Goal: Task Accomplishment & Management: Manage account settings

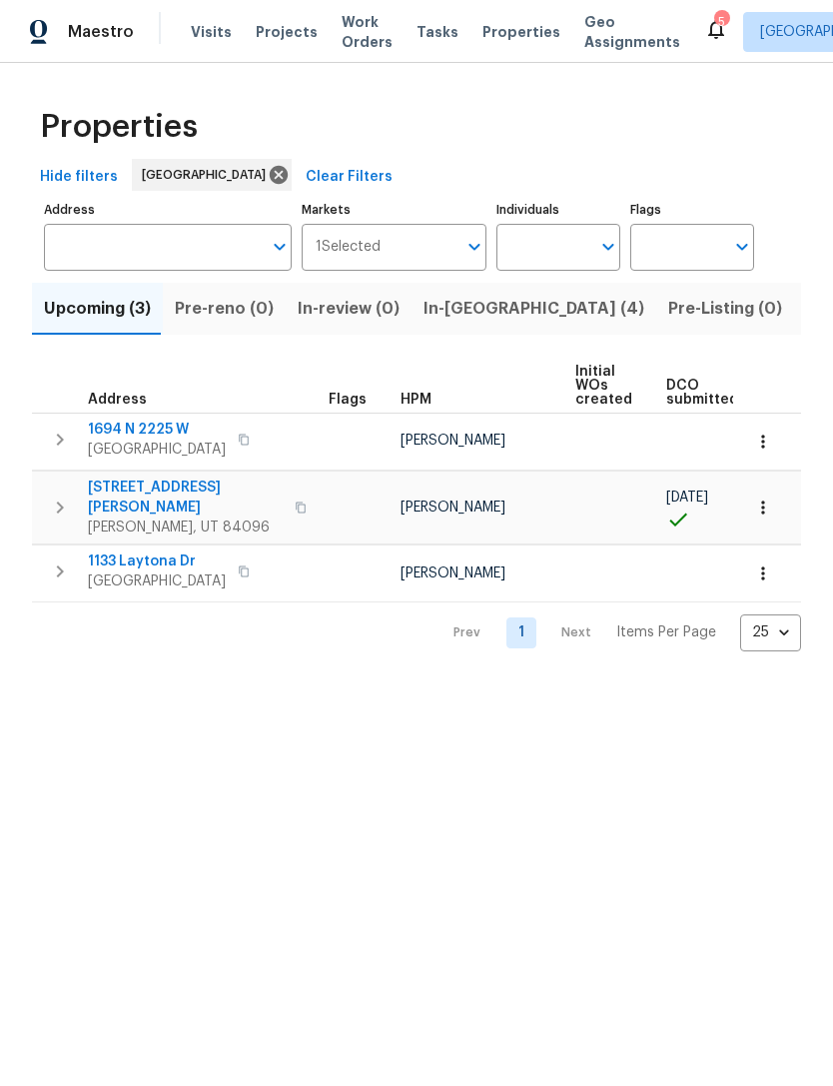
click at [806, 311] on span "Listed (16)" at bounding box center [847, 309] width 83 height 28
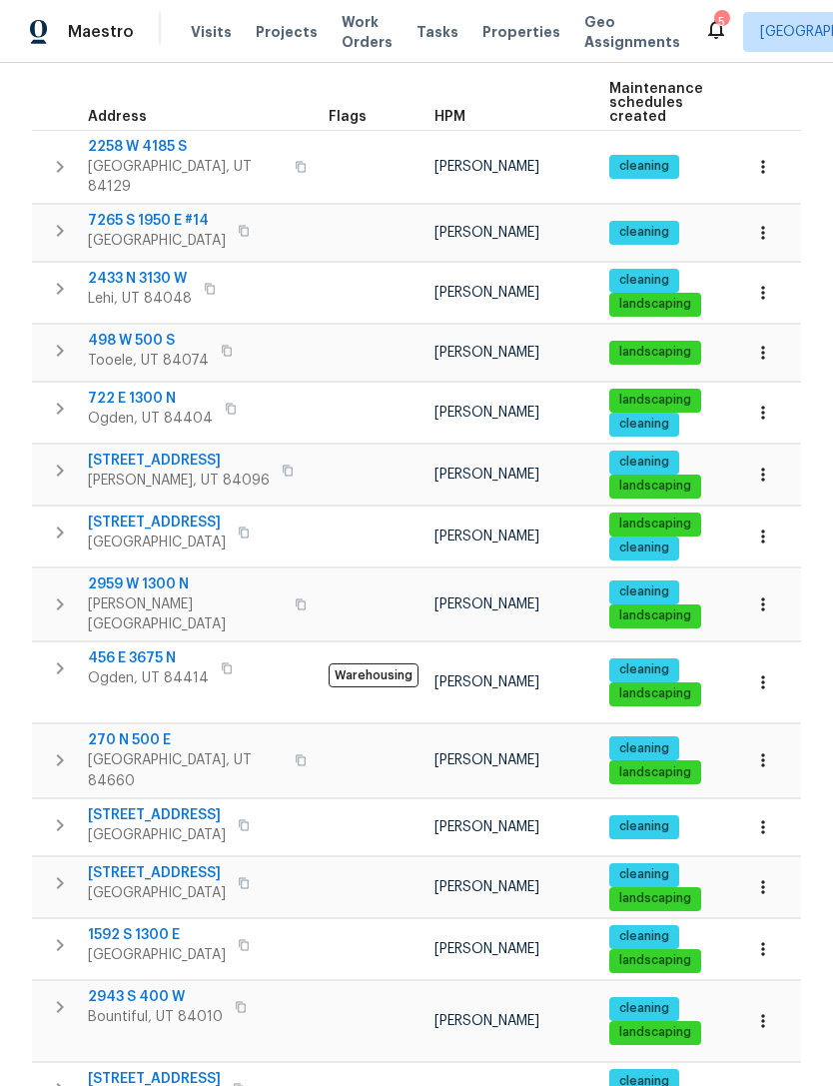
scroll to position [282, 0]
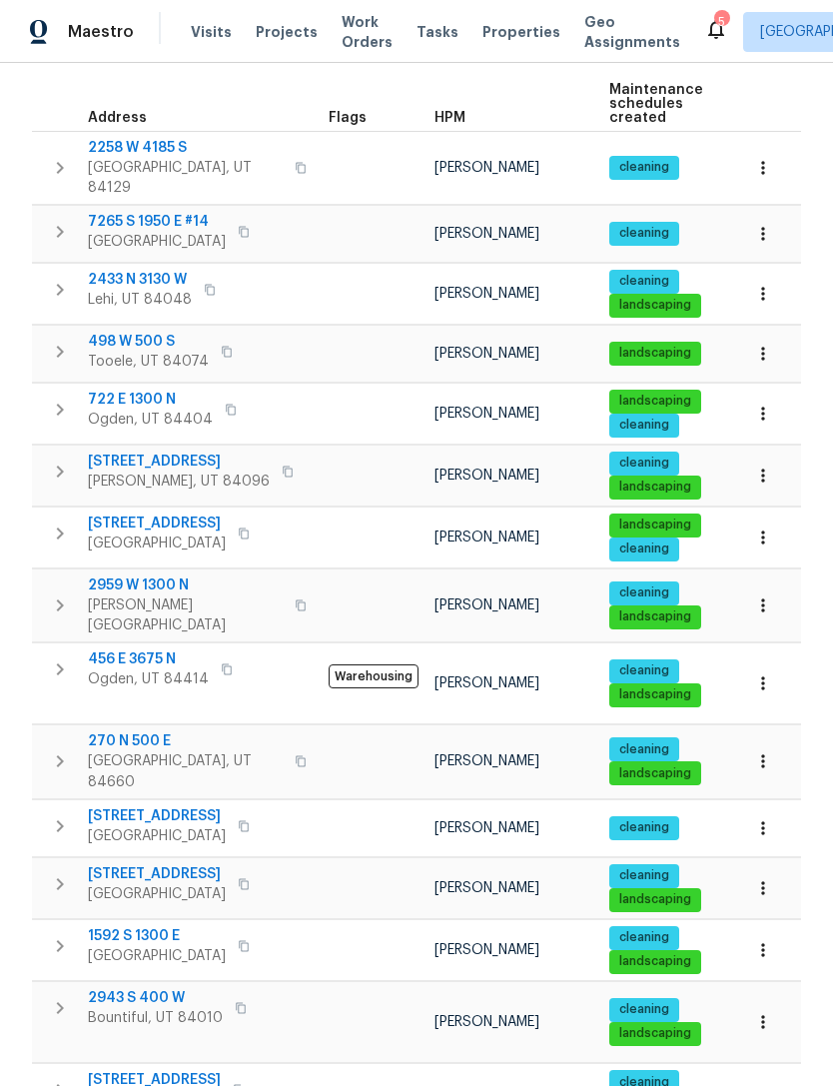
click at [141, 988] on span "2943 S 400 W" at bounding box center [155, 998] width 135 height 20
click at [765, 1012] on icon "button" at bounding box center [764, 1022] width 20 height 20
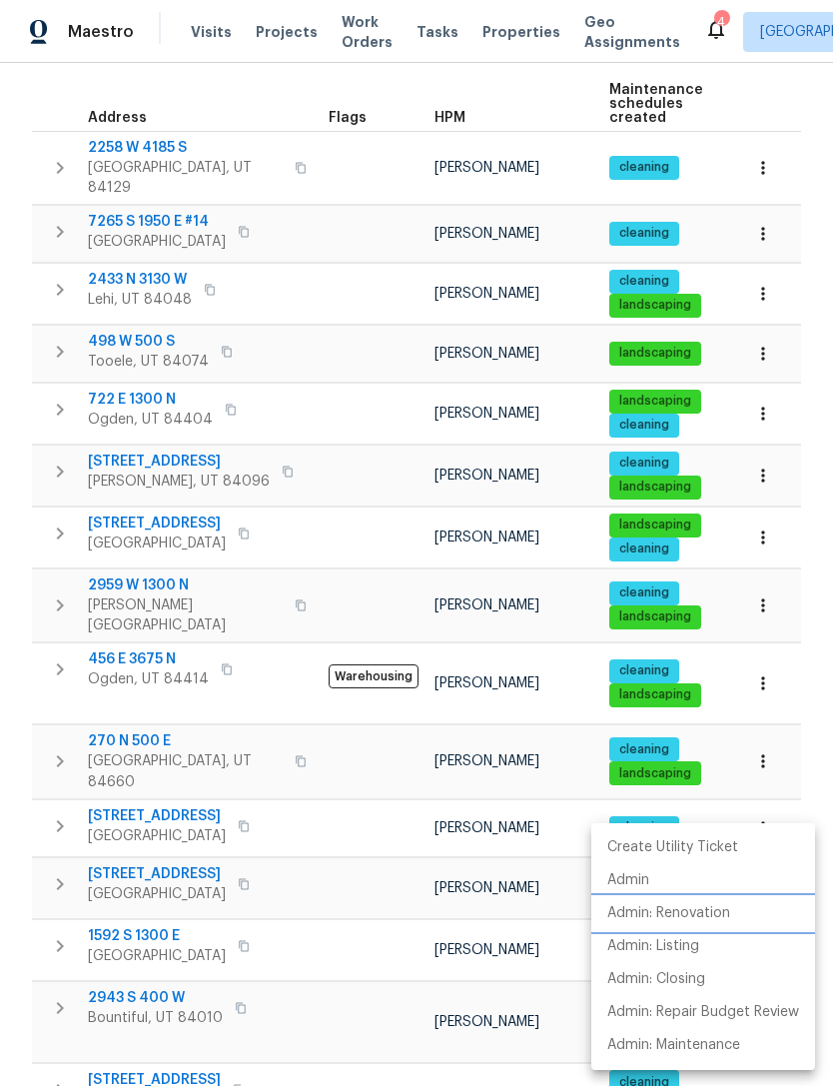
click at [690, 909] on p "Admin: Renovation" at bounding box center [669, 913] width 123 height 21
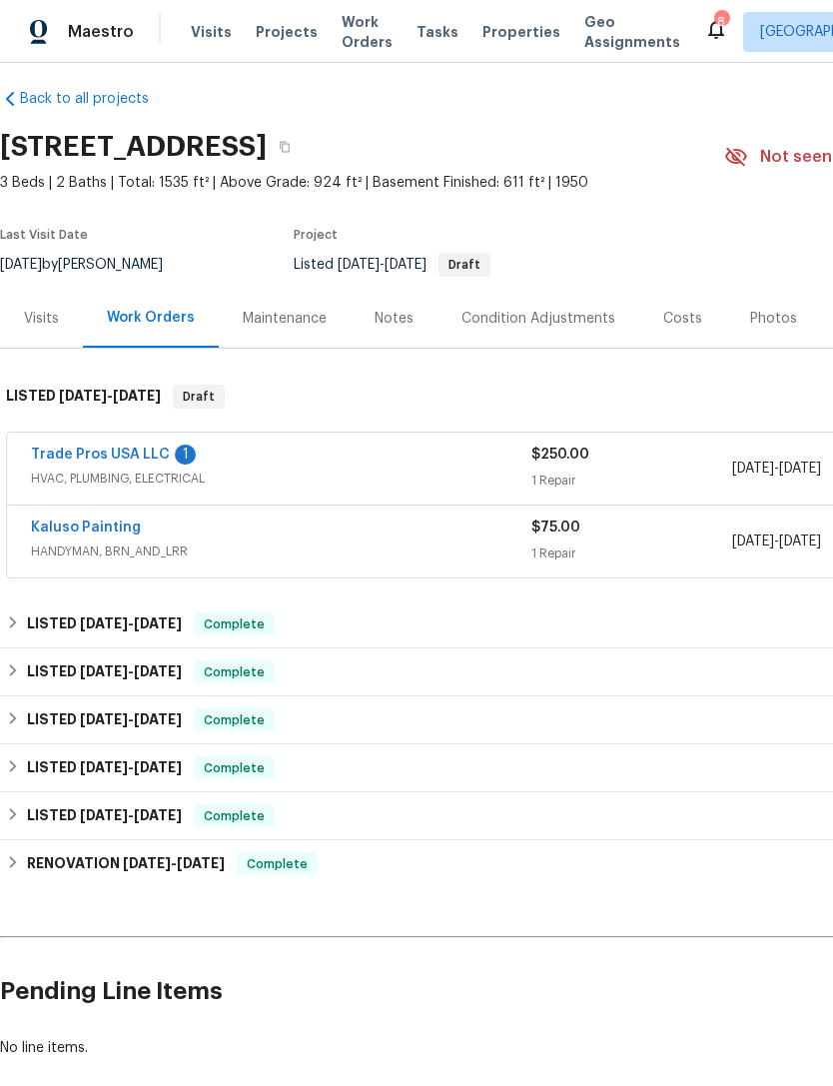
scroll to position [14, 0]
click at [118, 534] on link "Kaluso Painting" at bounding box center [86, 528] width 110 height 14
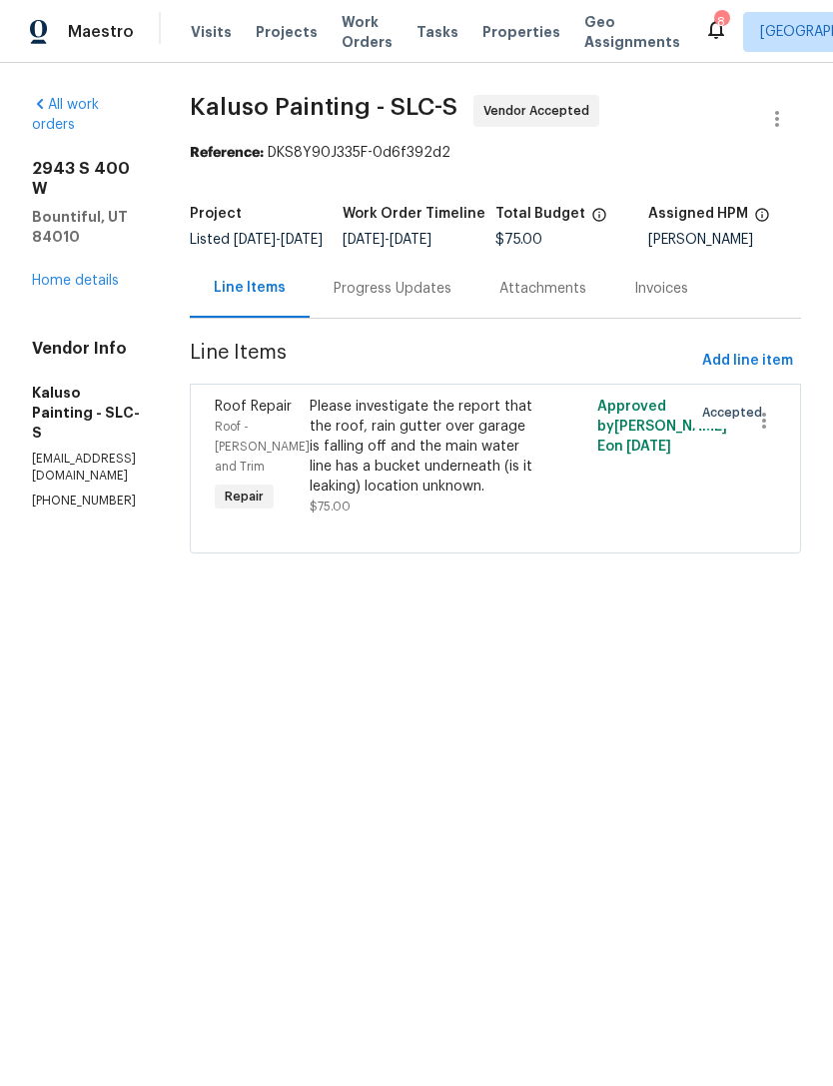
click at [83, 274] on link "Home details" at bounding box center [75, 281] width 87 height 14
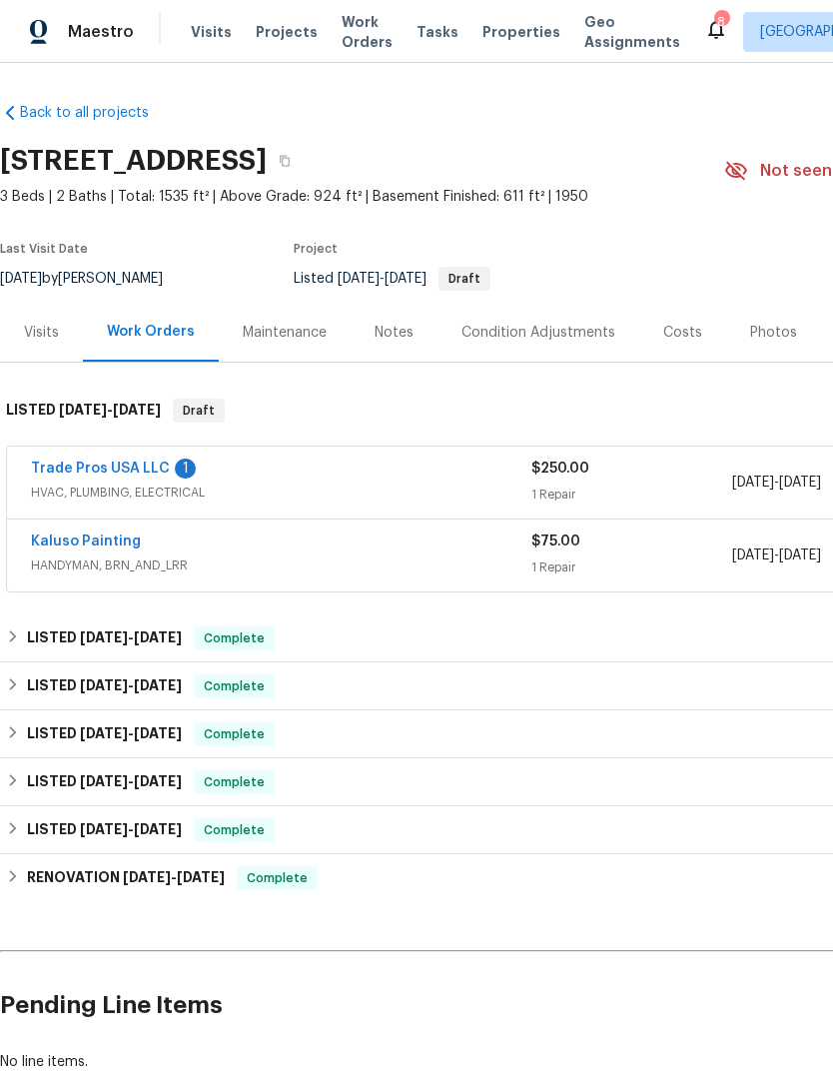
click at [124, 462] on link "Trade Pros USA LLC" at bounding box center [100, 469] width 139 height 14
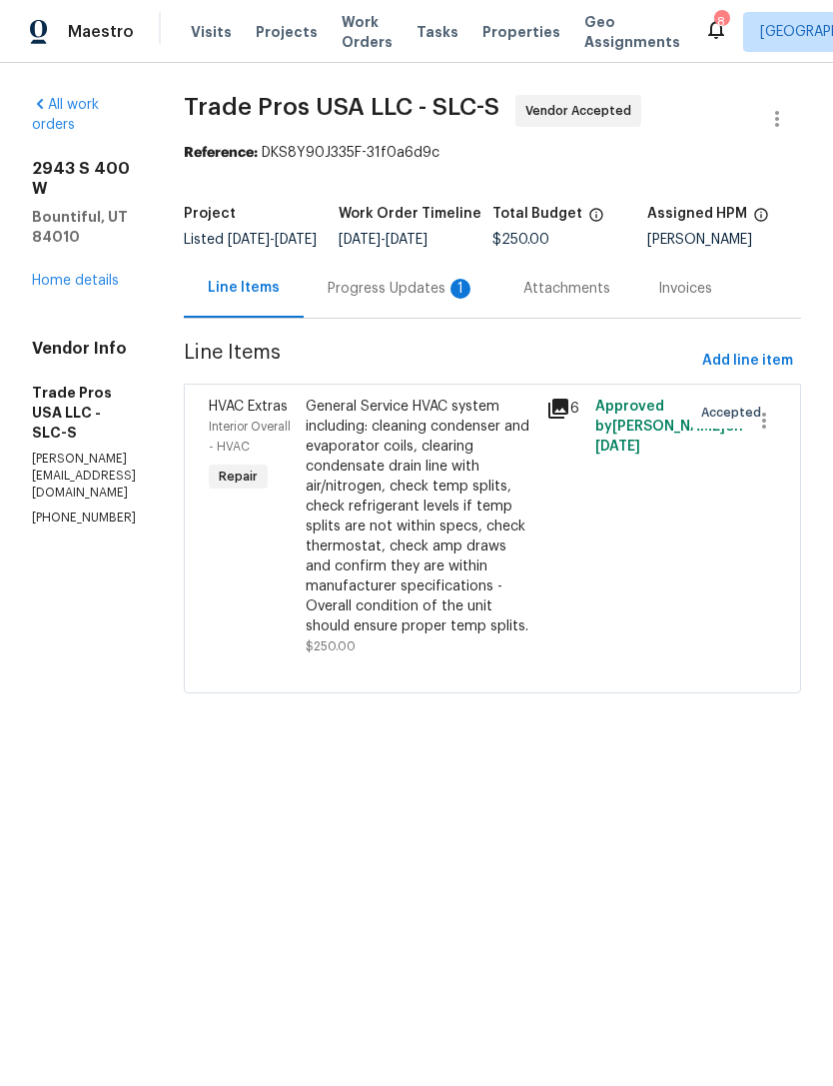
click at [451, 316] on div "Progress Updates 1" at bounding box center [402, 288] width 196 height 59
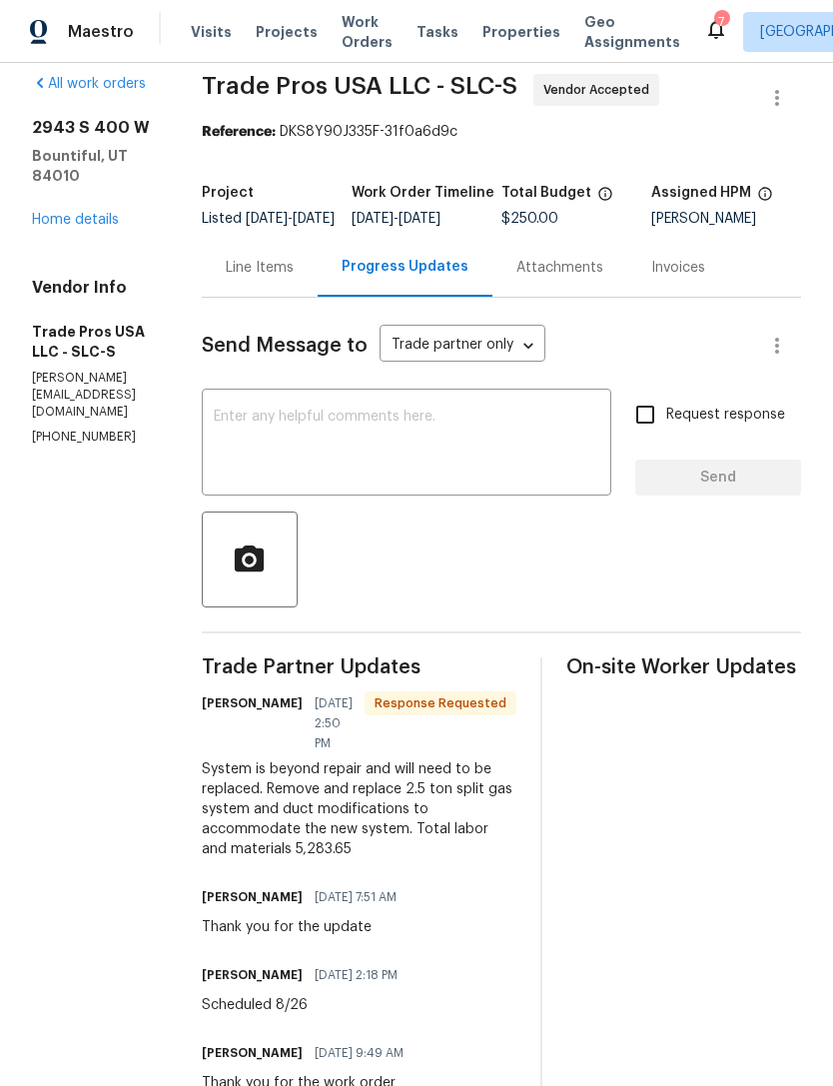
scroll to position [19, 0]
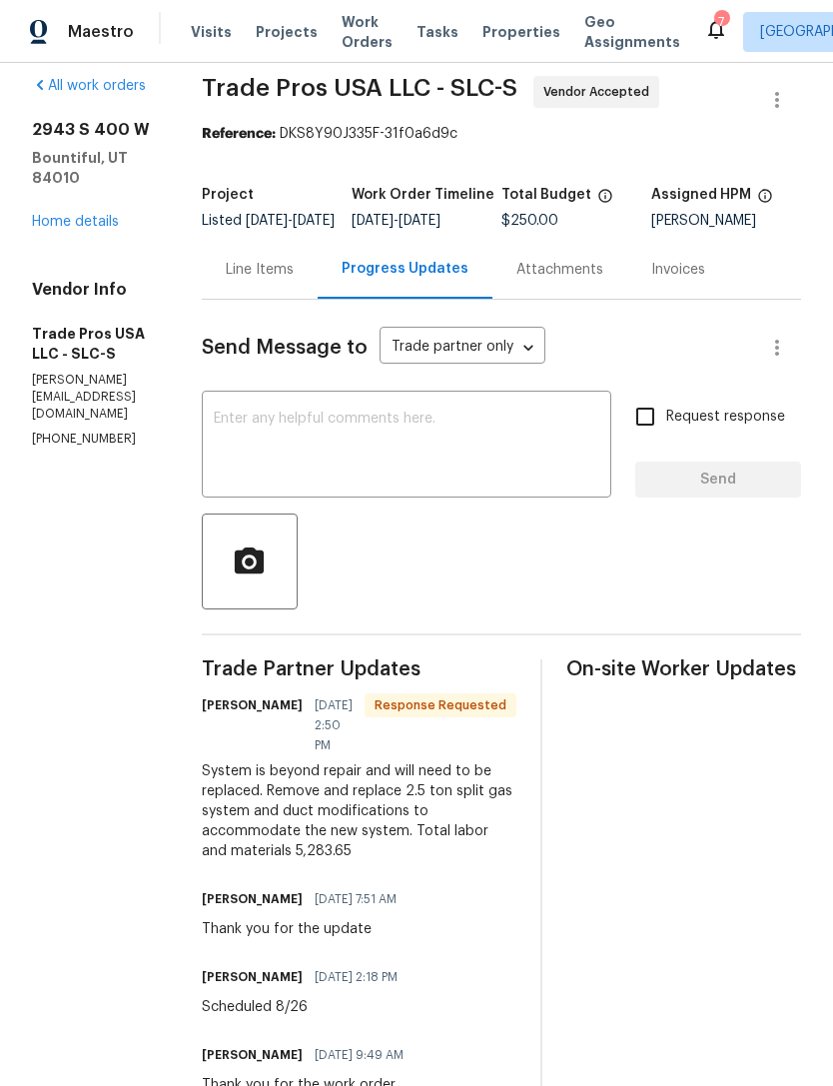
click at [85, 215] on link "Home details" at bounding box center [75, 222] width 87 height 14
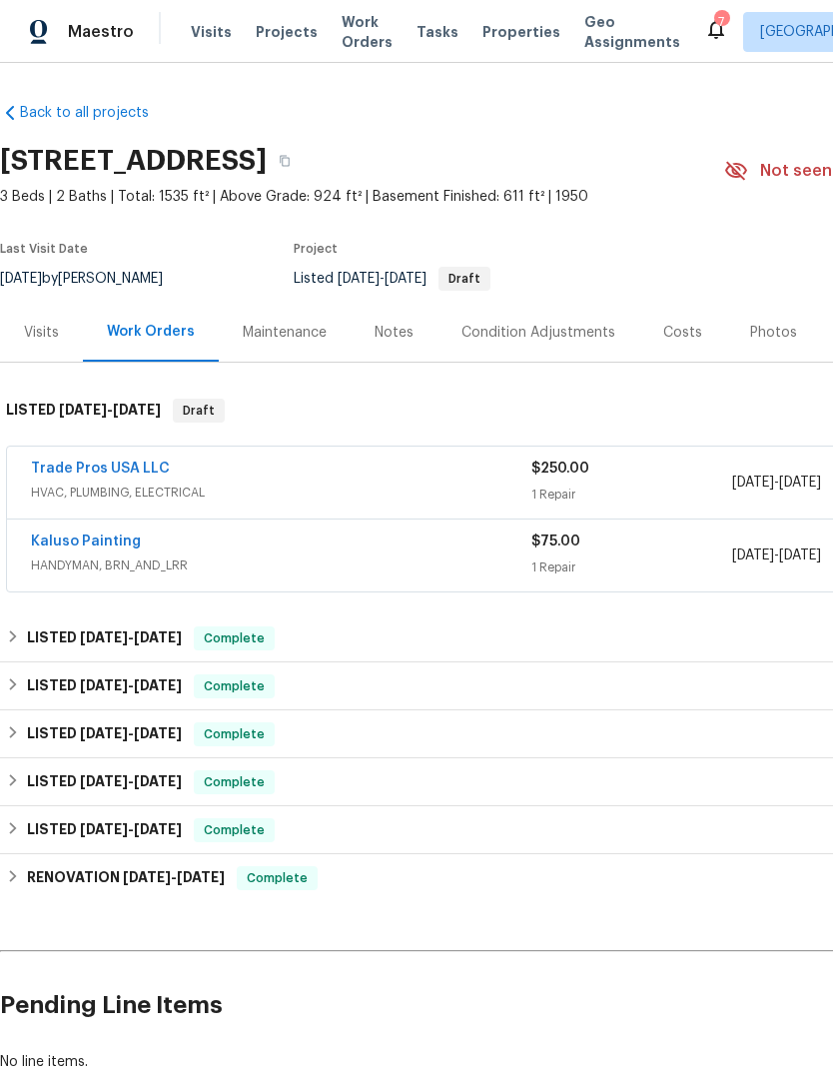
click at [686, 332] on div "Costs" at bounding box center [683, 333] width 39 height 20
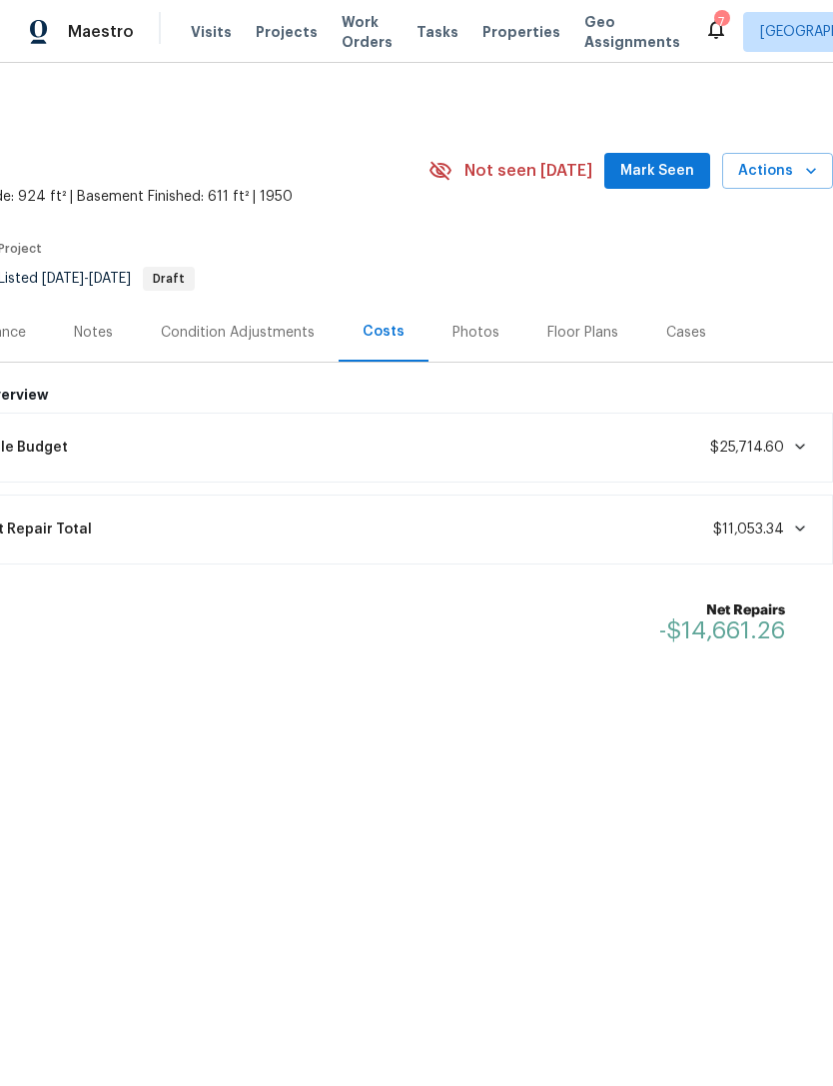
scroll to position [0, 296]
click at [805, 523] on icon at bounding box center [800, 529] width 16 height 16
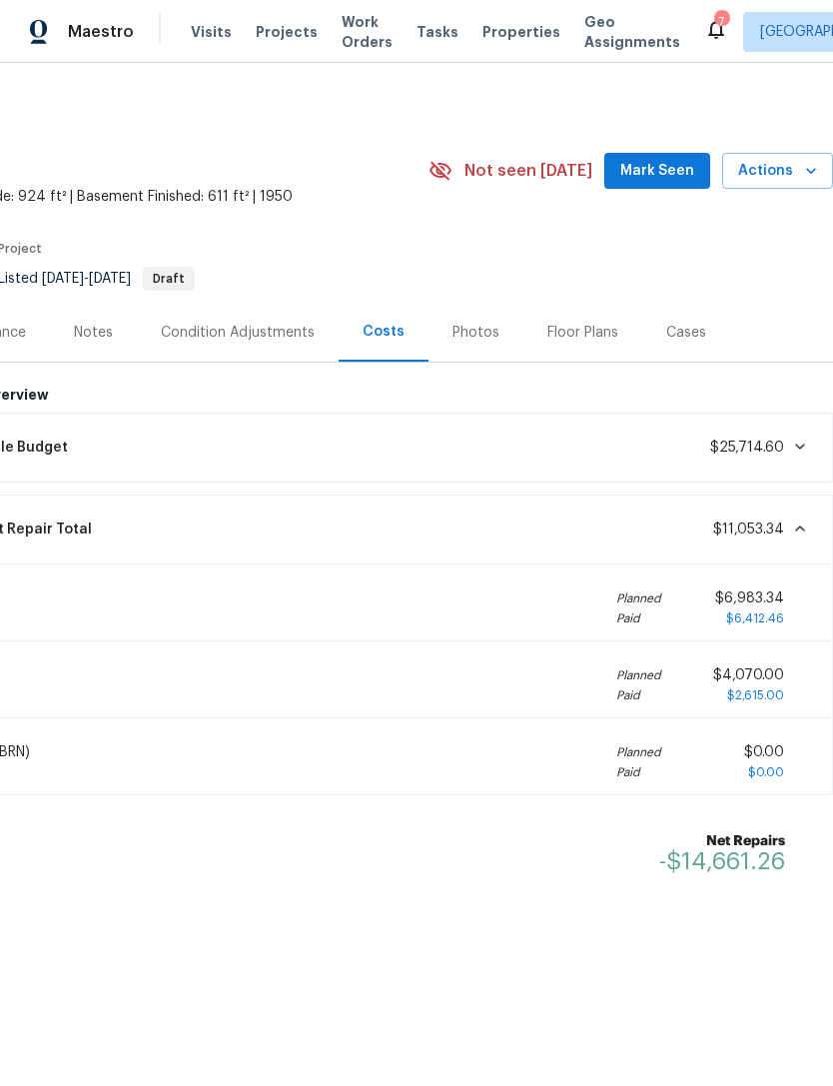
click at [792, 534] on icon at bounding box center [800, 529] width 16 height 16
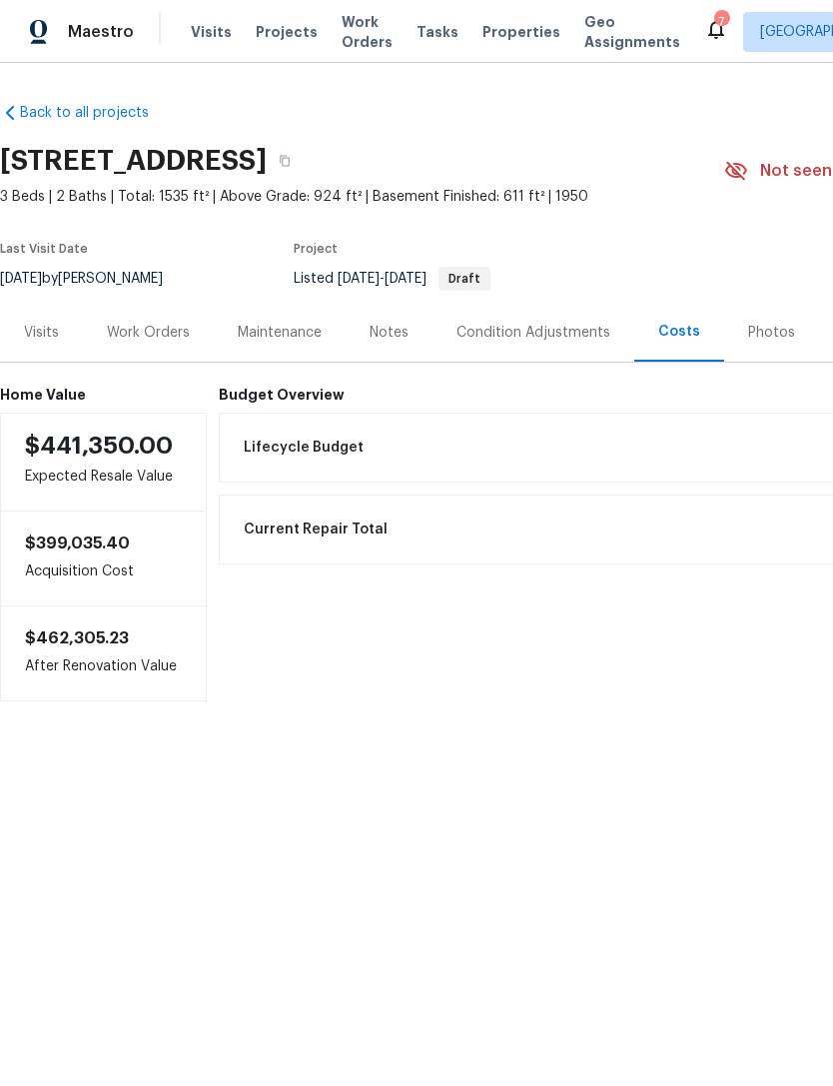
scroll to position [0, 0]
click at [154, 330] on div "Work Orders" at bounding box center [148, 333] width 83 height 20
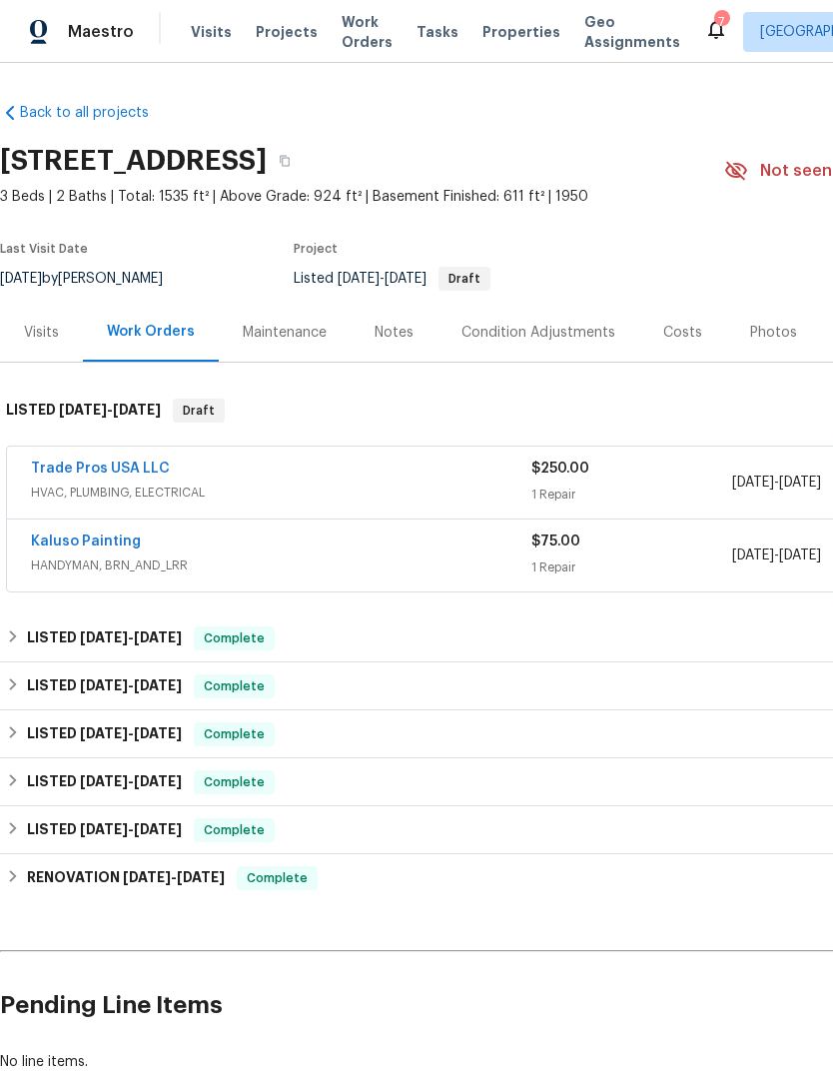
click at [623, 172] on div "[STREET_ADDRESS]" at bounding box center [362, 161] width 725 height 52
click at [303, 166] on button "button" at bounding box center [285, 161] width 36 height 36
click at [116, 463] on link "Trade Pros USA LLC" at bounding box center [100, 469] width 139 height 14
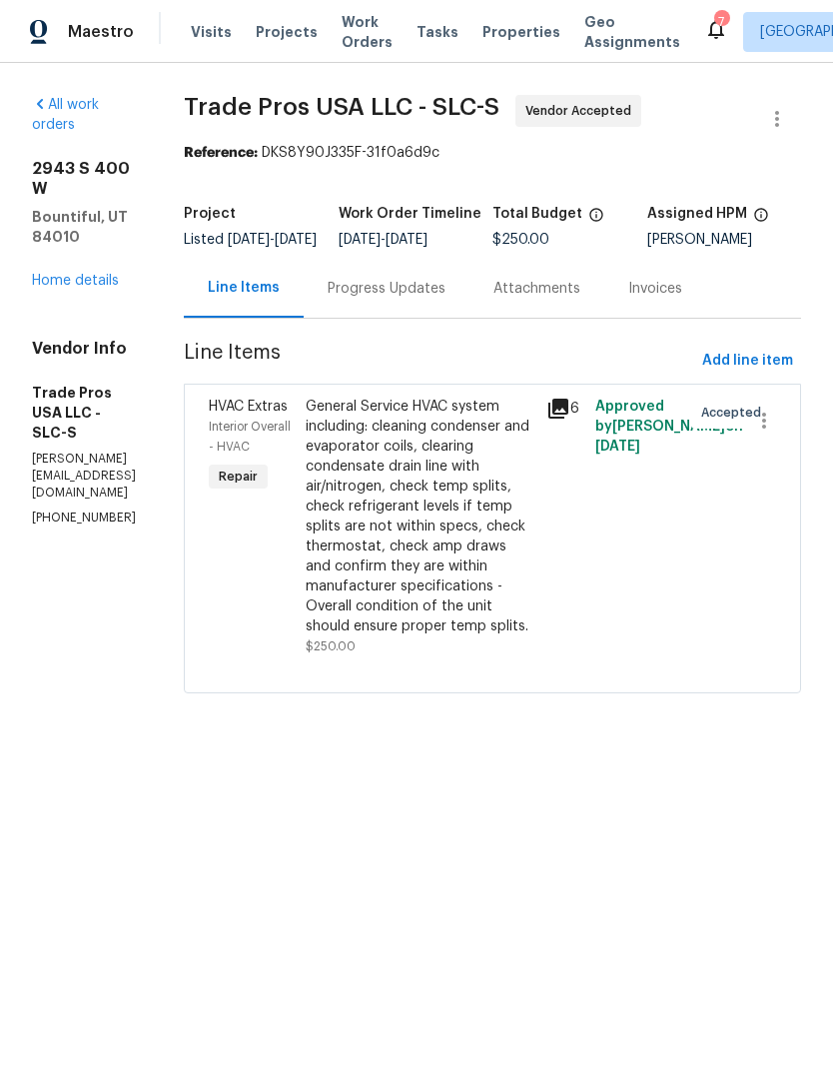
click at [438, 299] on div "Progress Updates" at bounding box center [387, 289] width 118 height 20
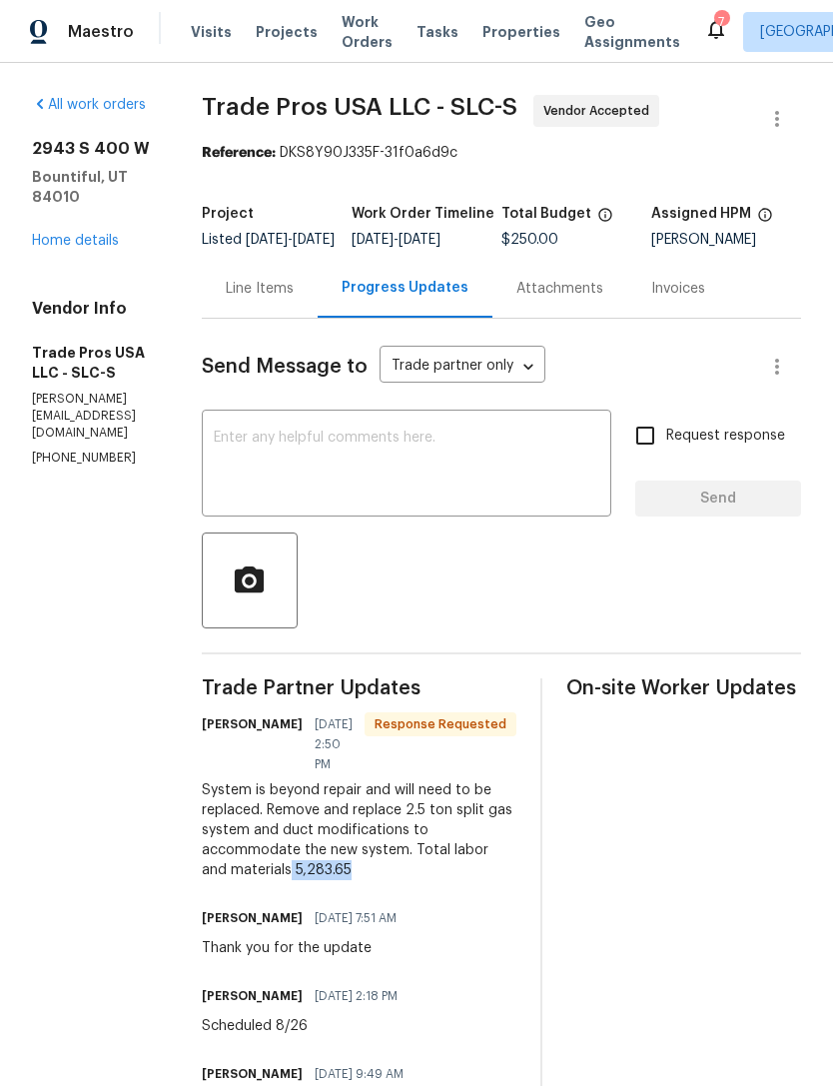
copy div "5,283.65"
click at [74, 234] on link "Home details" at bounding box center [75, 241] width 87 height 14
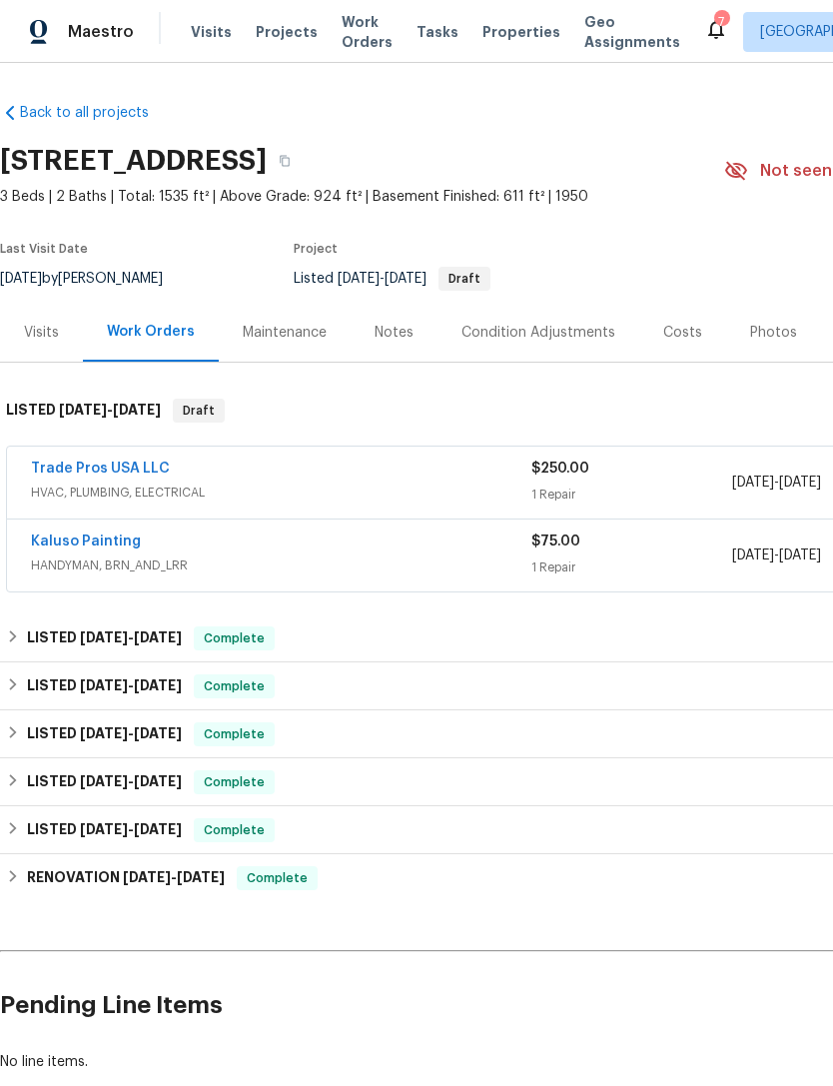
click at [111, 462] on link "Trade Pros USA LLC" at bounding box center [100, 469] width 139 height 14
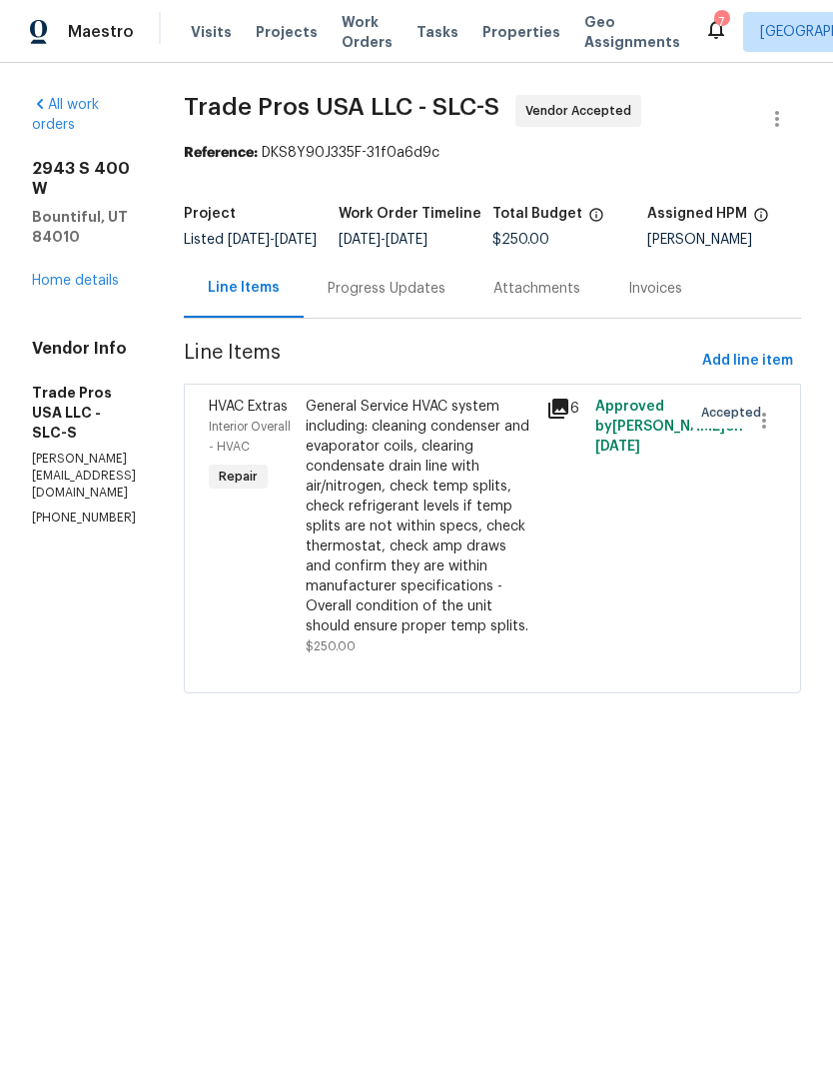
click at [443, 299] on div "Progress Updates" at bounding box center [387, 289] width 118 height 20
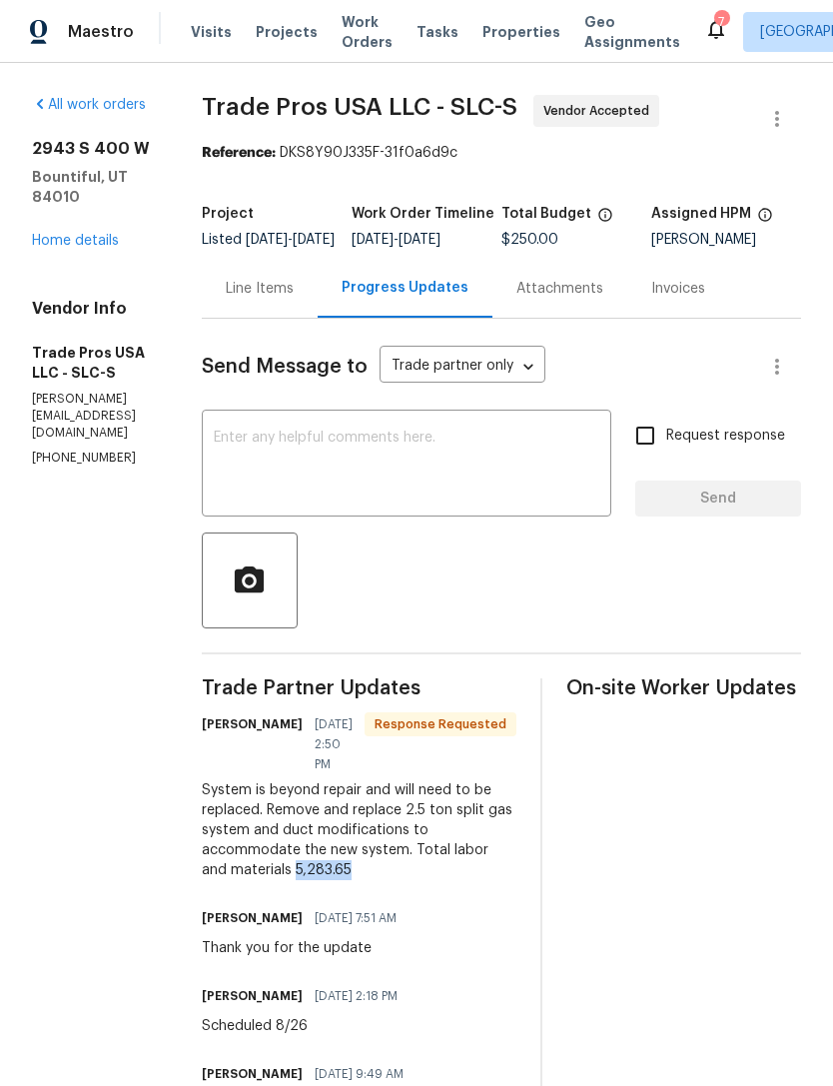
copy div "5,283.65"
click at [363, 462] on textarea at bounding box center [407, 466] width 386 height 70
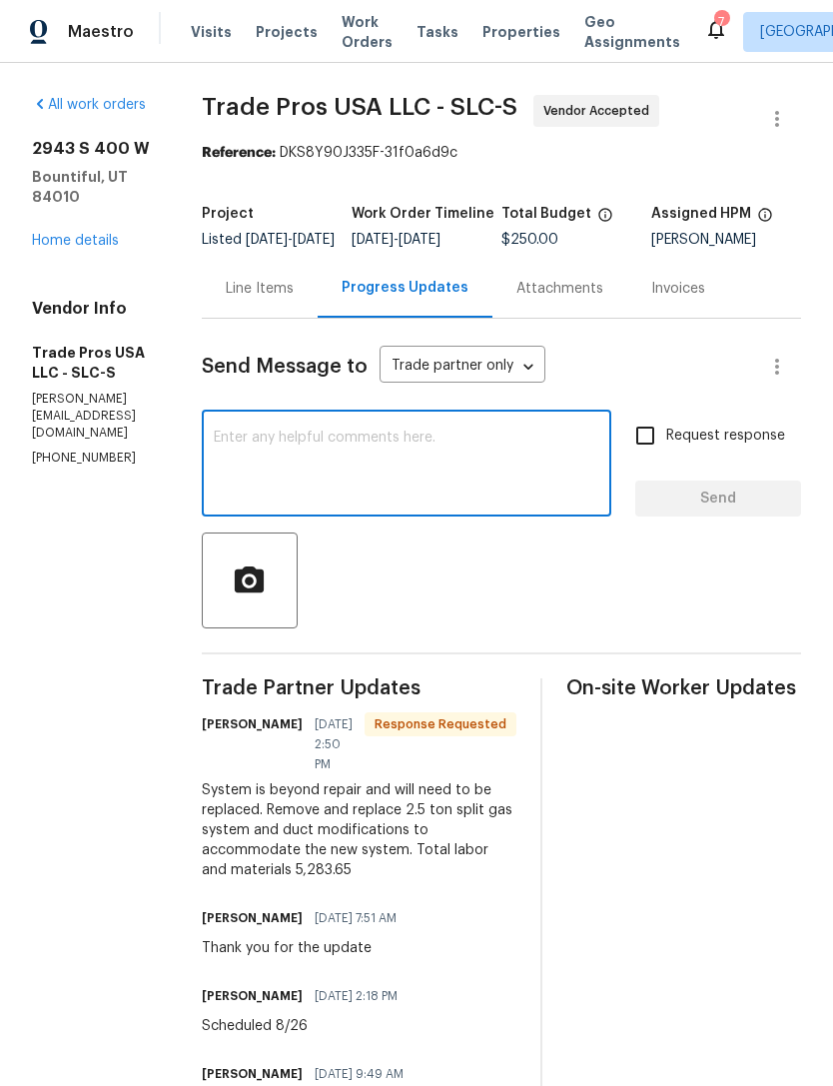
click at [97, 234] on link "Home details" at bounding box center [75, 241] width 87 height 14
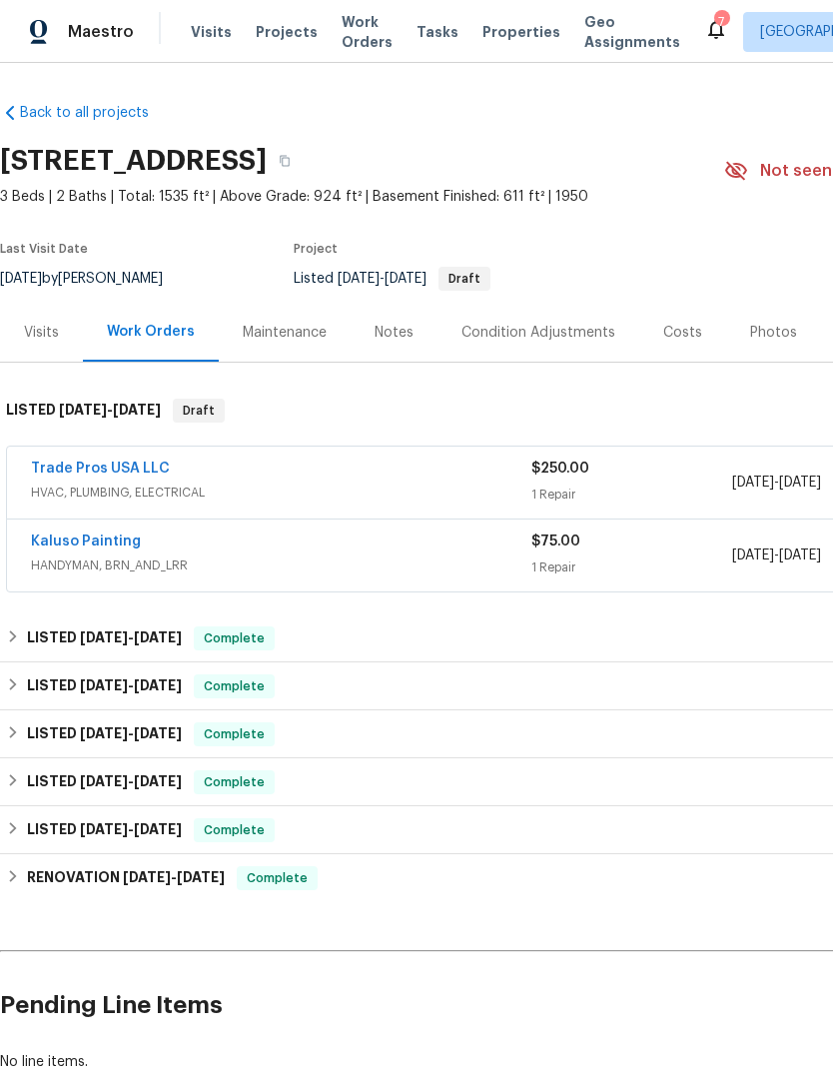
click at [447, 485] on span "HVAC, PLUMBING, ELECTRICAL" at bounding box center [281, 493] width 501 height 20
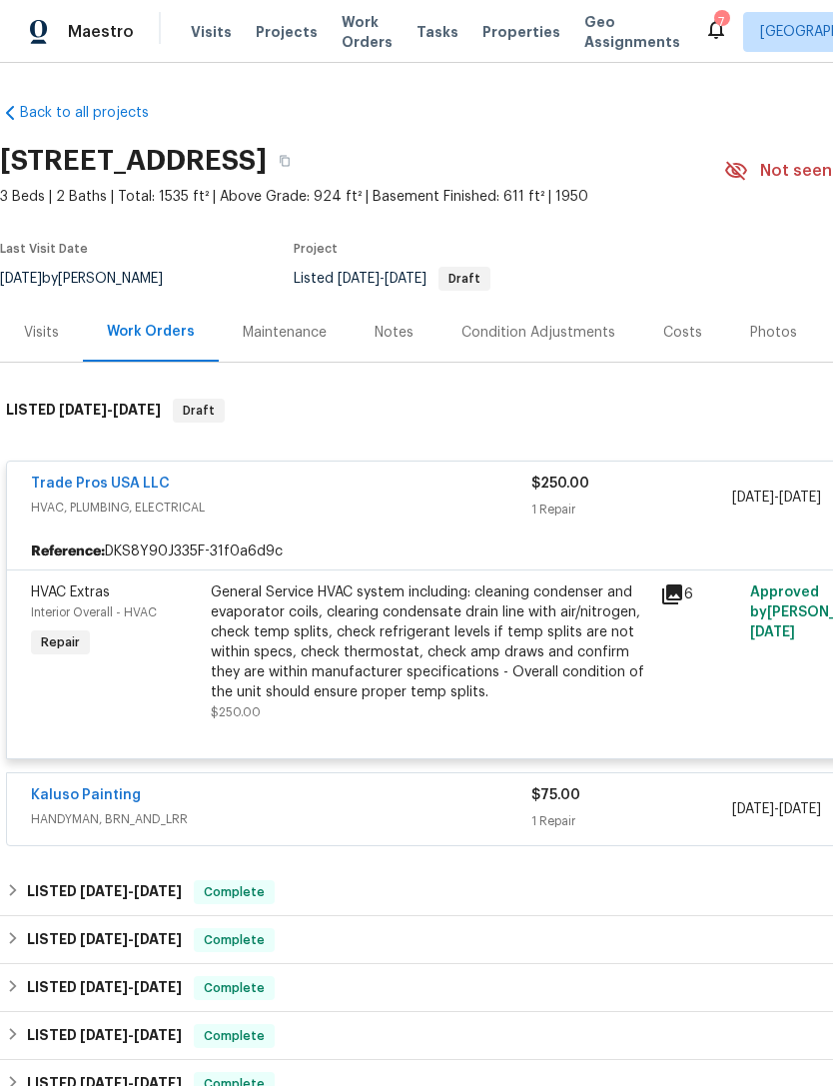
click at [443, 640] on div "General Service HVAC system including: cleaning condenser and evaporator coils,…" at bounding box center [430, 643] width 438 height 120
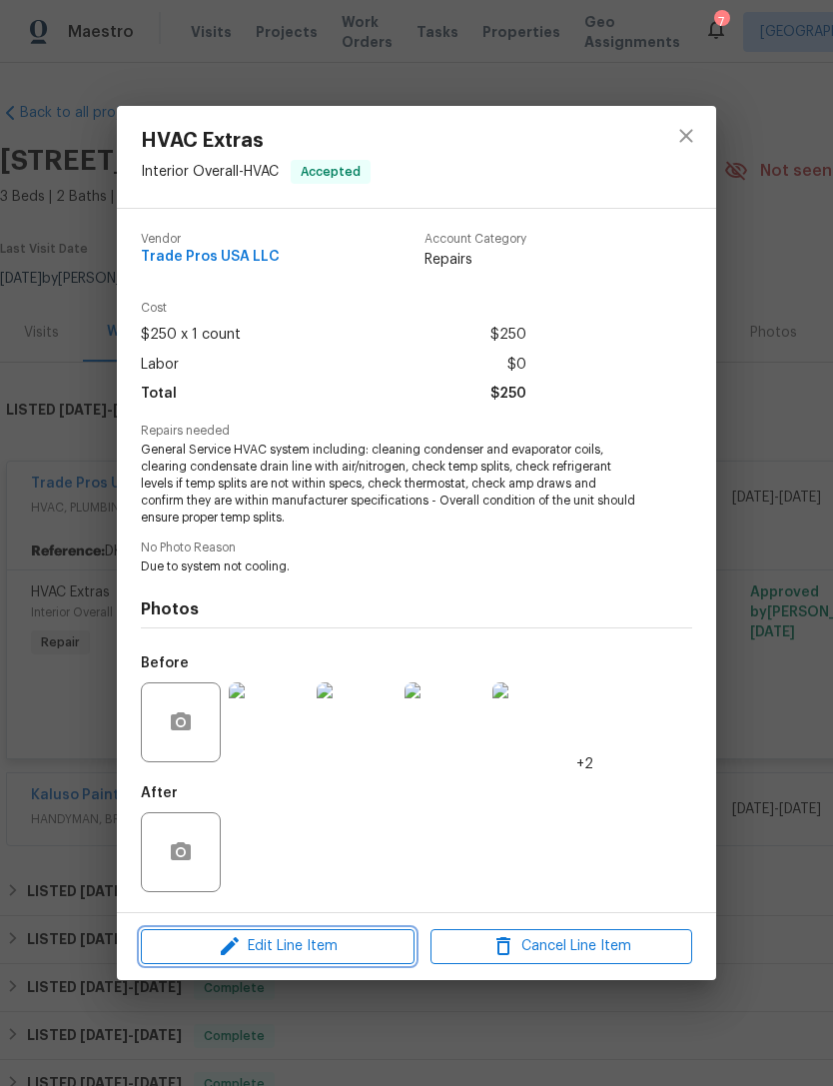
click at [346, 946] on span "Edit Line Item" at bounding box center [278, 946] width 262 height 25
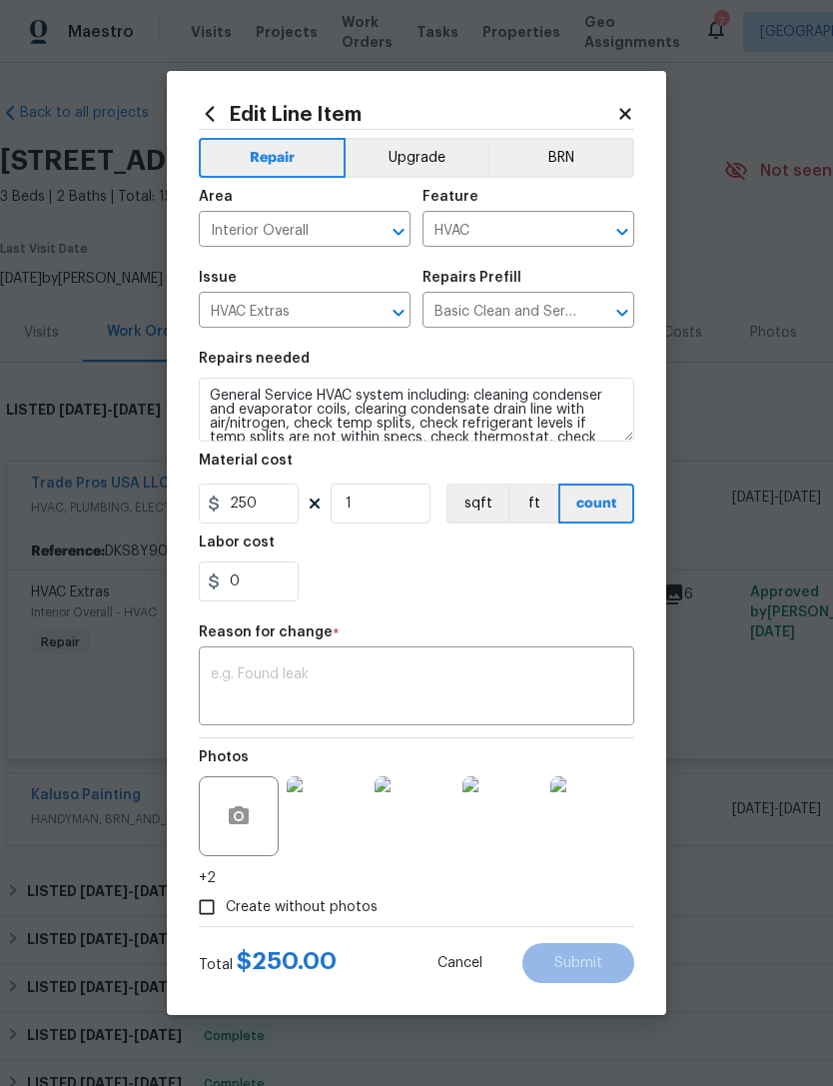
click at [630, 114] on icon at bounding box center [625, 113] width 11 height 11
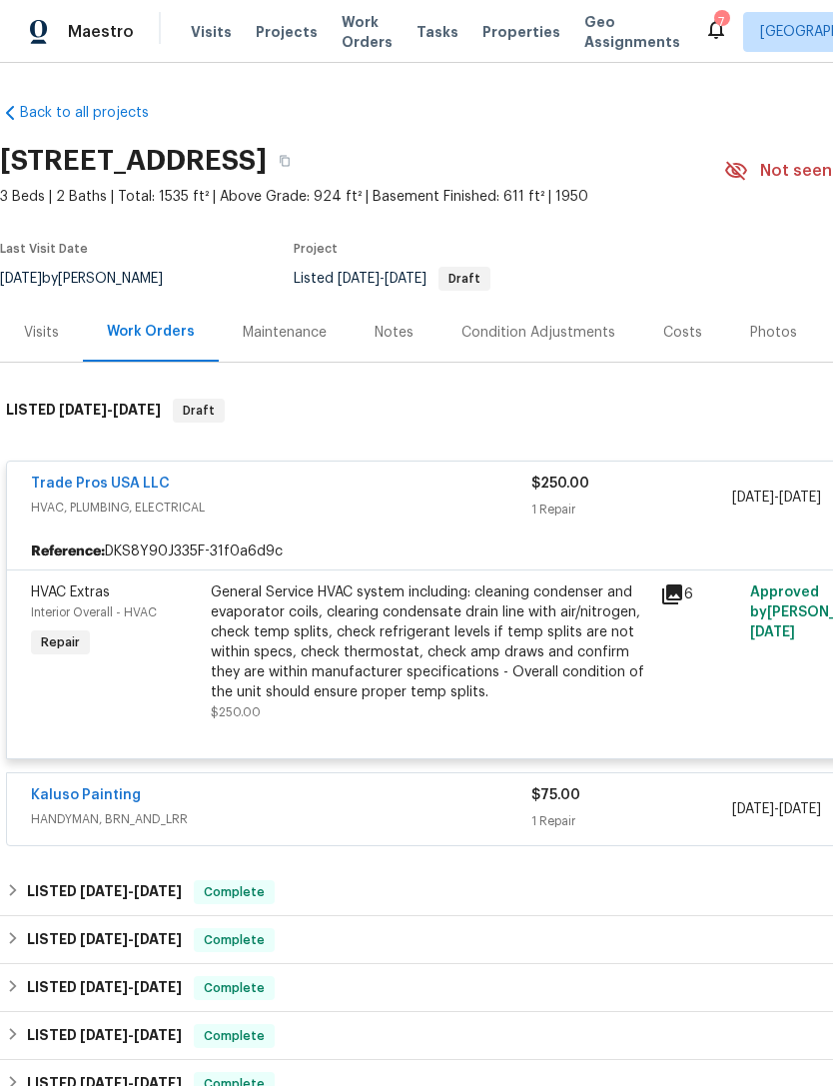
click at [115, 483] on link "Trade Pros USA LLC" at bounding box center [100, 484] width 139 height 14
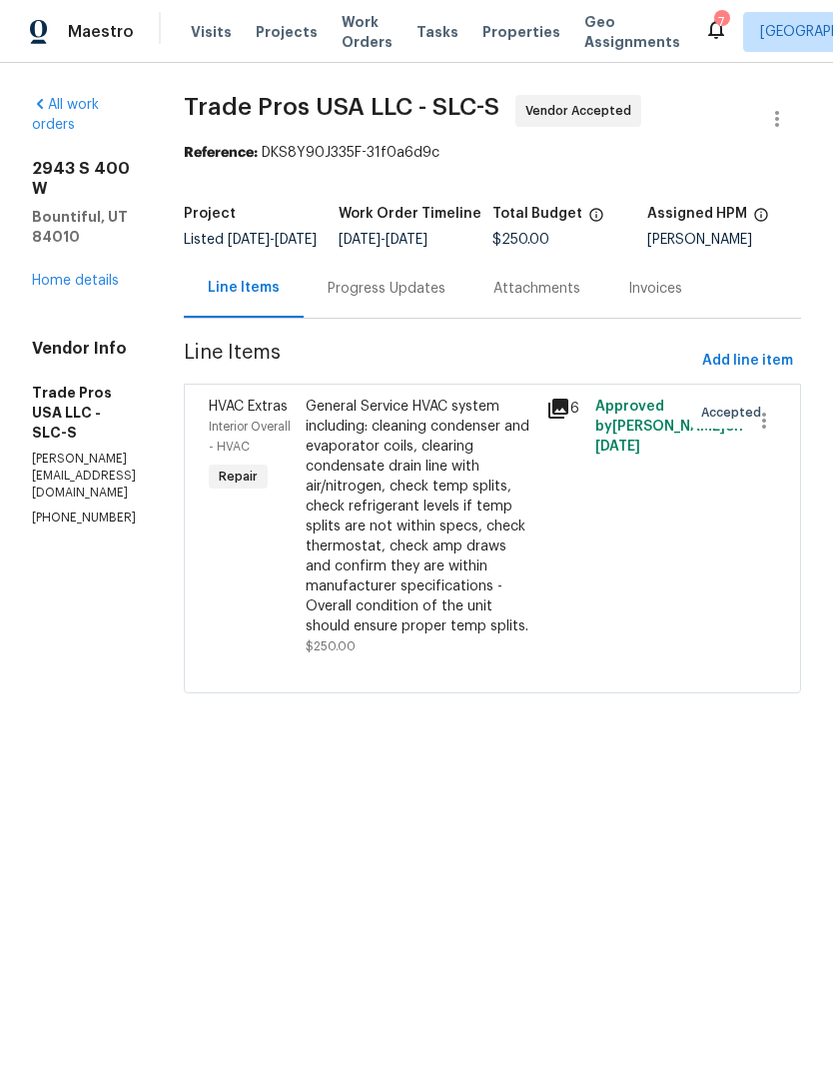
click at [430, 299] on div "Progress Updates" at bounding box center [387, 289] width 118 height 20
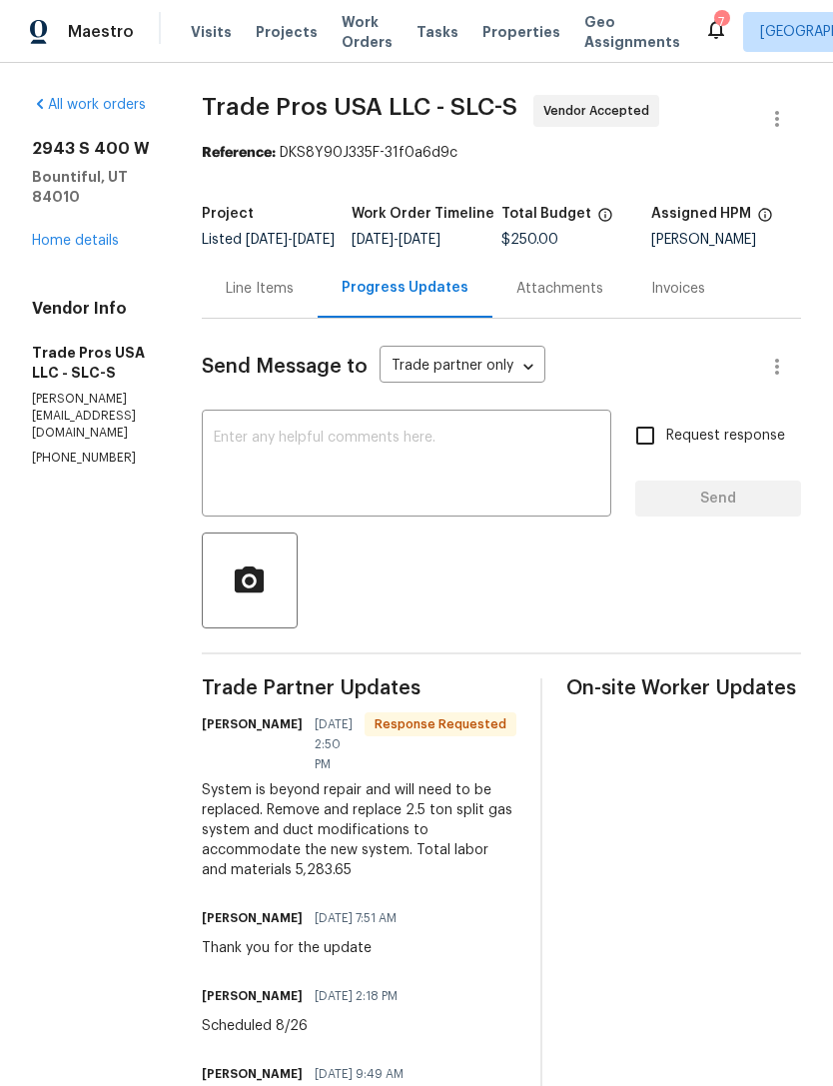
click at [85, 234] on link "Home details" at bounding box center [75, 241] width 87 height 14
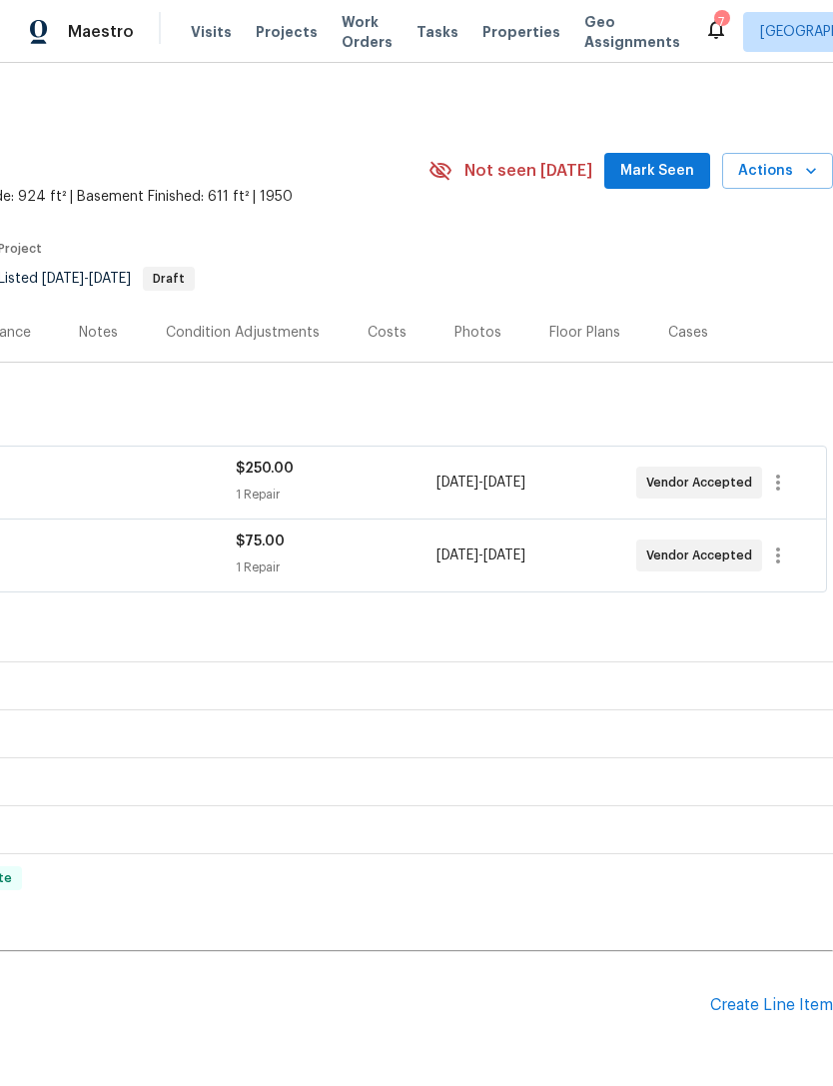
scroll to position [0, 296]
click at [758, 1011] on div "Create Line Item" at bounding box center [772, 1005] width 123 height 19
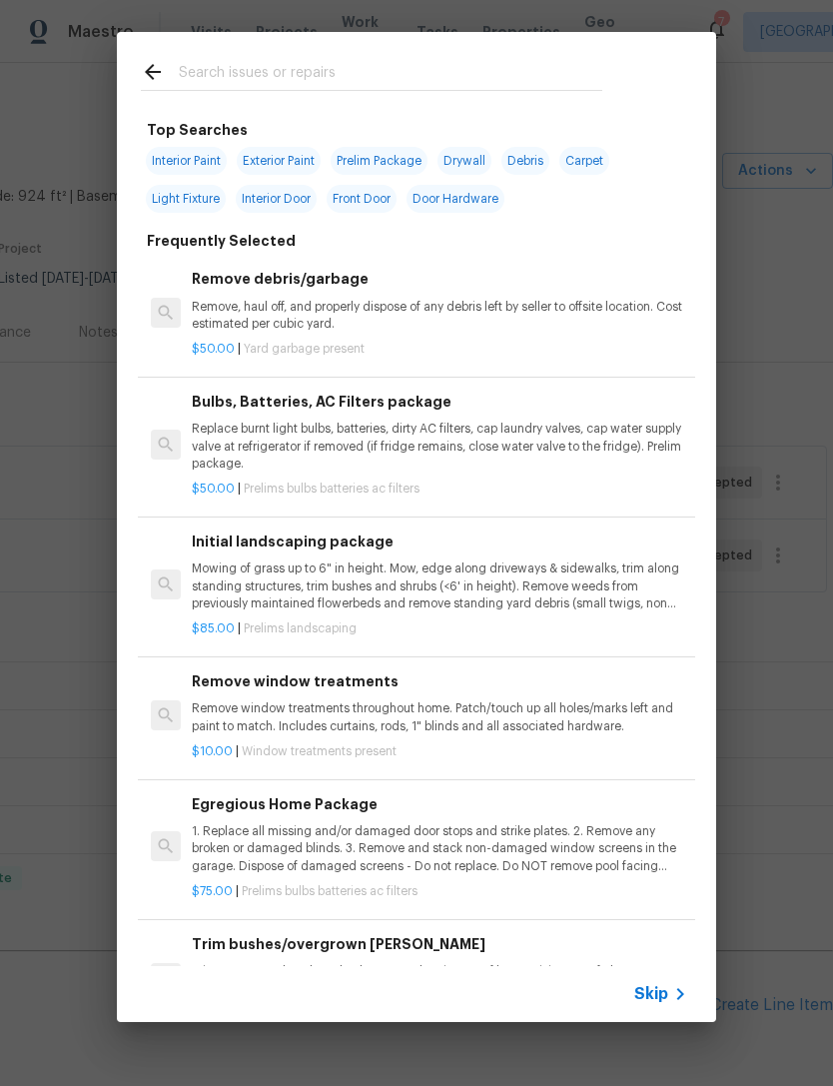
click at [657, 999] on span "Skip" at bounding box center [652, 994] width 34 height 20
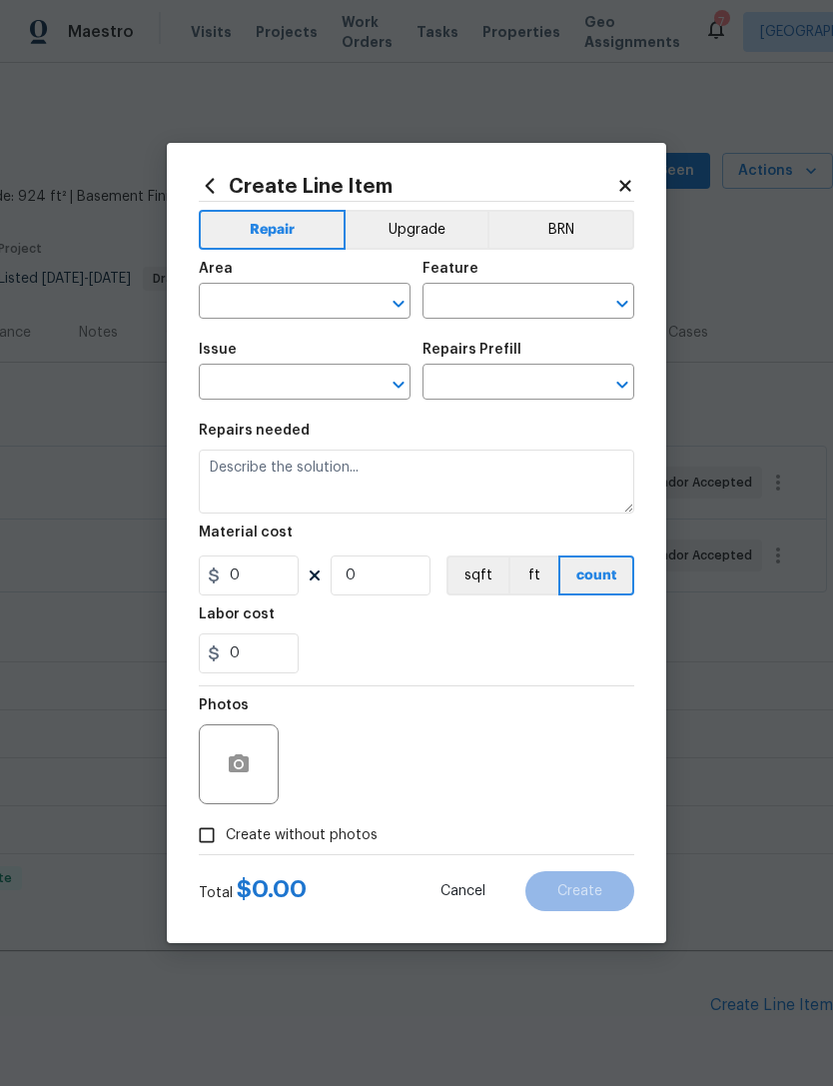
click at [275, 294] on input "text" at bounding box center [277, 303] width 156 height 31
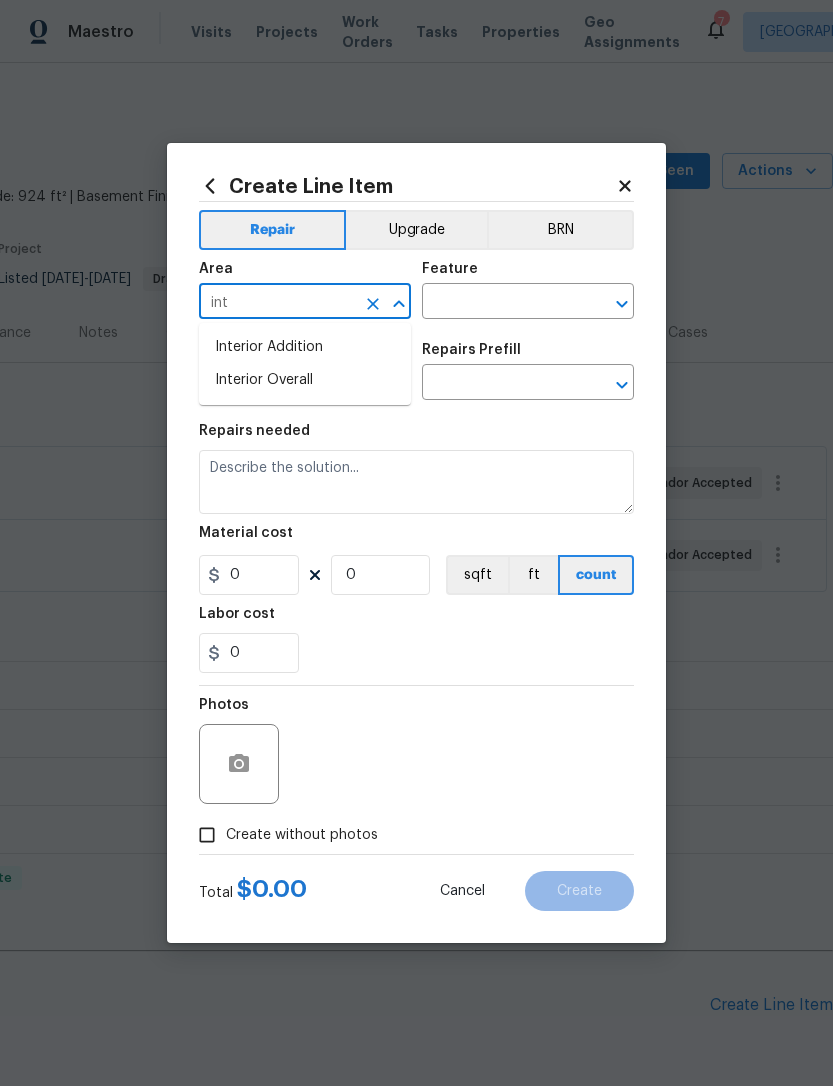
click at [296, 390] on li "Interior Overall" at bounding box center [305, 380] width 212 height 33
type input "Interior Overall"
click at [536, 299] on input "text" at bounding box center [501, 303] width 156 height 31
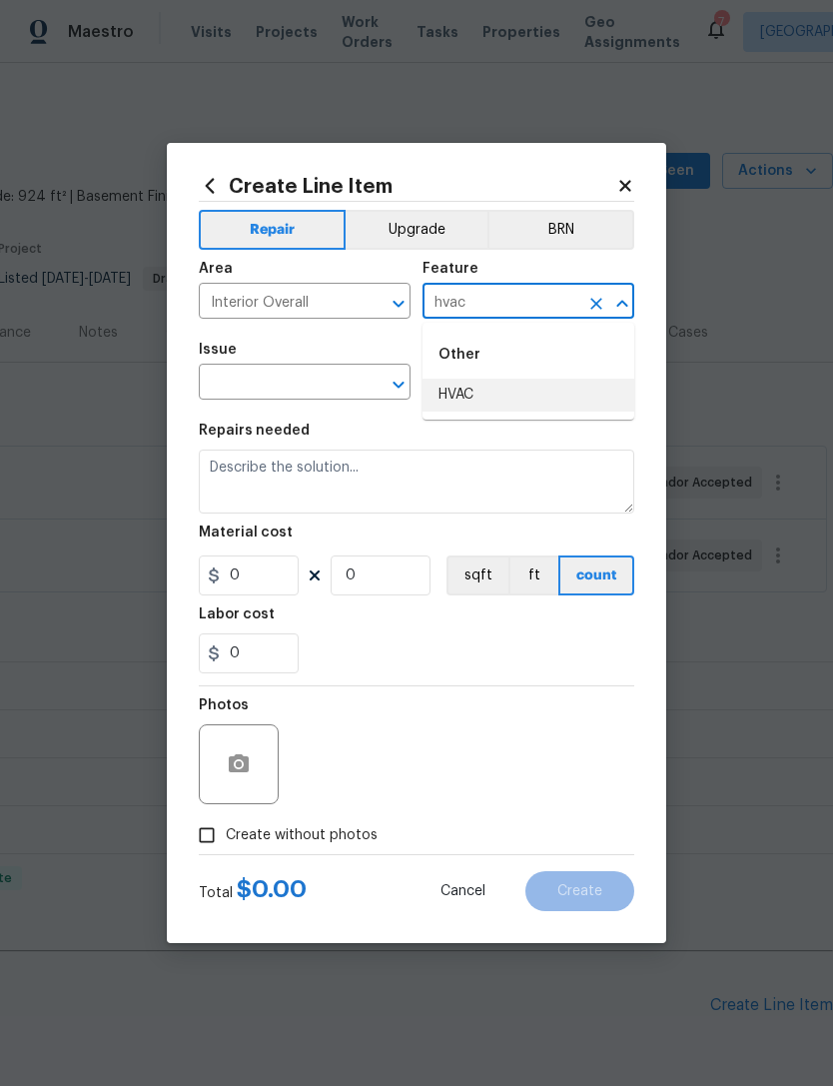
click at [481, 402] on li "HVAC" at bounding box center [529, 395] width 212 height 33
type input "HVAC"
click at [327, 390] on input "text" at bounding box center [277, 384] width 156 height 31
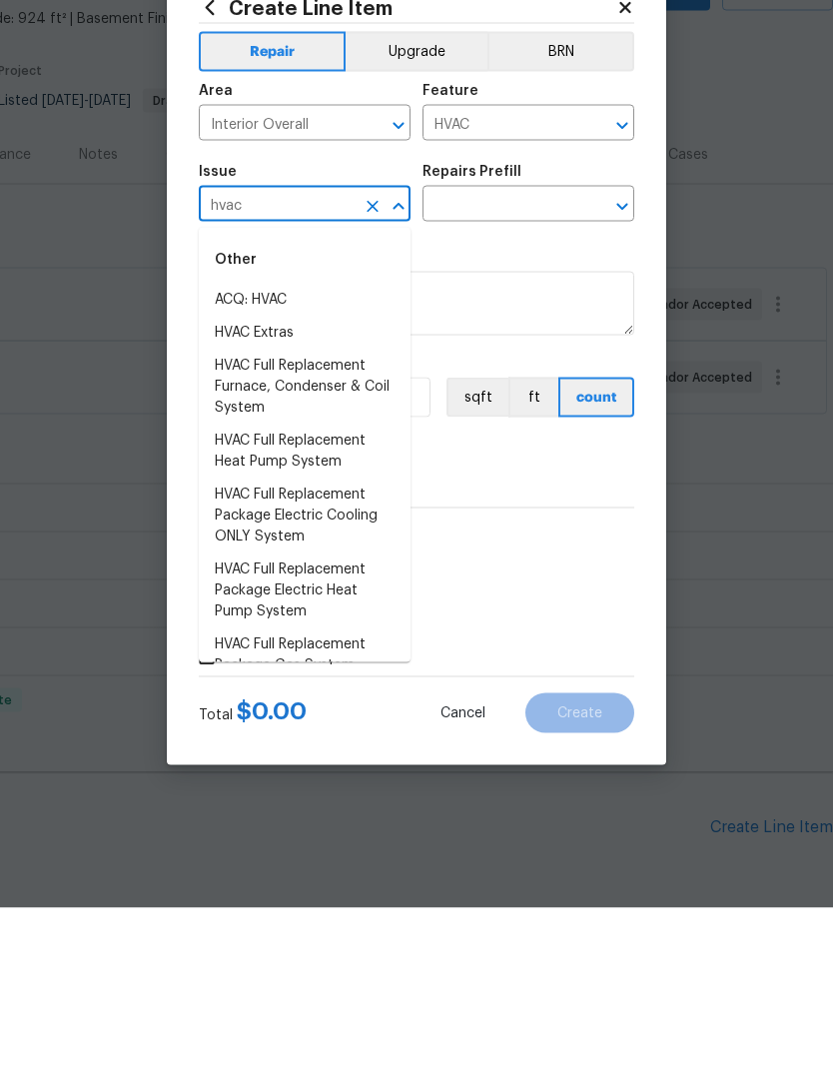
scroll to position [0, 0]
click at [266, 528] on li "HVAC Full Replacement Furnace, Condenser & Coil System" at bounding box center [305, 565] width 212 height 75
type input "HVAC Full Replacement Furnace, Condenser & Coil System"
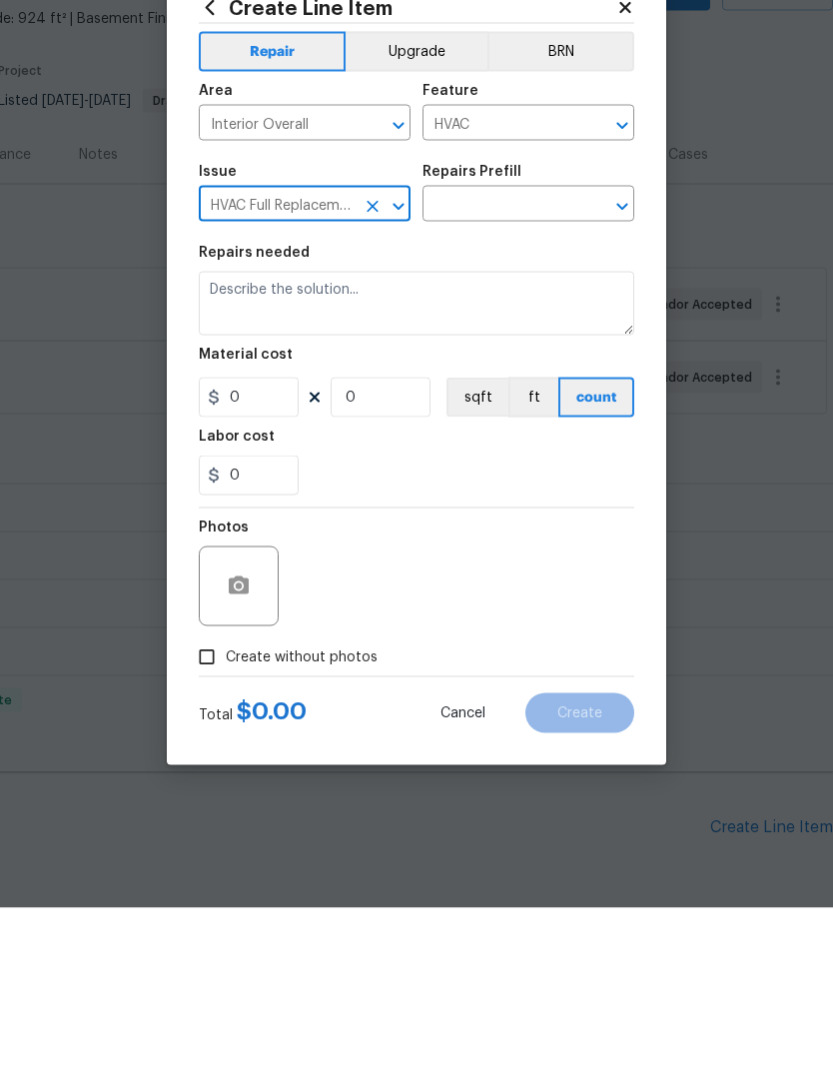
click at [511, 369] on input "text" at bounding box center [501, 384] width 156 height 31
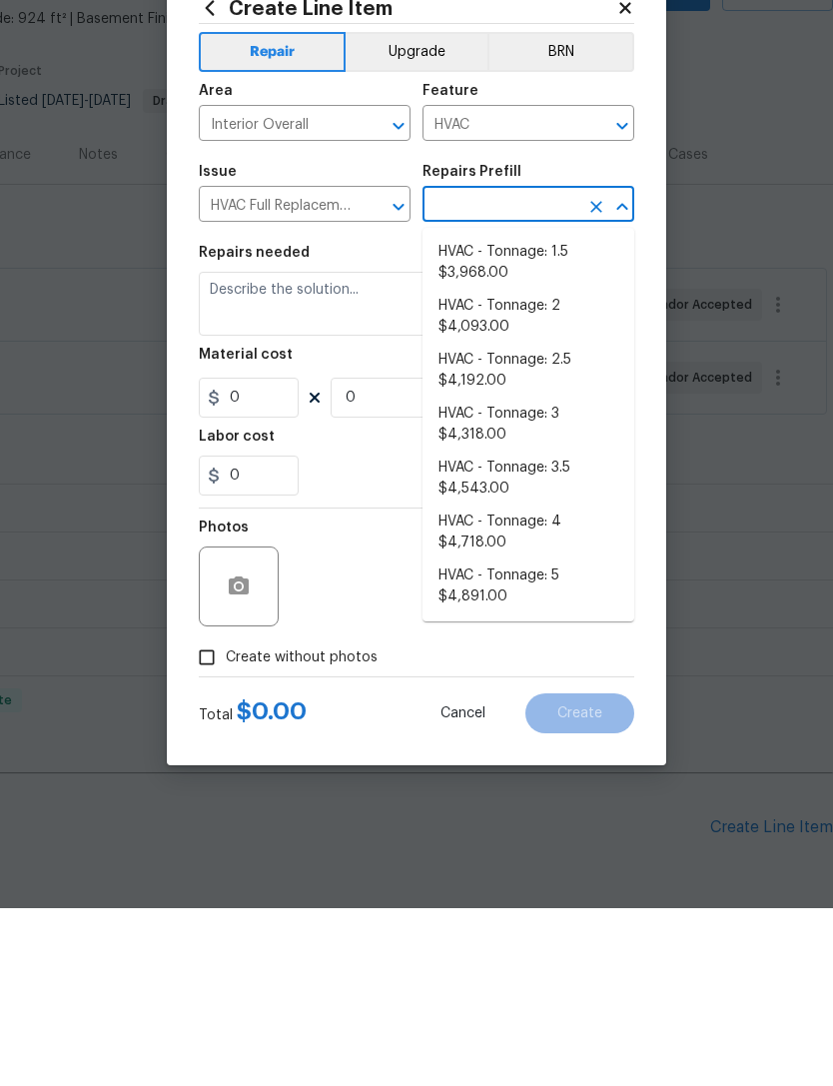
click at [541, 522] on li "HVAC - Tonnage: 2.5 $4,192.00" at bounding box center [529, 549] width 212 height 54
type input "HVAC - Tonnage: 2.5 $4,192.00"
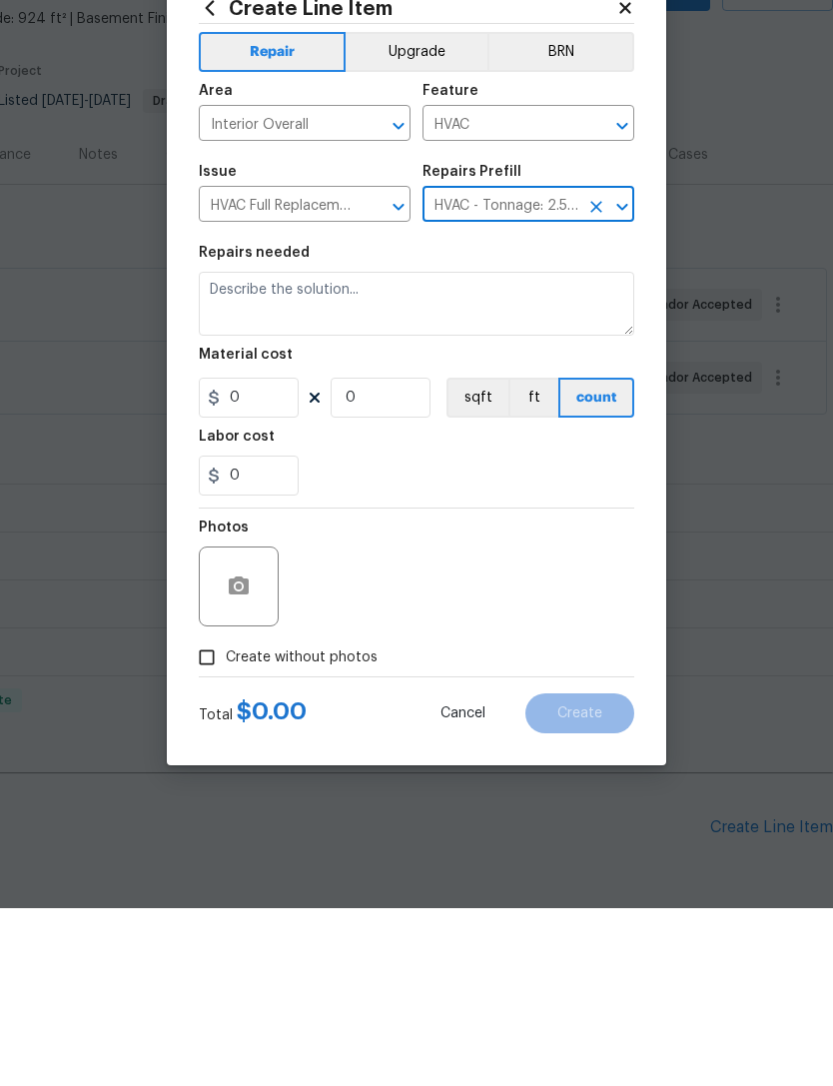
type textarea "Replace 2.5 Ton Furnace, Condenser & Coil System. SEER2 14.3 Gas Split System M…"
type input "1"
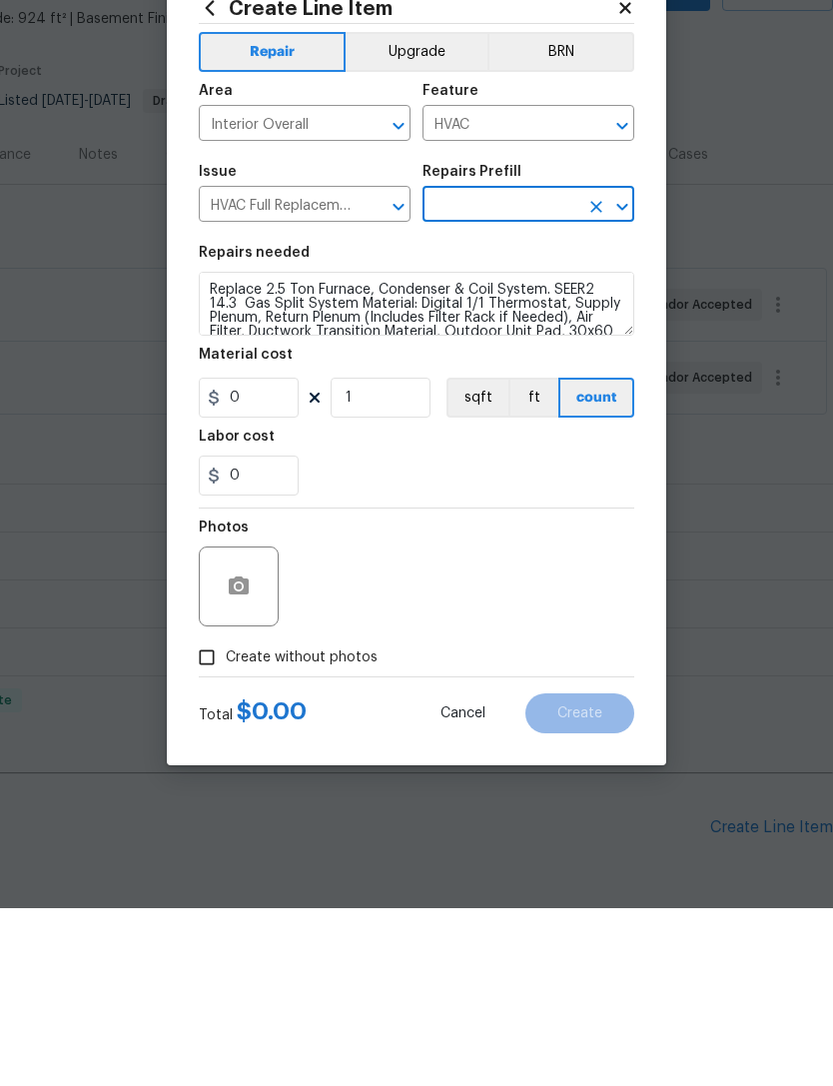
type input "HVAC - Tonnage: 2.5 $4,192.00"
click at [277, 556] on input "4192" at bounding box center [249, 576] width 100 height 40
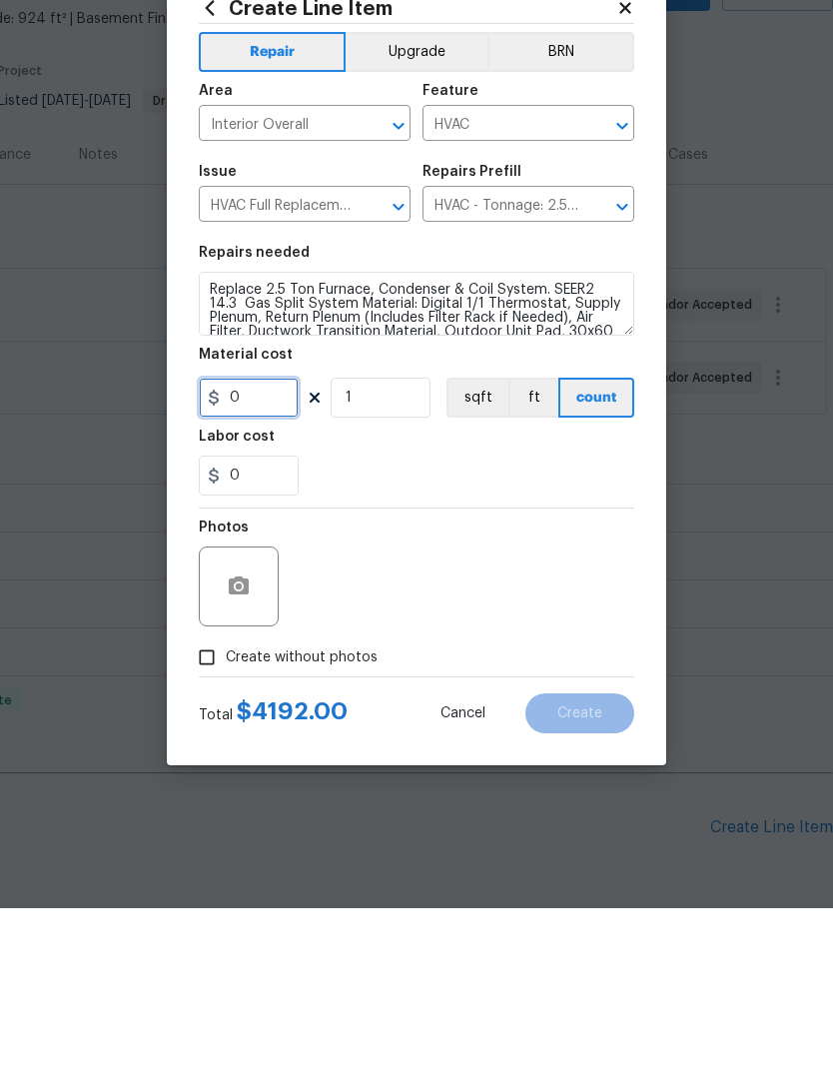
paste input "text"
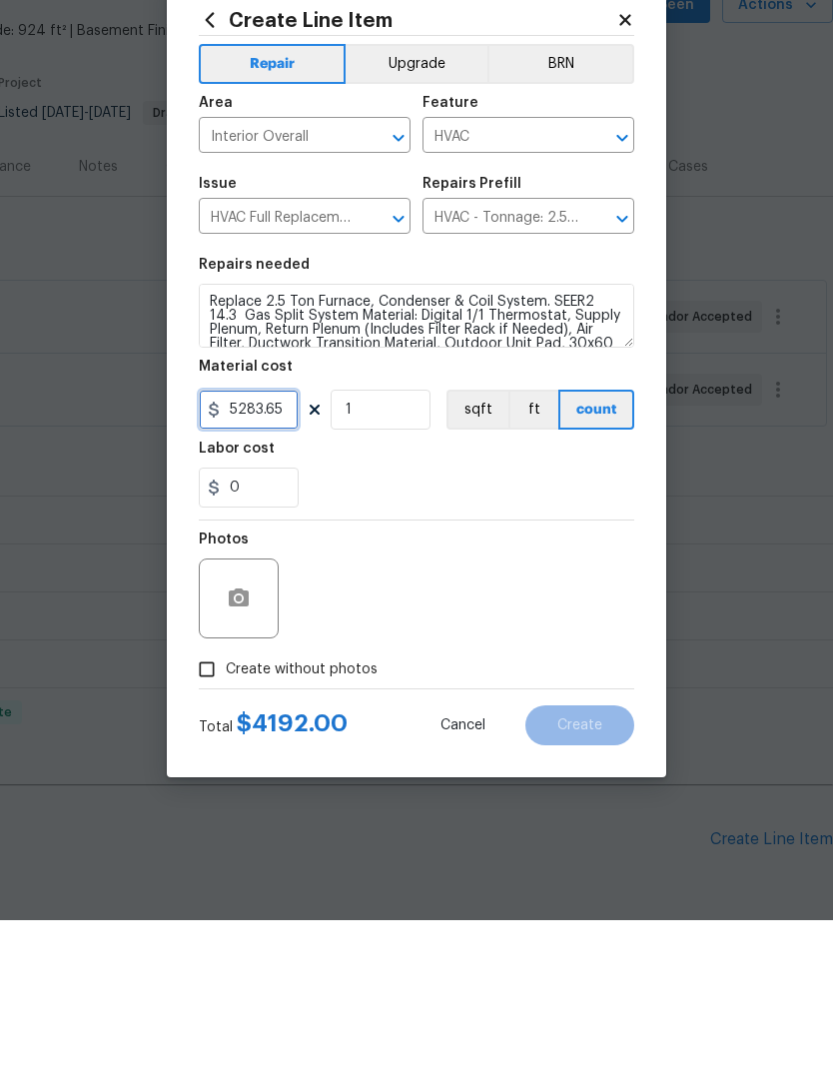
type input "5283.65"
click at [215, 816] on input "Create without photos" at bounding box center [207, 835] width 38 height 38
checkbox input "true"
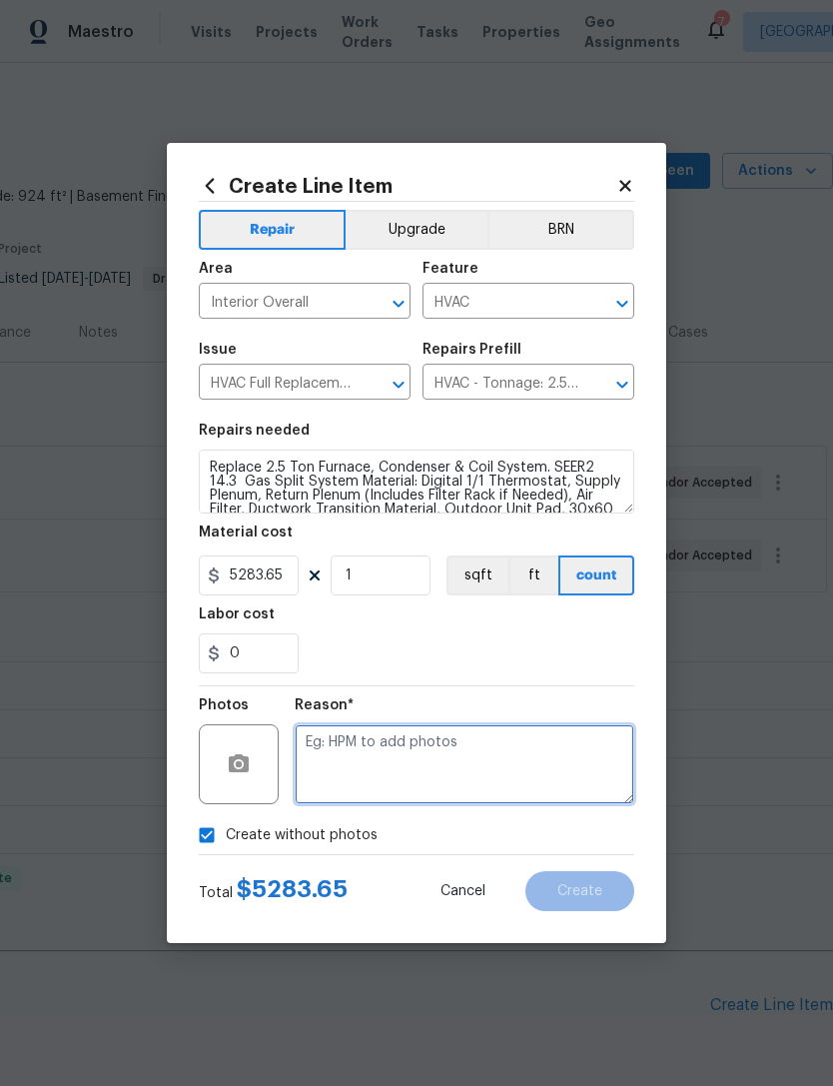
click at [373, 750] on textarea at bounding box center [465, 765] width 340 height 80
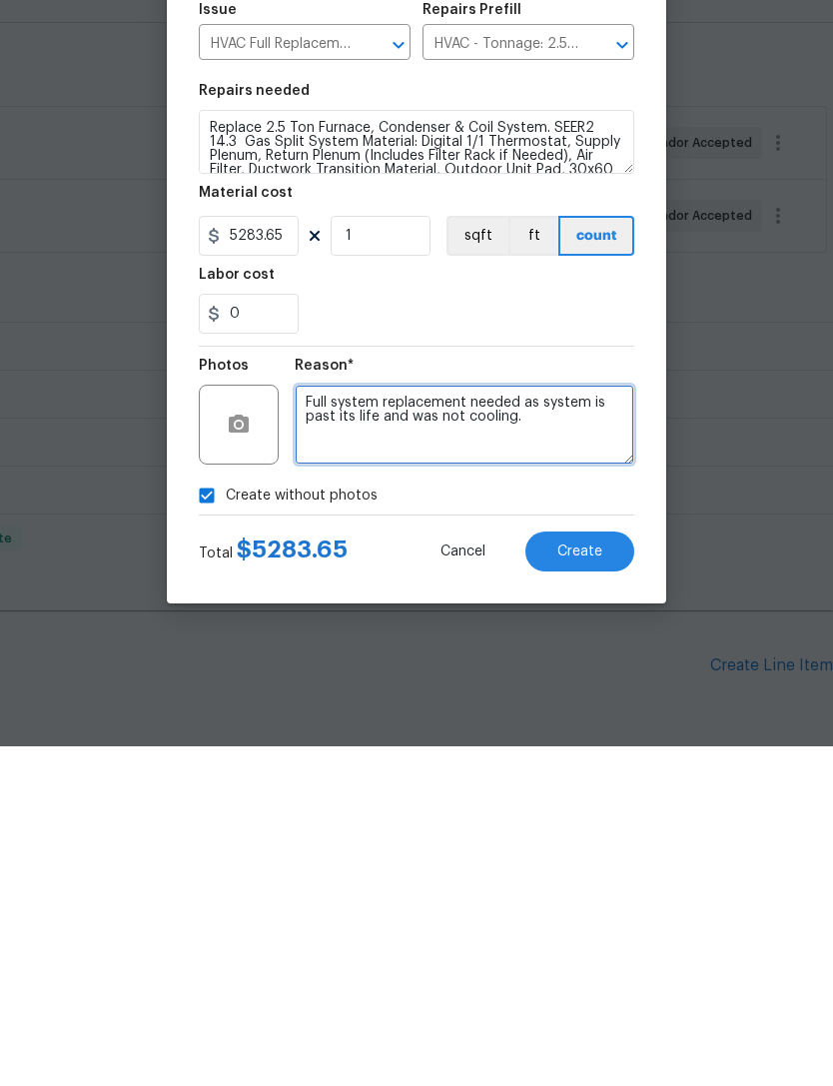
type textarea "Full system replacement needed as system is past its life and was not cooling."
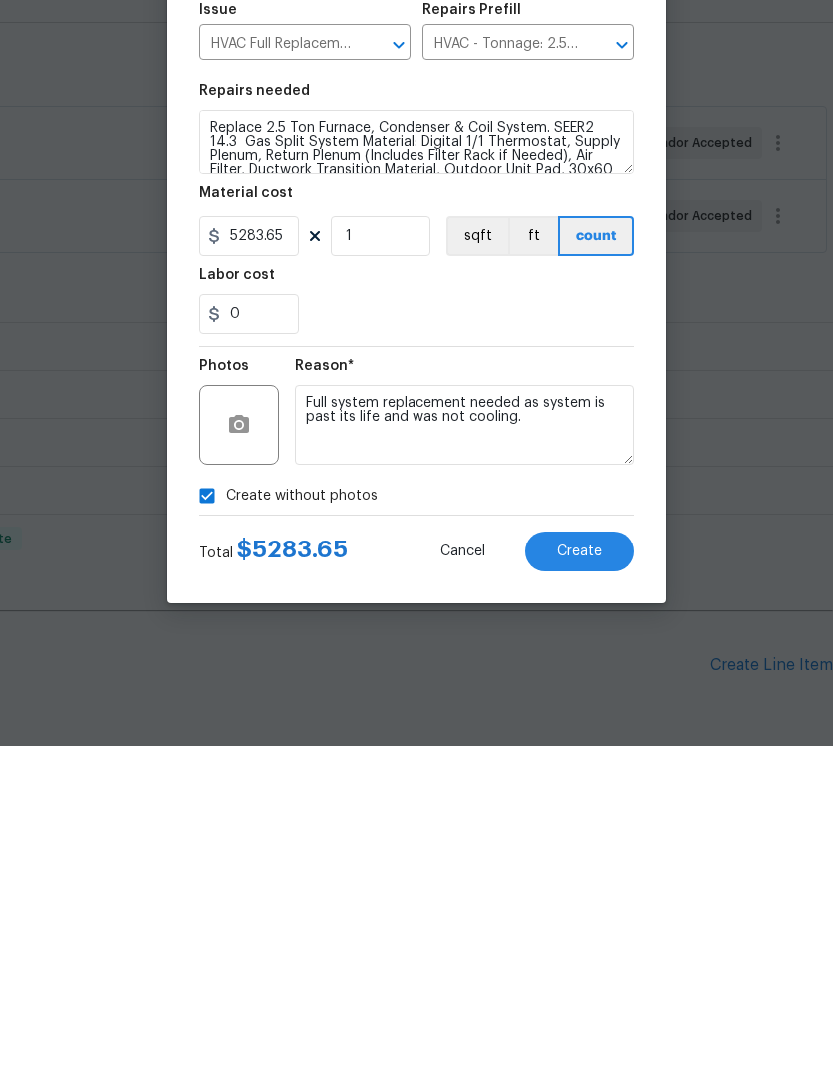
click at [586, 884] on span "Create" at bounding box center [580, 891] width 45 height 15
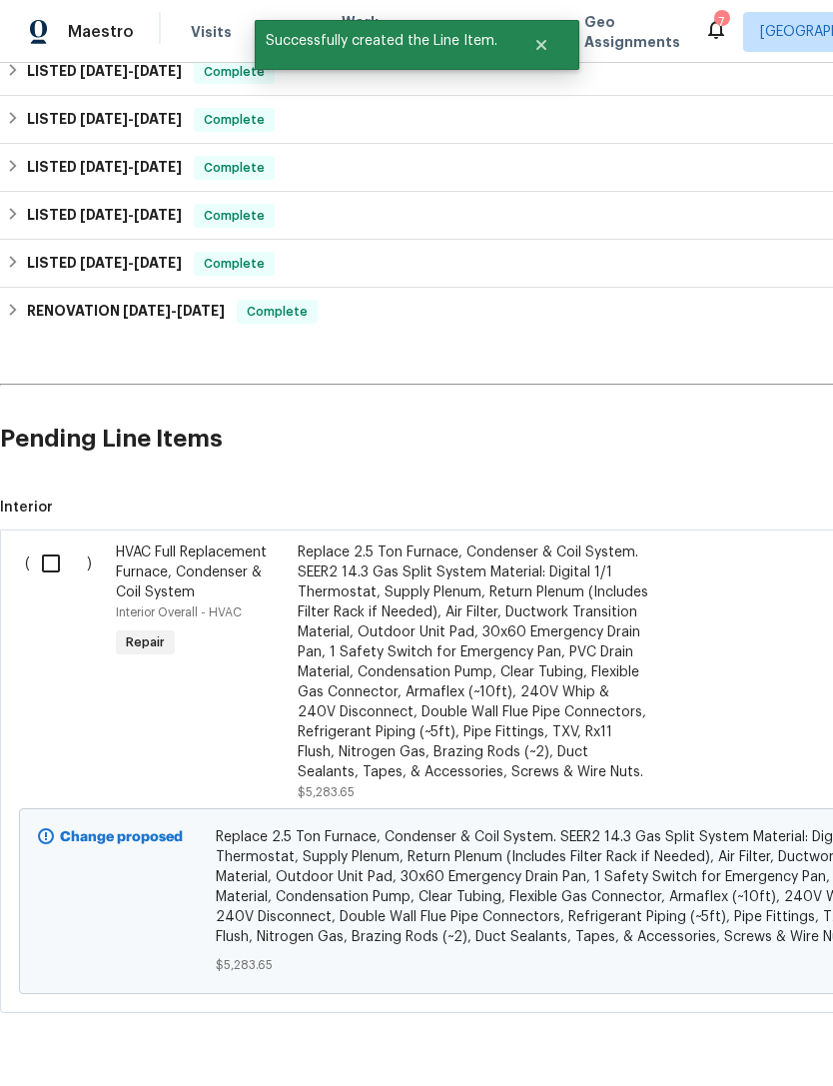
scroll to position [566, 0]
click at [54, 544] on input "checkbox" at bounding box center [58, 565] width 57 height 42
checkbox input "true"
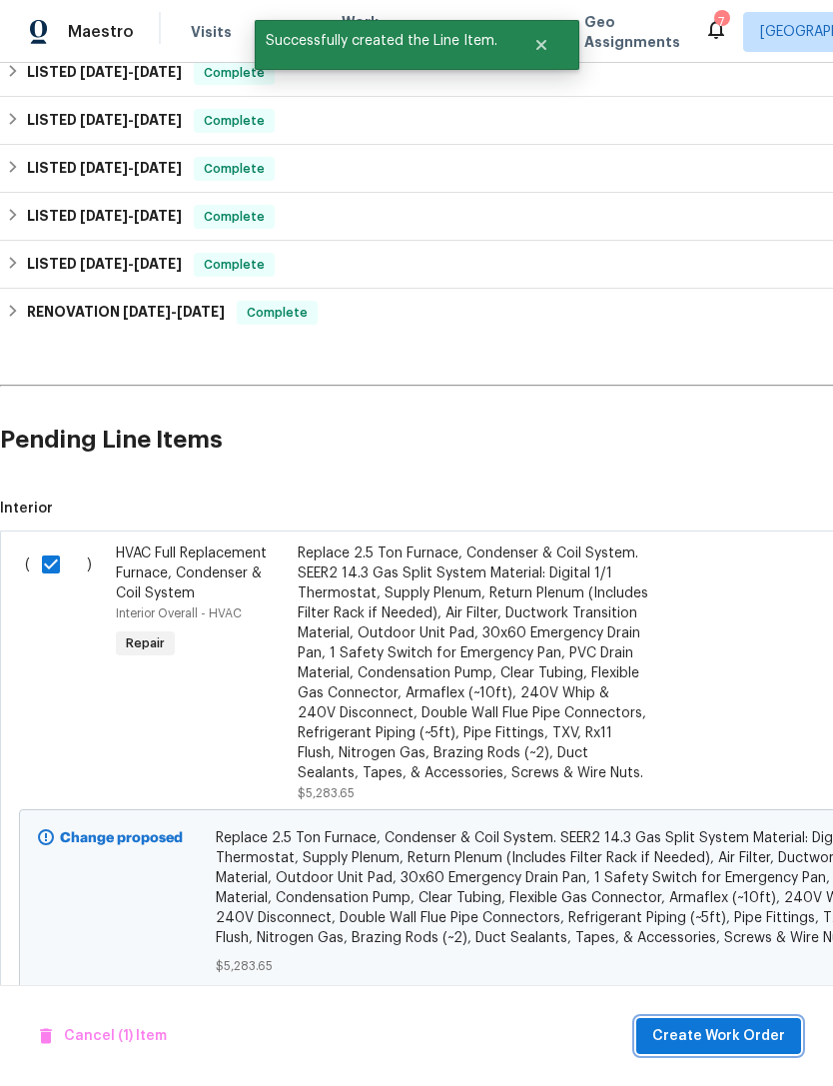
click at [719, 1029] on span "Create Work Order" at bounding box center [719, 1036] width 133 height 25
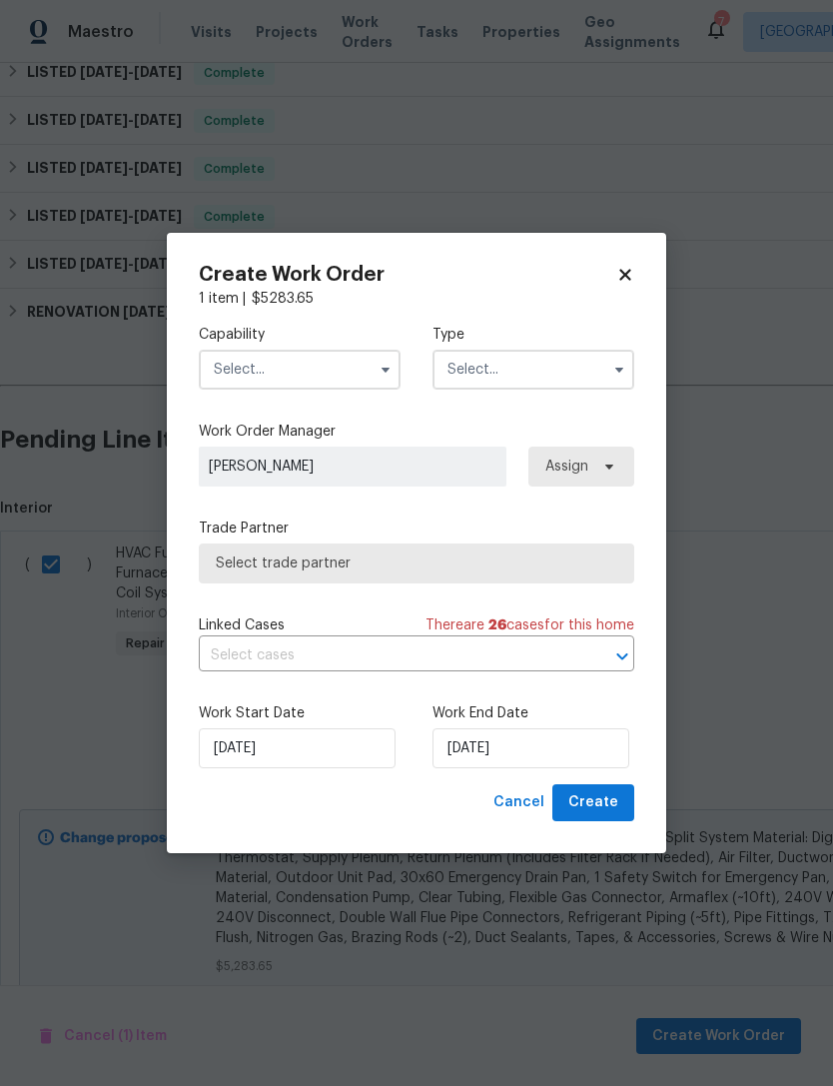
click at [280, 377] on input "text" at bounding box center [300, 370] width 202 height 40
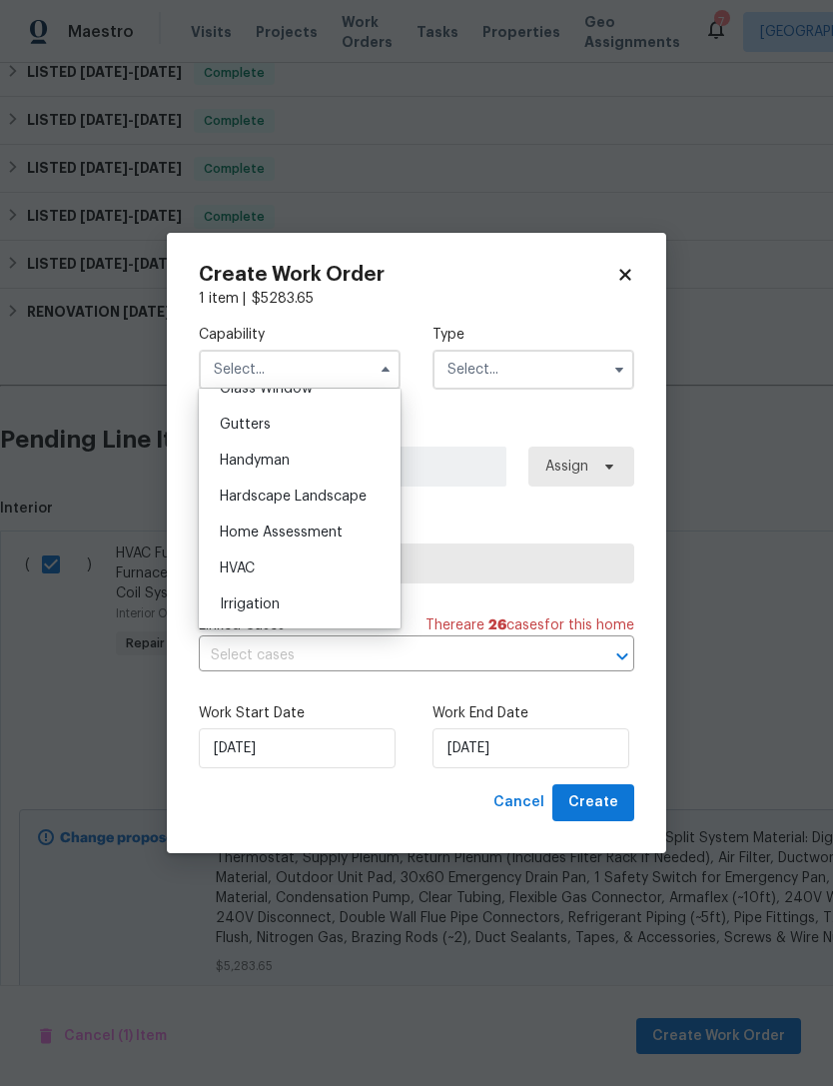
scroll to position [1053, 0]
click at [255, 569] on span "HVAC" at bounding box center [237, 566] width 35 height 14
type input "HVAC"
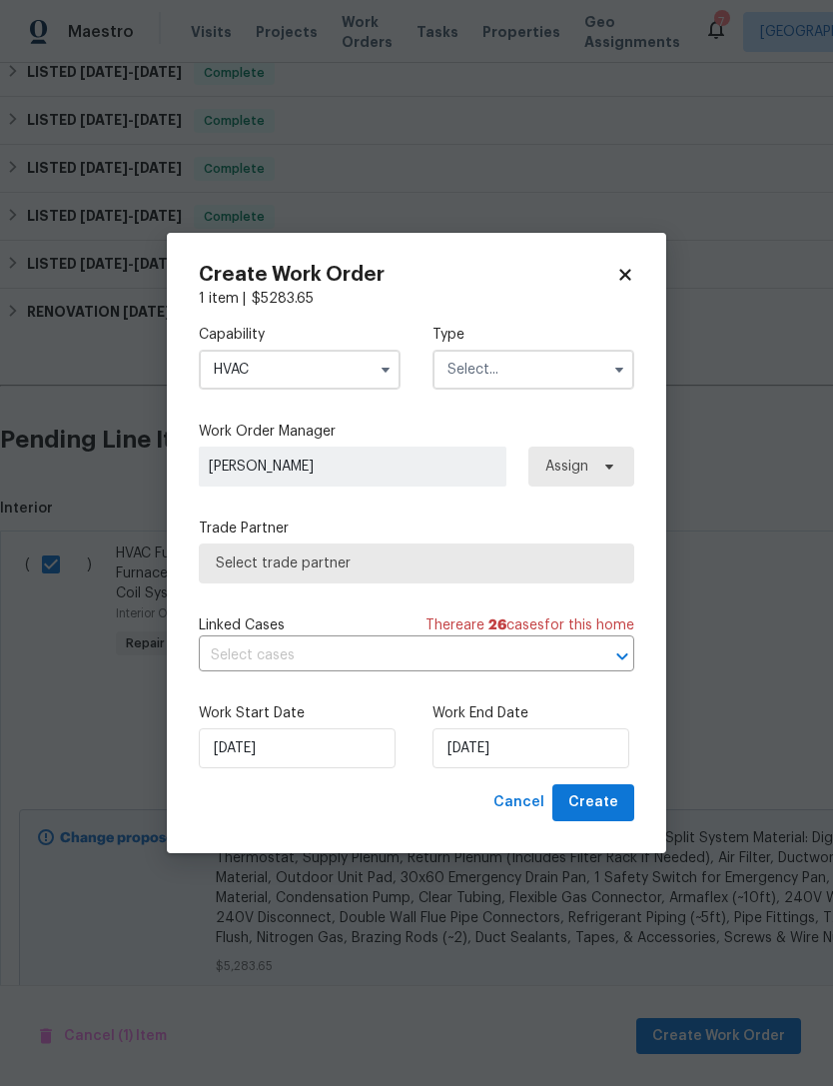
click at [553, 375] on input "text" at bounding box center [534, 370] width 202 height 40
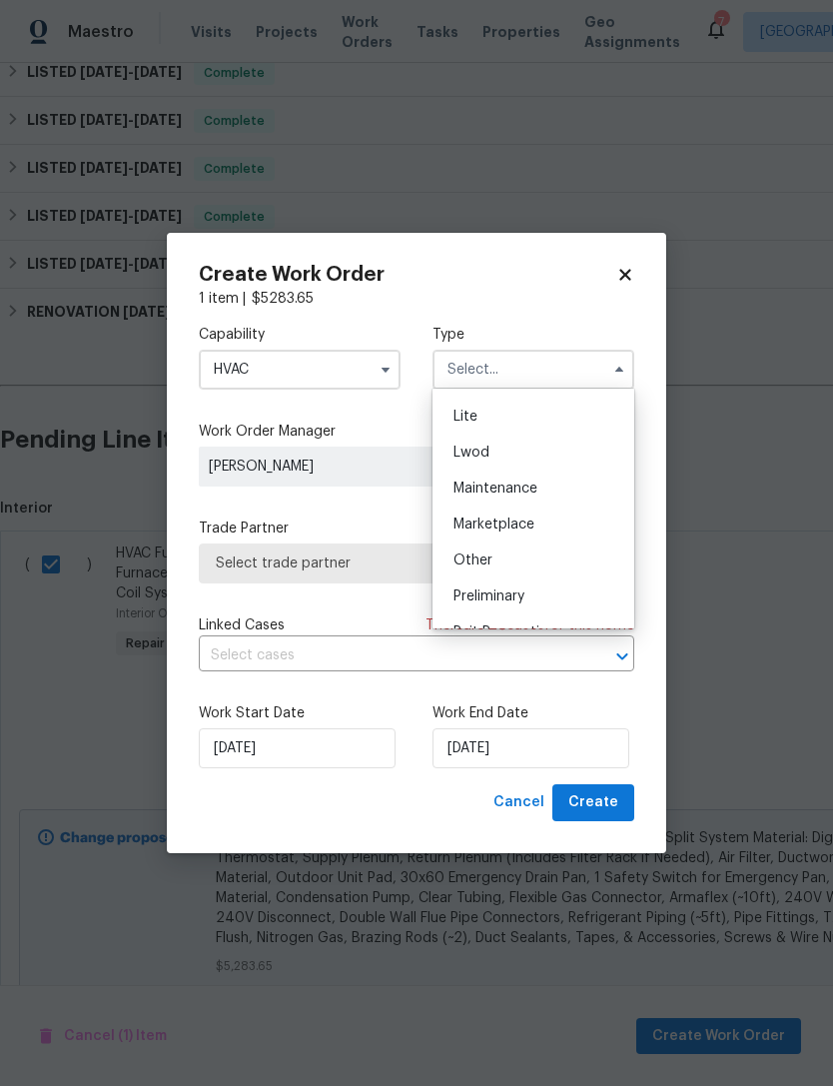
scroll to position [237, 0]
click at [491, 415] on div "Lite" at bounding box center [534, 427] width 192 height 36
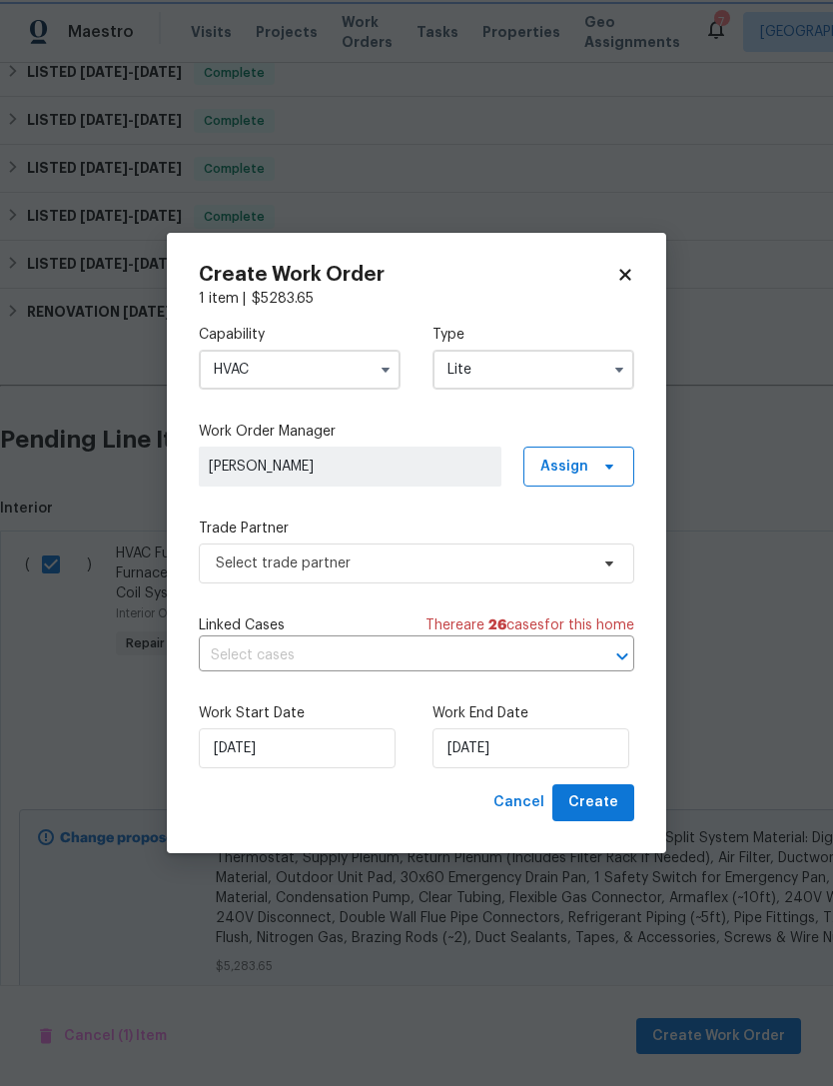
scroll to position [0, 0]
click at [531, 358] on input "Lite" at bounding box center [534, 370] width 202 height 40
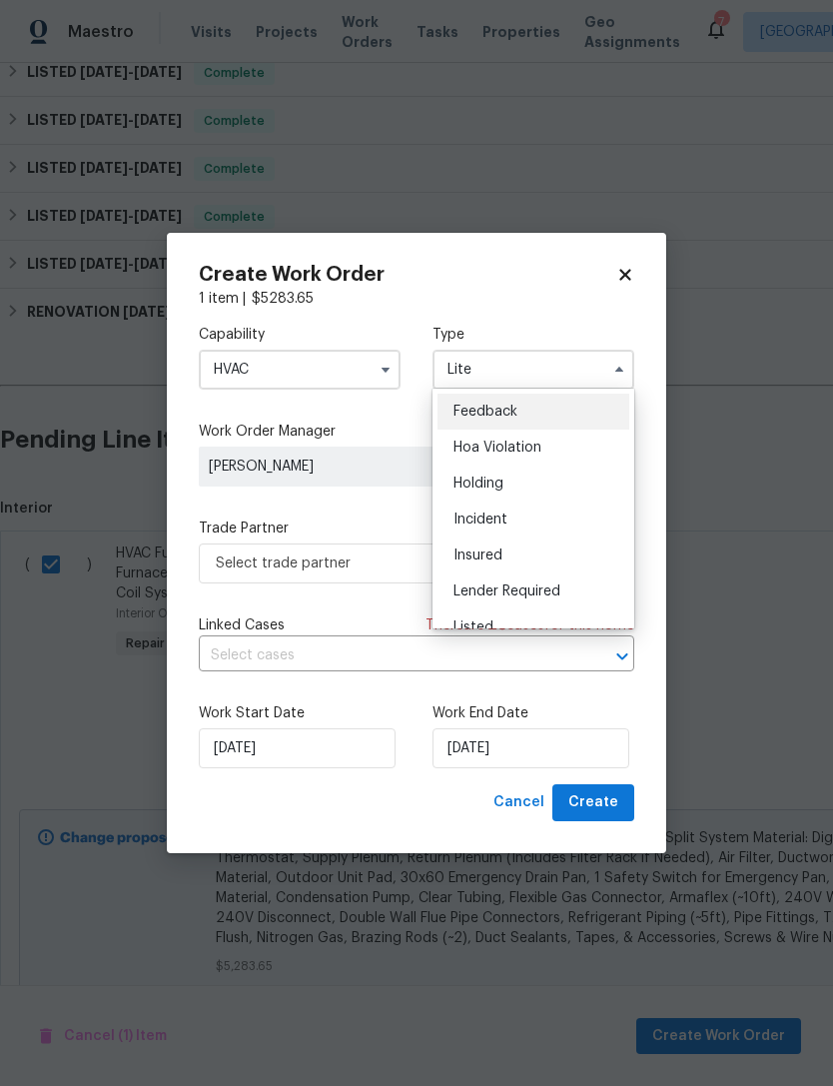
scroll to position [41, 0]
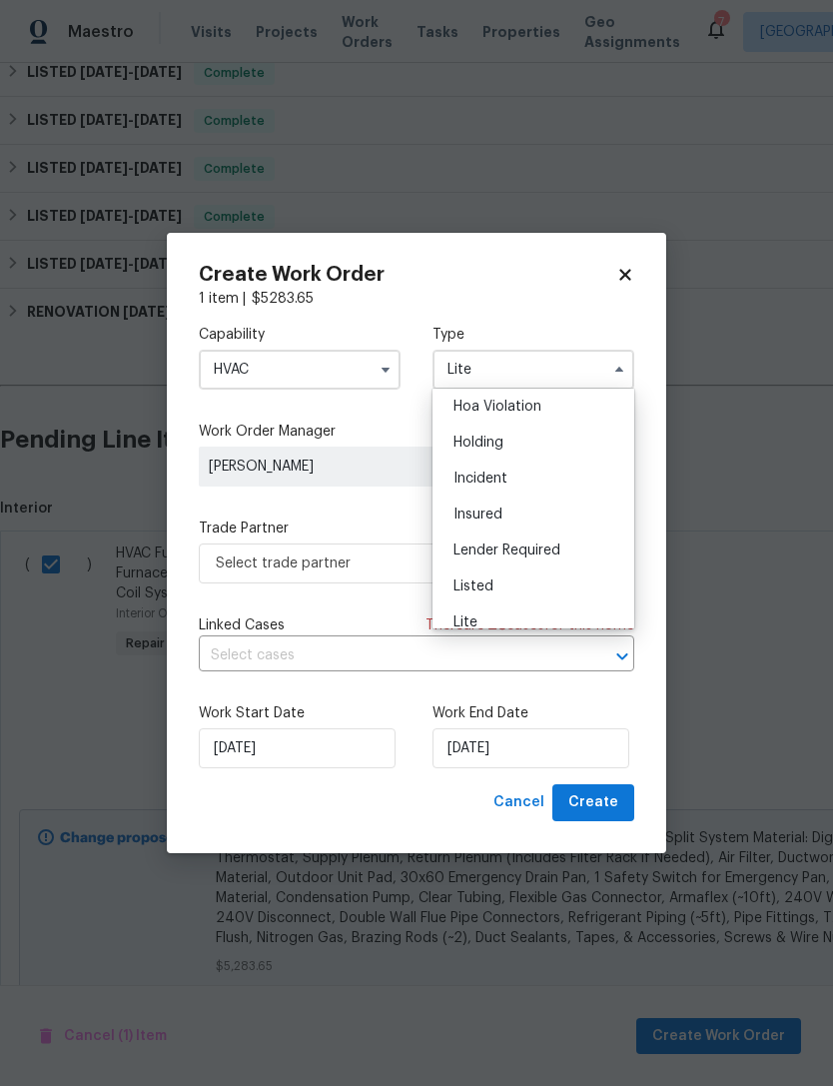
click at [499, 592] on div "Listed" at bounding box center [534, 587] width 192 height 36
type input "Listed"
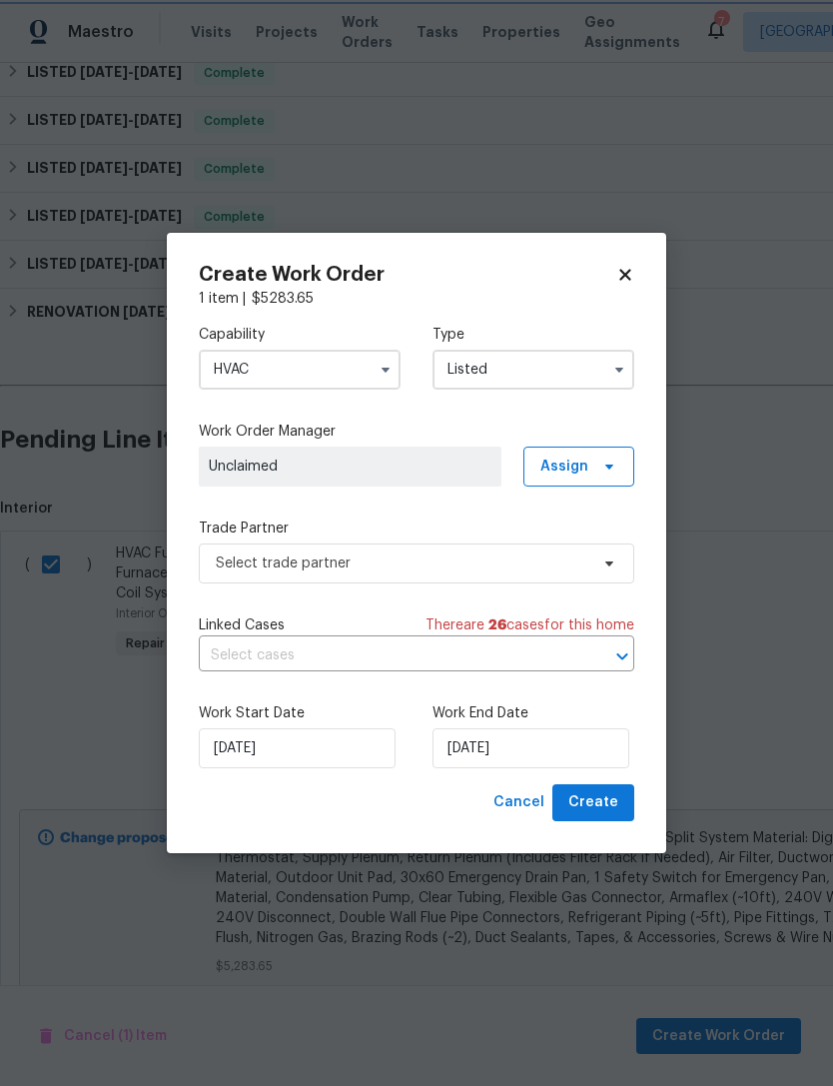
scroll to position [0, 0]
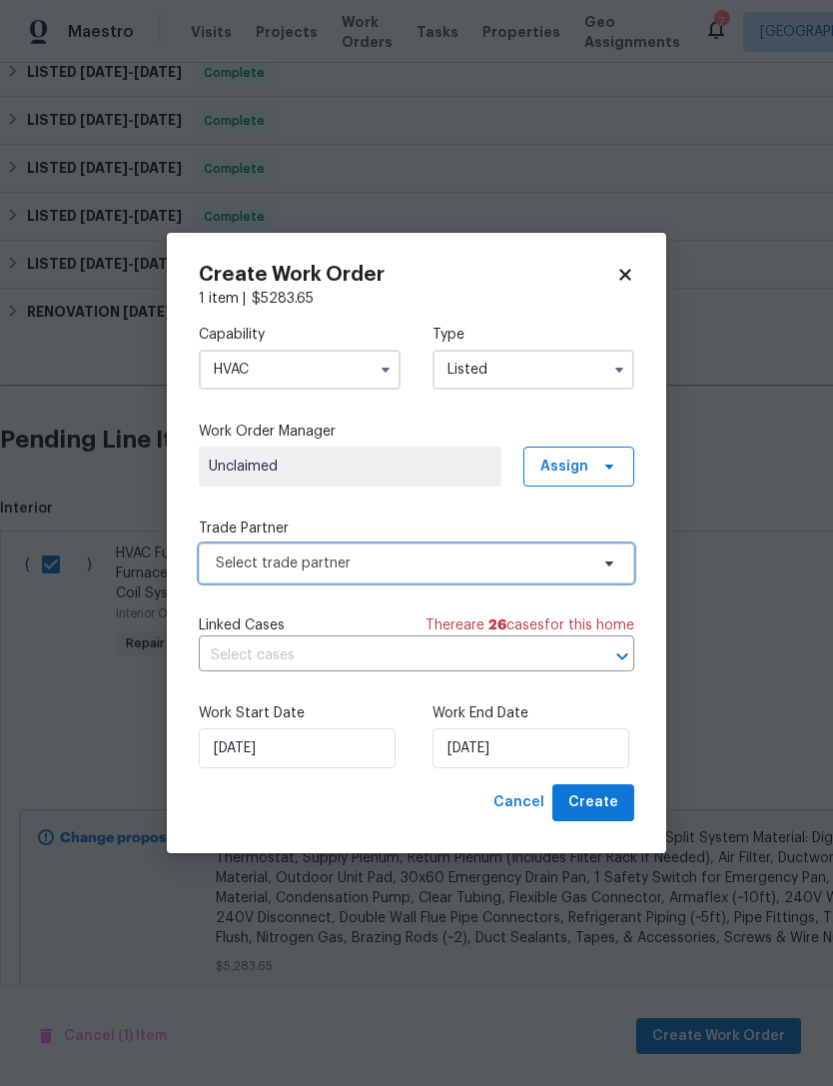
click at [298, 566] on span "Select trade partner" at bounding box center [402, 564] width 373 height 20
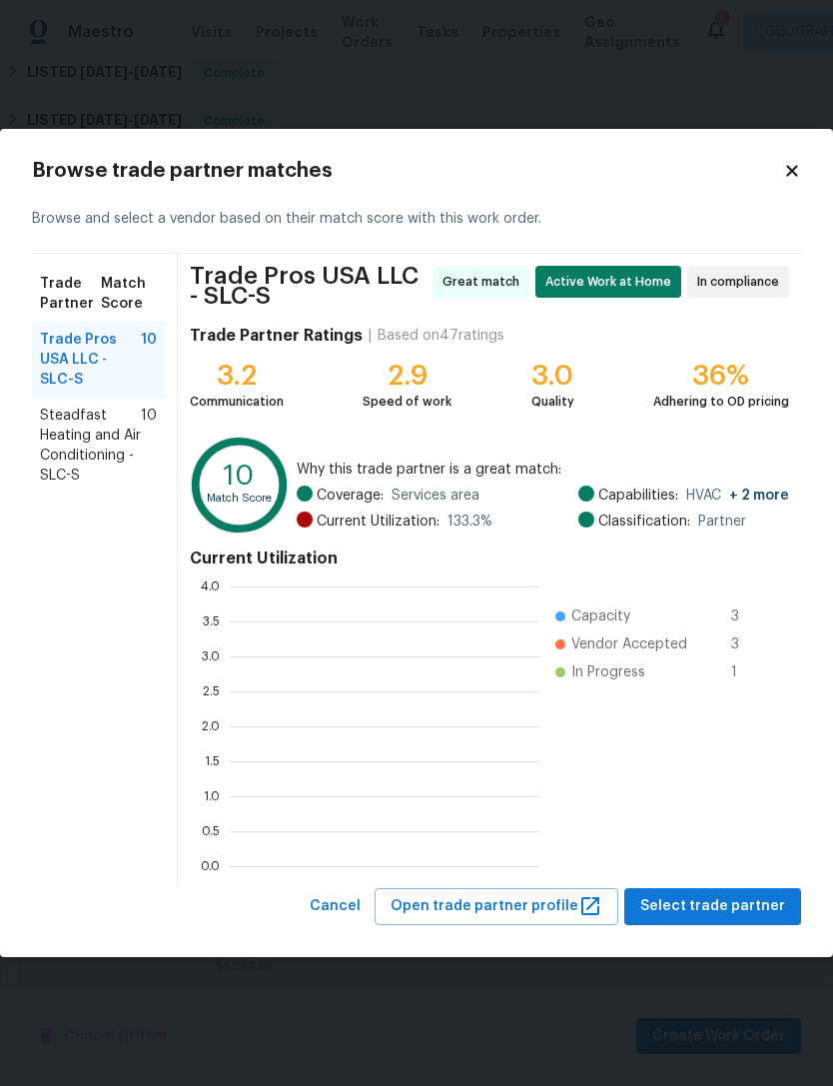
scroll to position [280, 310]
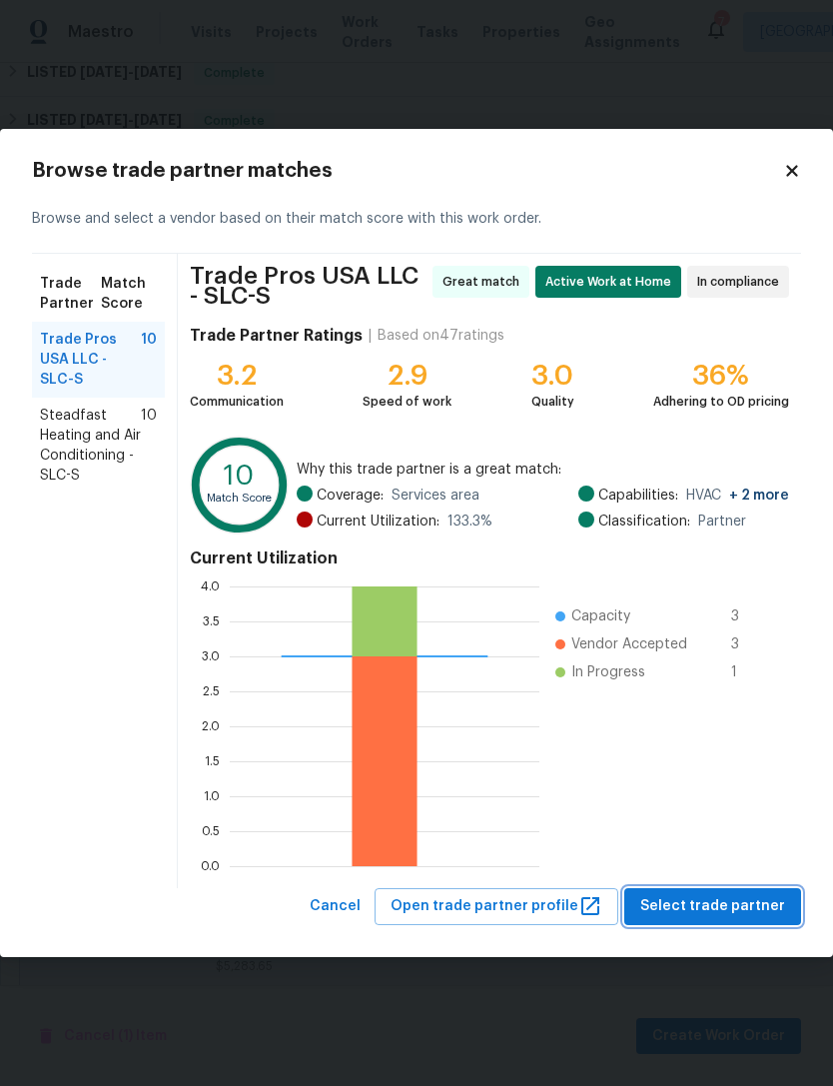
click at [700, 901] on span "Select trade partner" at bounding box center [713, 906] width 145 height 25
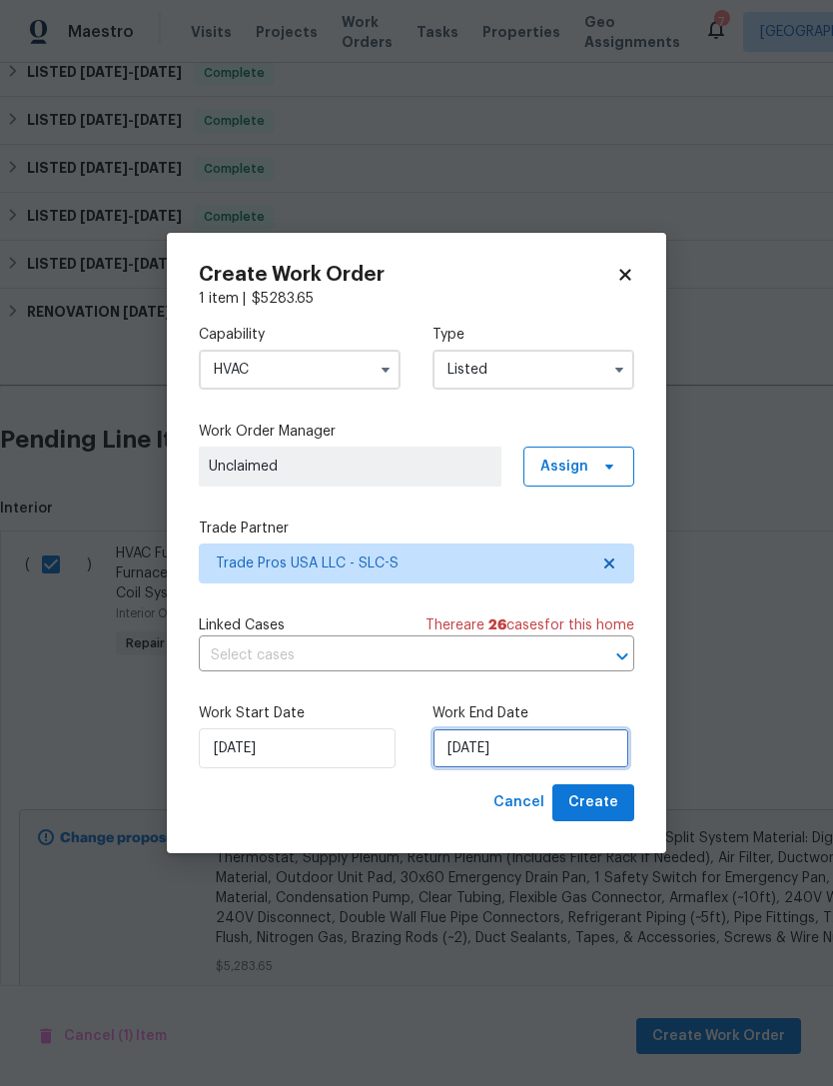
click at [495, 753] on input "[DATE]" at bounding box center [531, 749] width 197 height 40
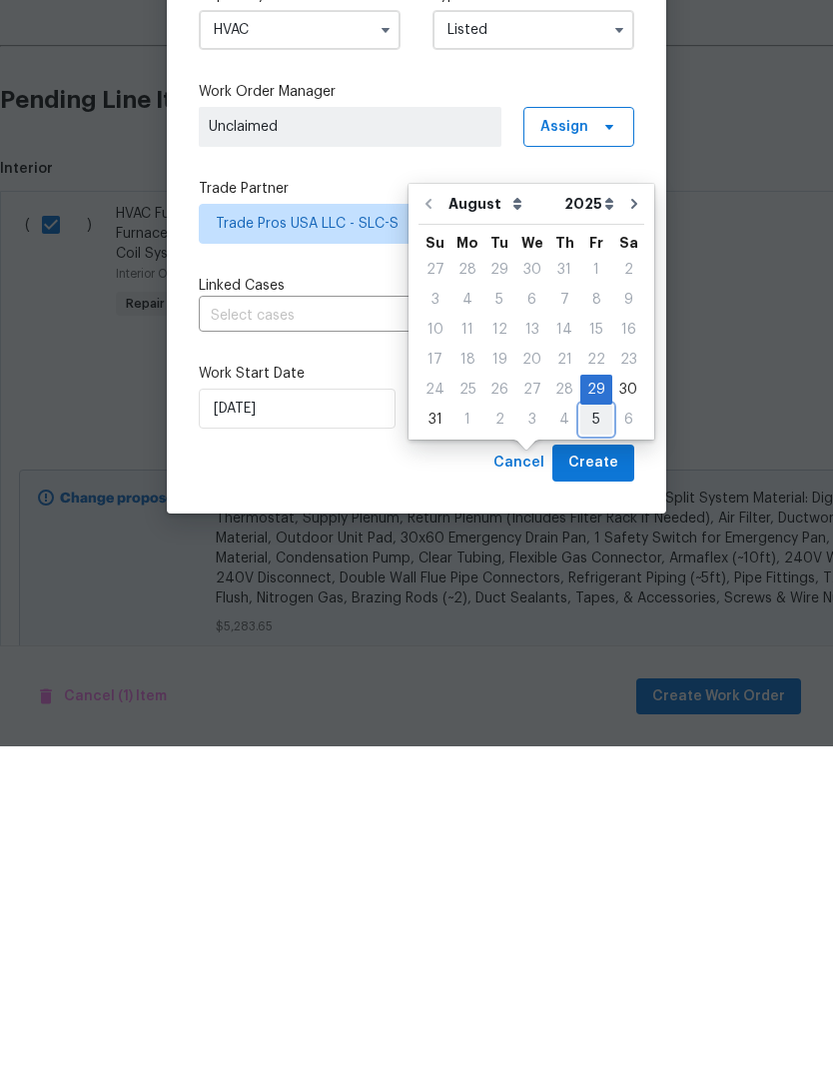
click at [590, 746] on div "5" at bounding box center [597, 760] width 32 height 28
type input "[DATE]"
select select "8"
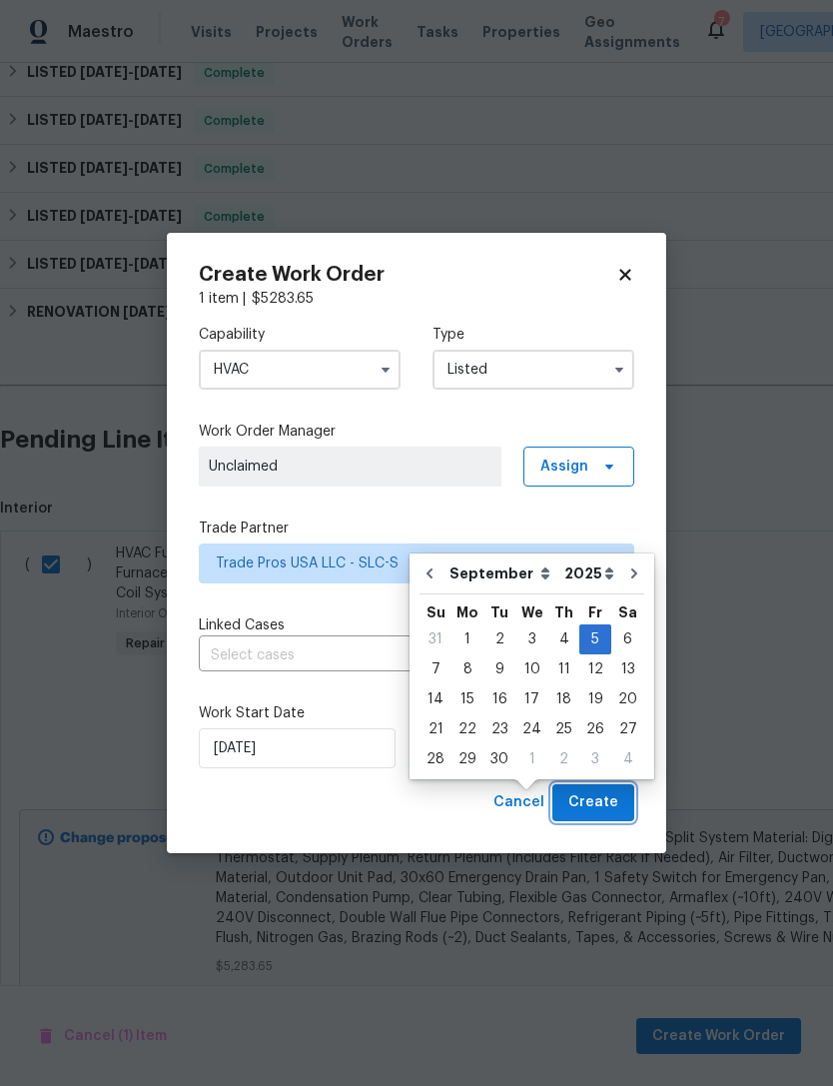
click at [601, 810] on span "Create" at bounding box center [594, 802] width 50 height 25
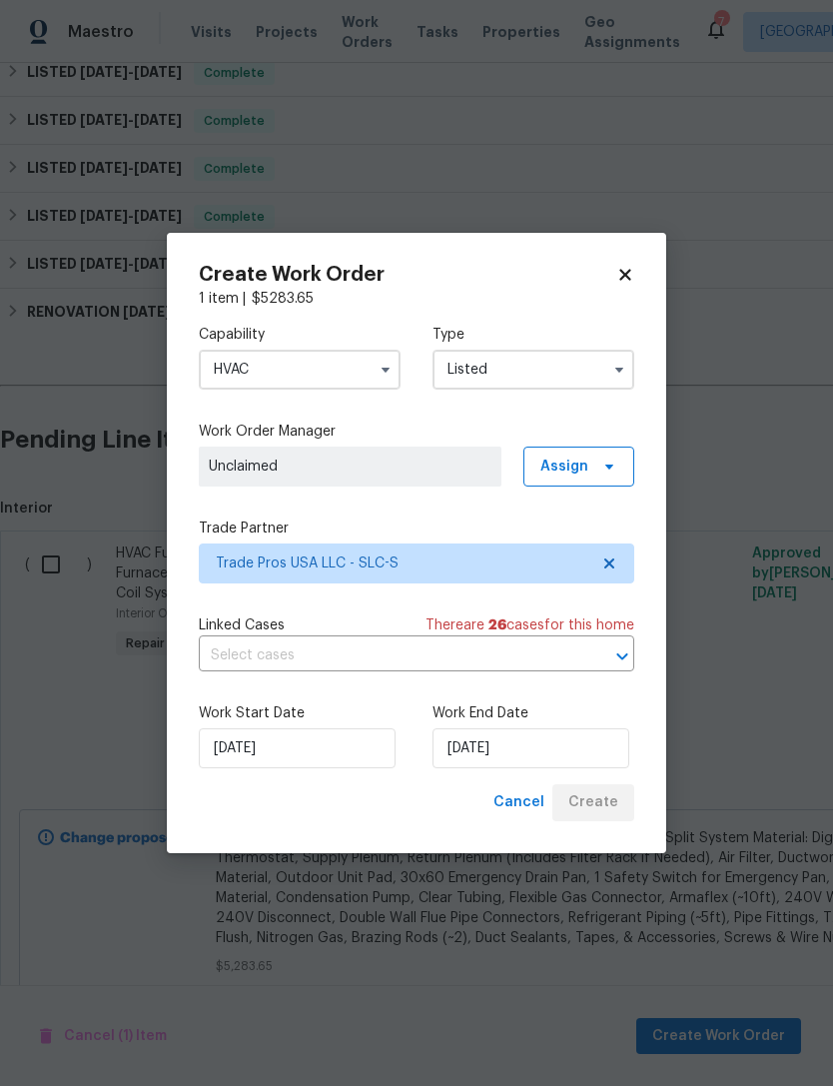
checkbox input "false"
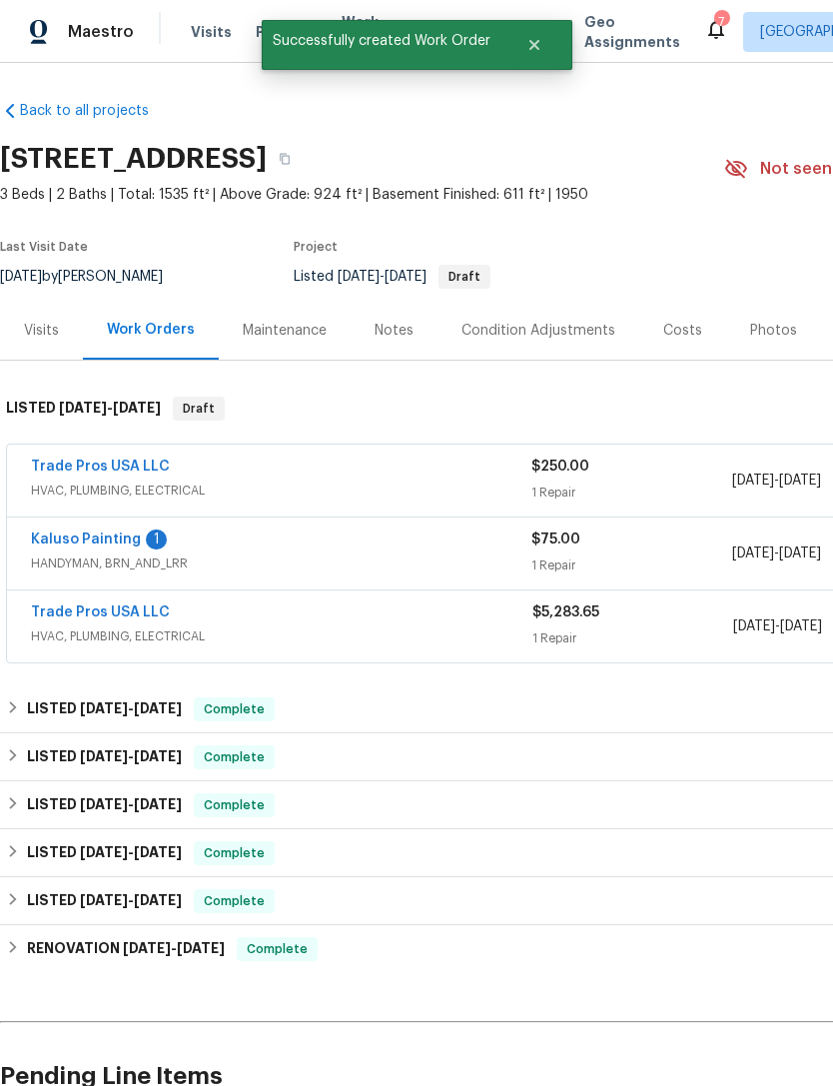
scroll to position [2, 0]
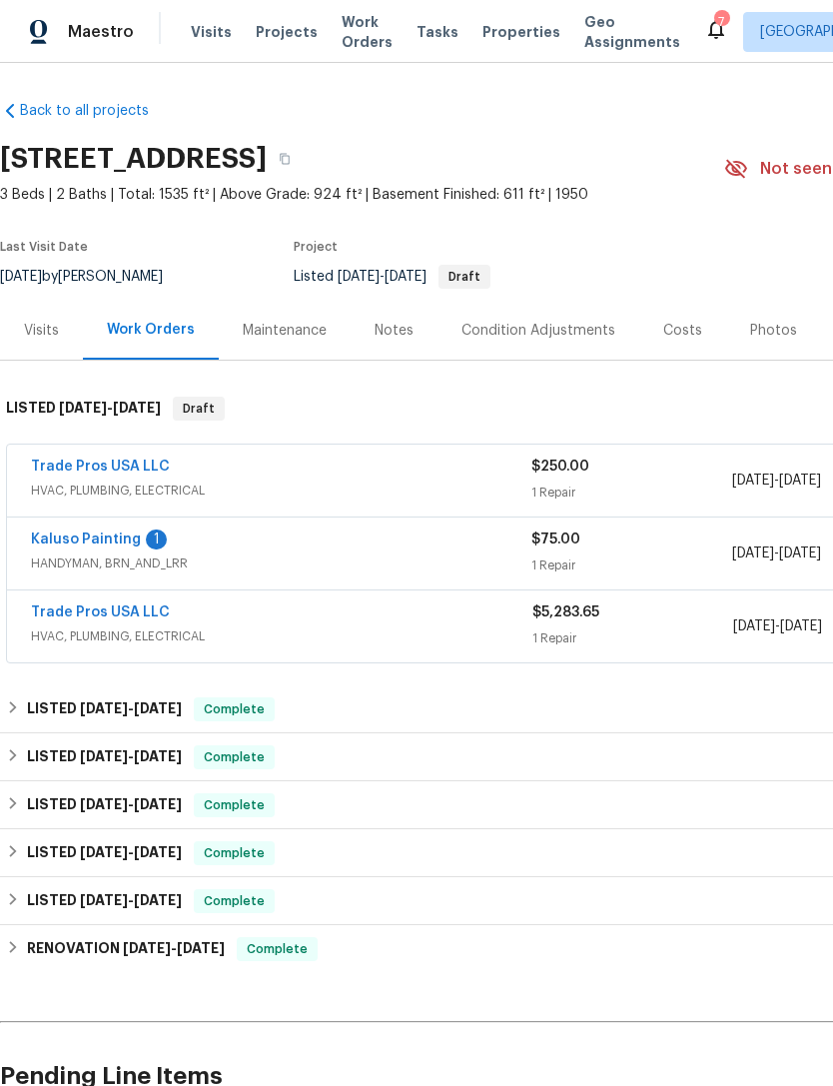
click at [112, 460] on link "Trade Pros USA LLC" at bounding box center [100, 467] width 139 height 14
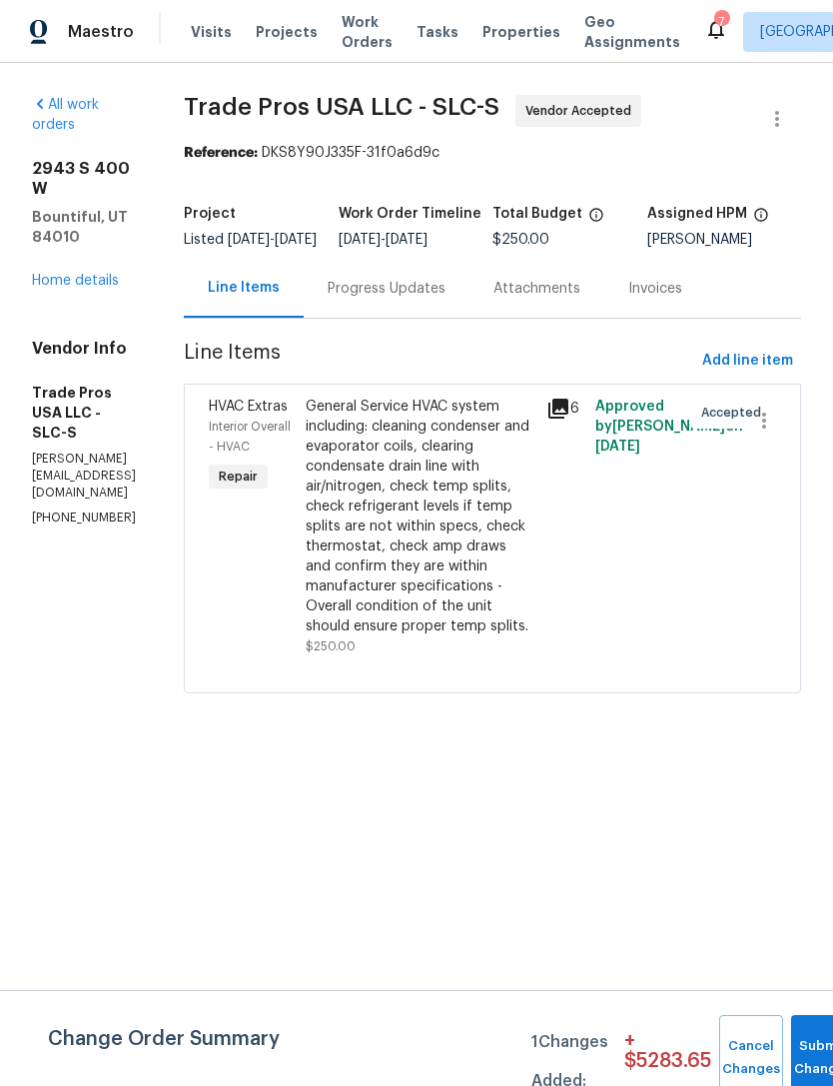
click at [439, 299] on div "Progress Updates" at bounding box center [387, 289] width 118 height 20
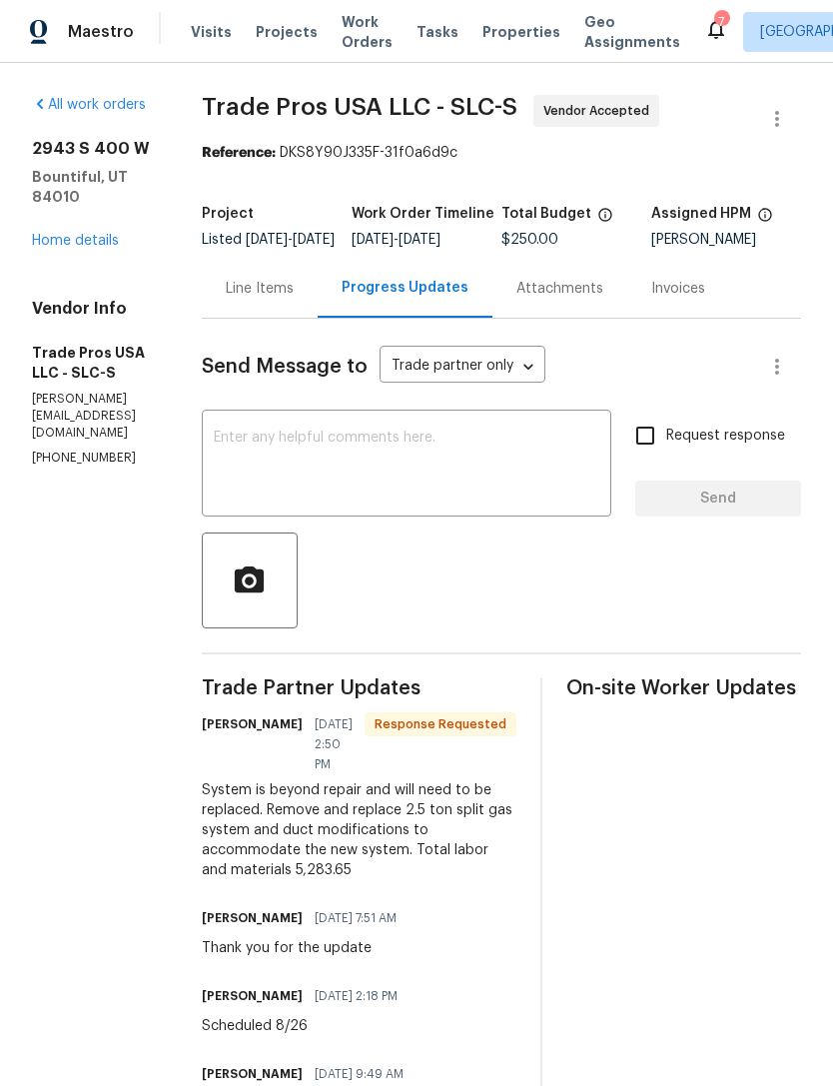
click at [361, 484] on textarea at bounding box center [407, 466] width 386 height 70
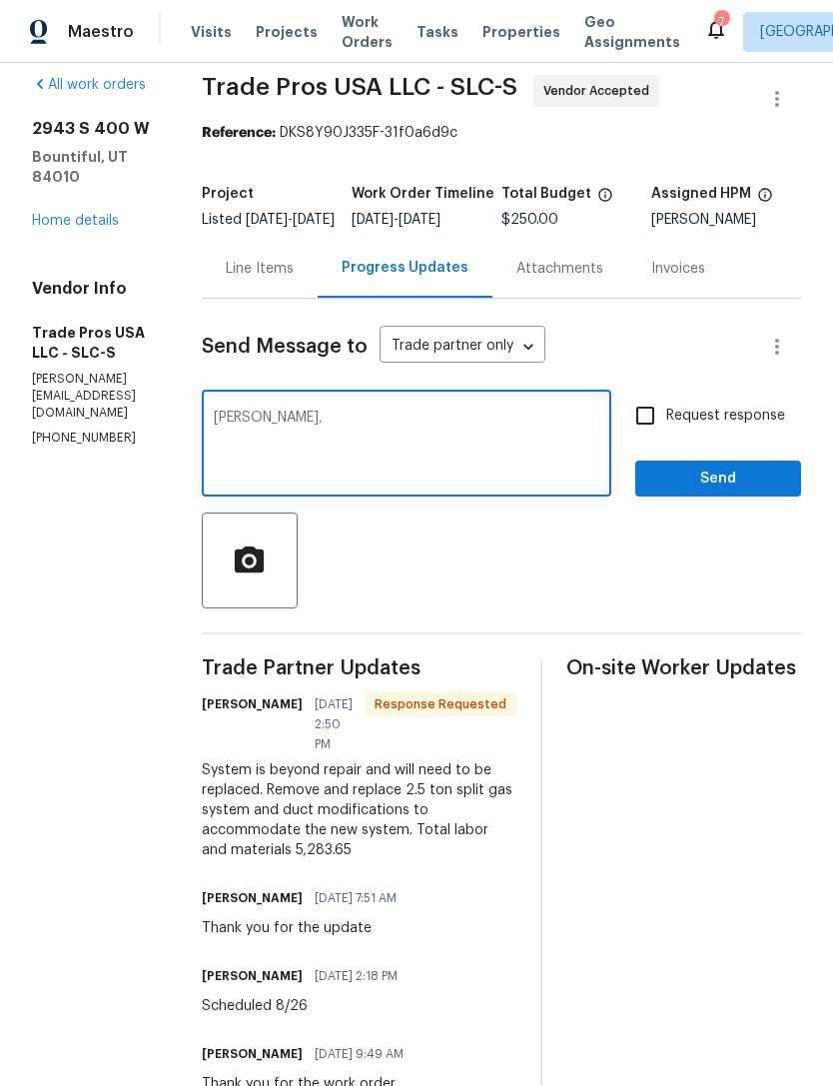
scroll to position [19, 0]
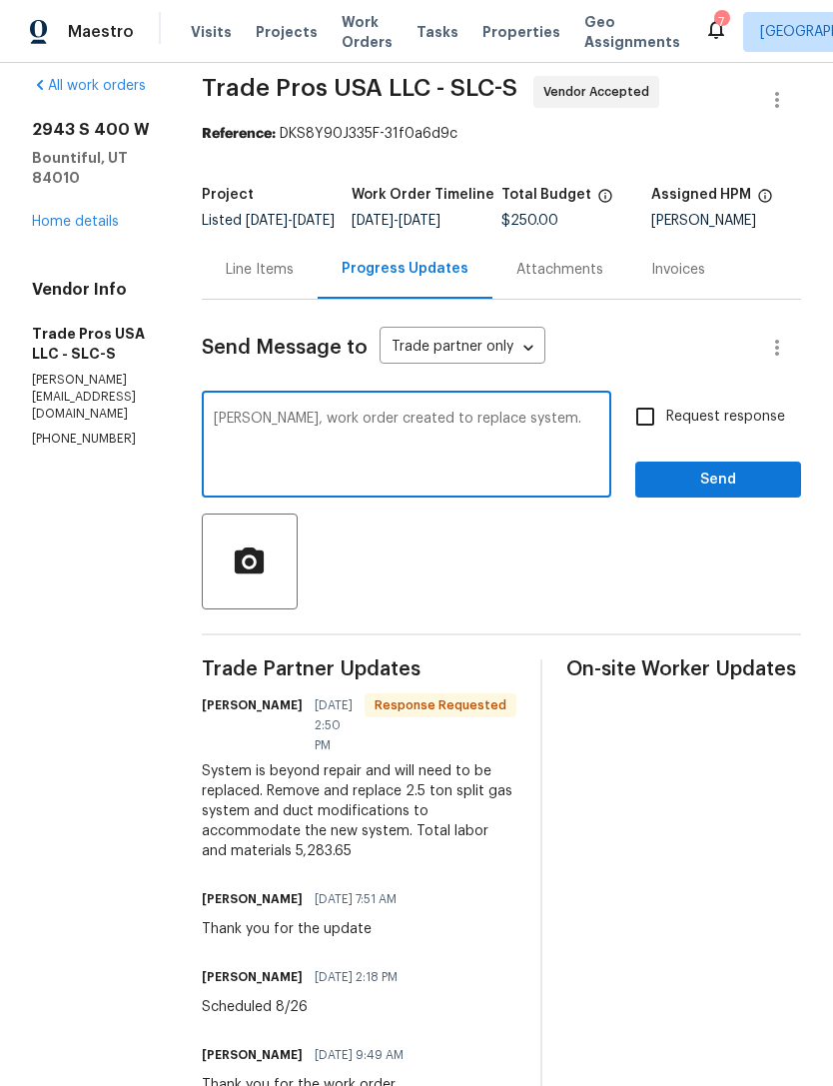
type textarea "[PERSON_NAME], work order created to replace system."
click at [651, 432] on input "Request response" at bounding box center [646, 417] width 42 height 42
checkbox input "true"
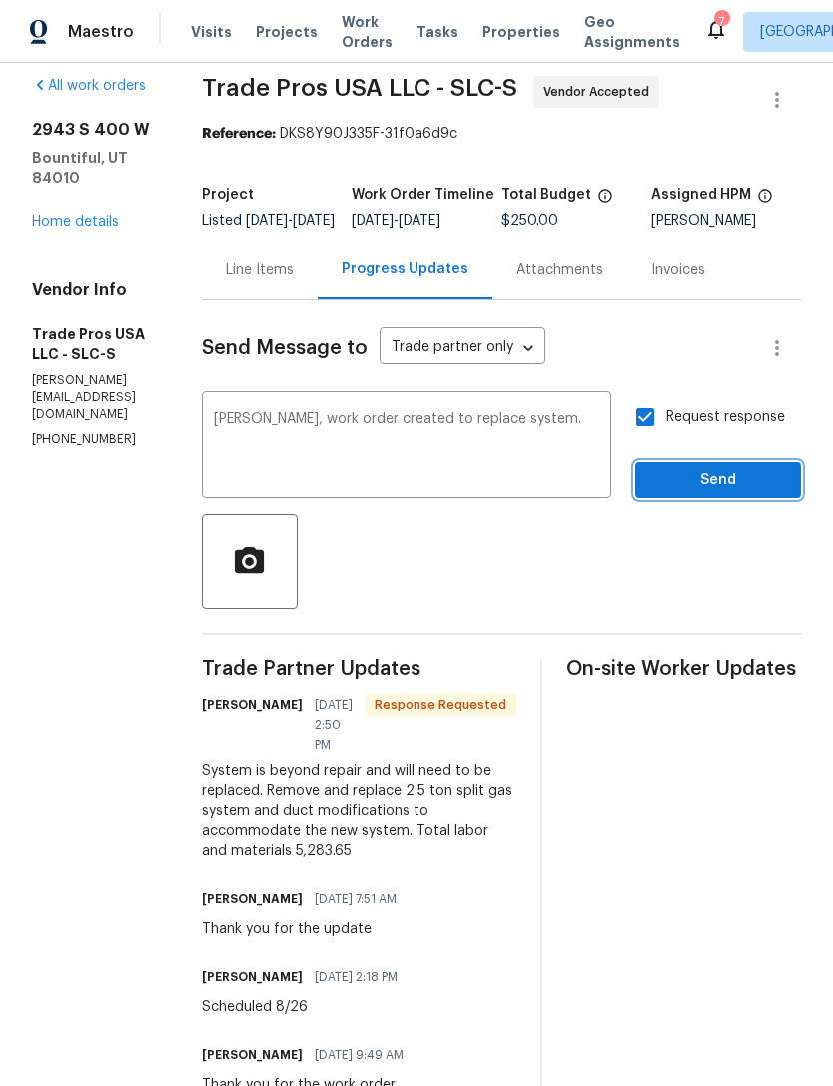
click at [708, 493] on span "Send" at bounding box center [719, 480] width 134 height 25
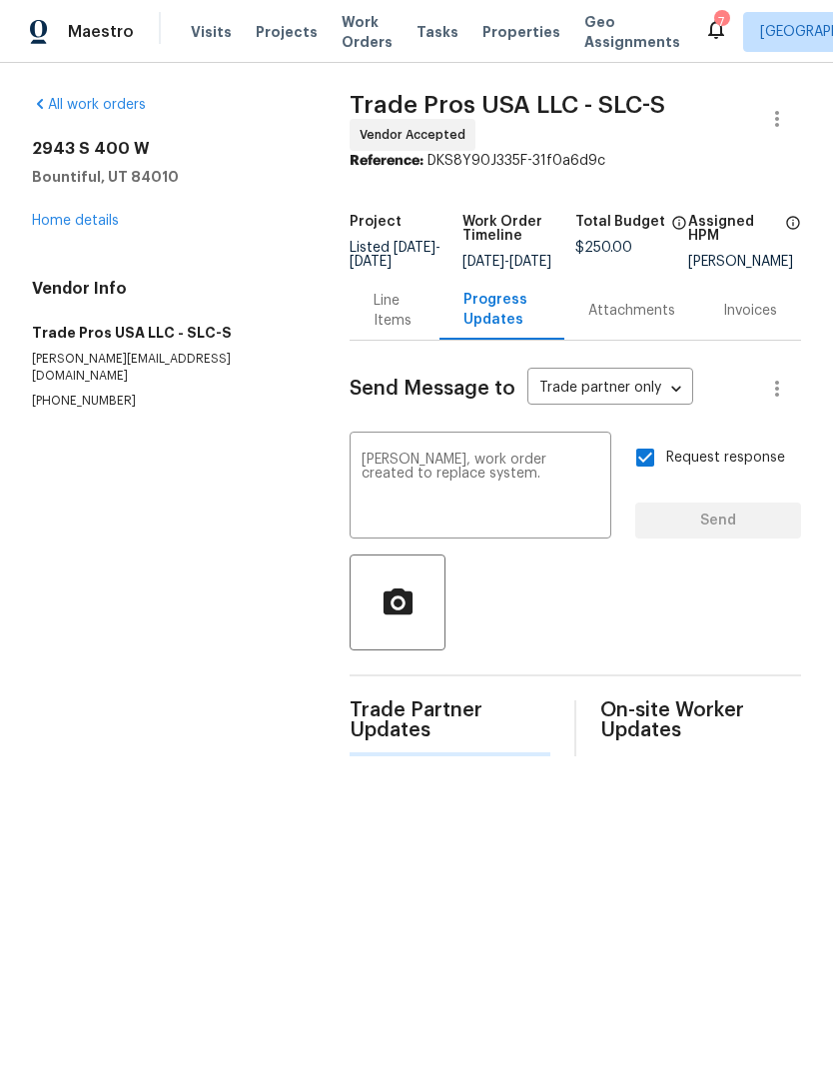
scroll to position [0, 0]
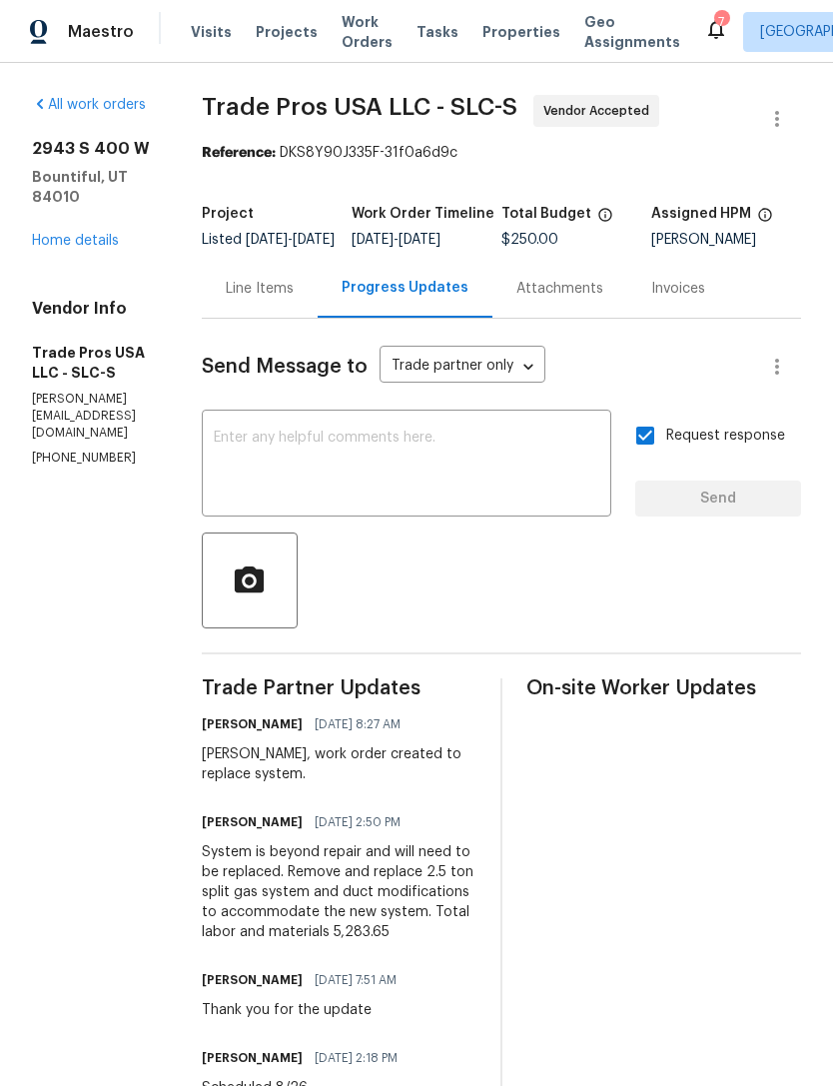
click at [59, 234] on link "Home details" at bounding box center [75, 241] width 87 height 14
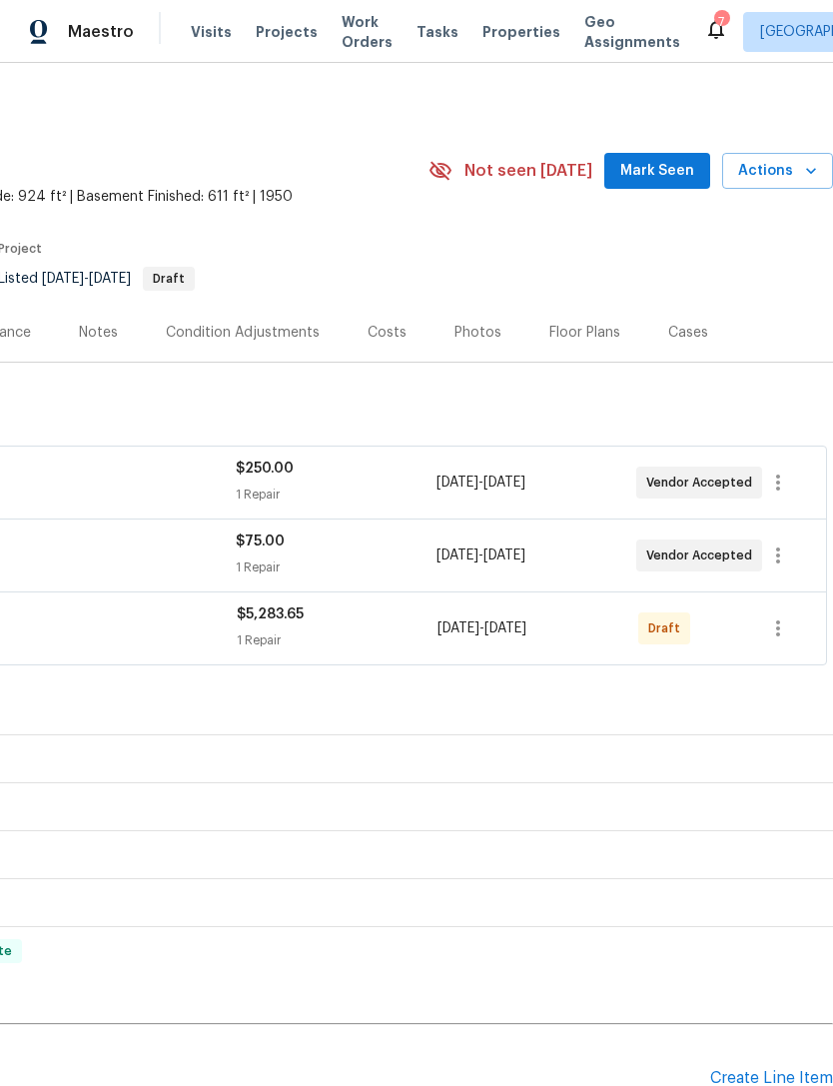
scroll to position [0, 296]
click at [780, 624] on icon "button" at bounding box center [778, 629] width 24 height 24
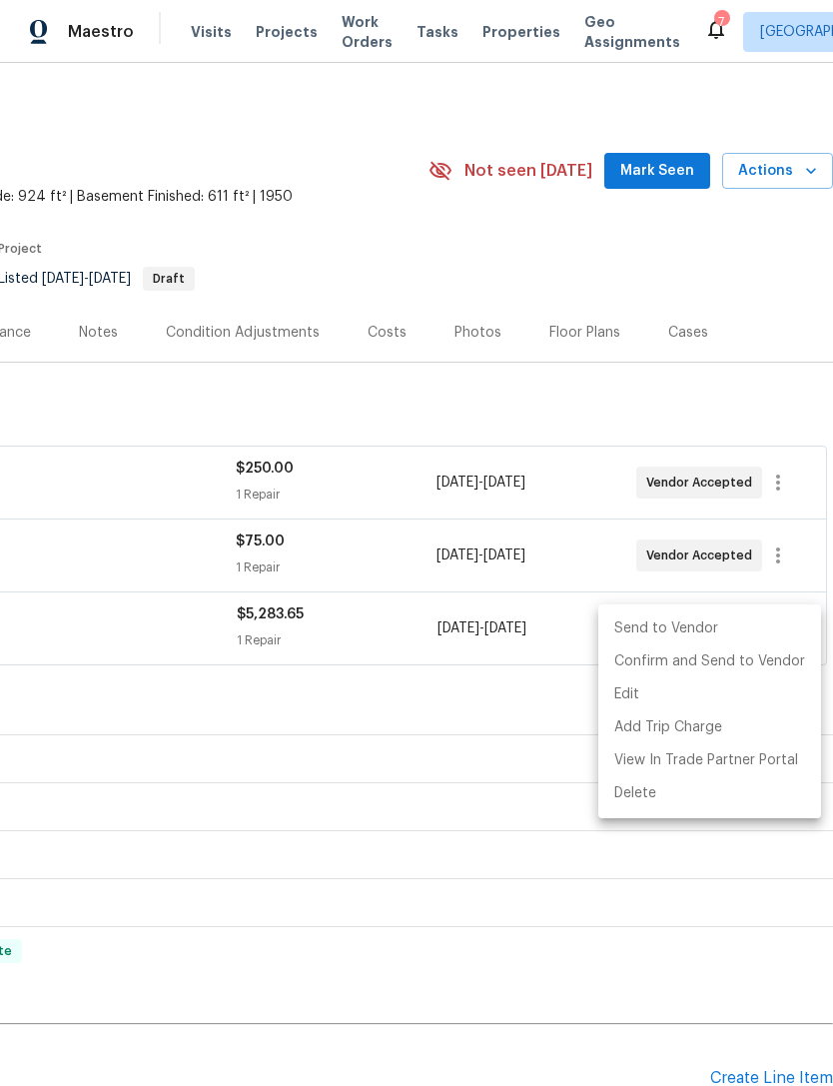
click at [702, 628] on li "Send to Vendor" at bounding box center [710, 629] width 223 height 33
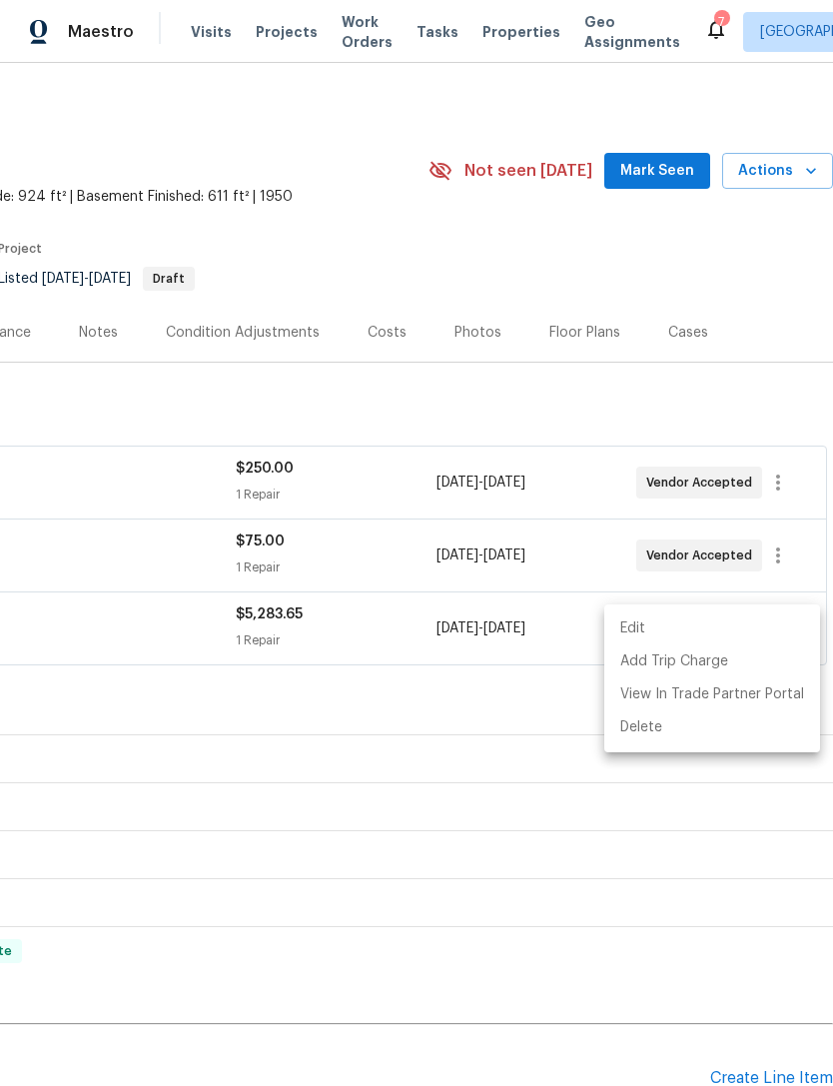
click at [404, 815] on div at bounding box center [416, 543] width 833 height 1086
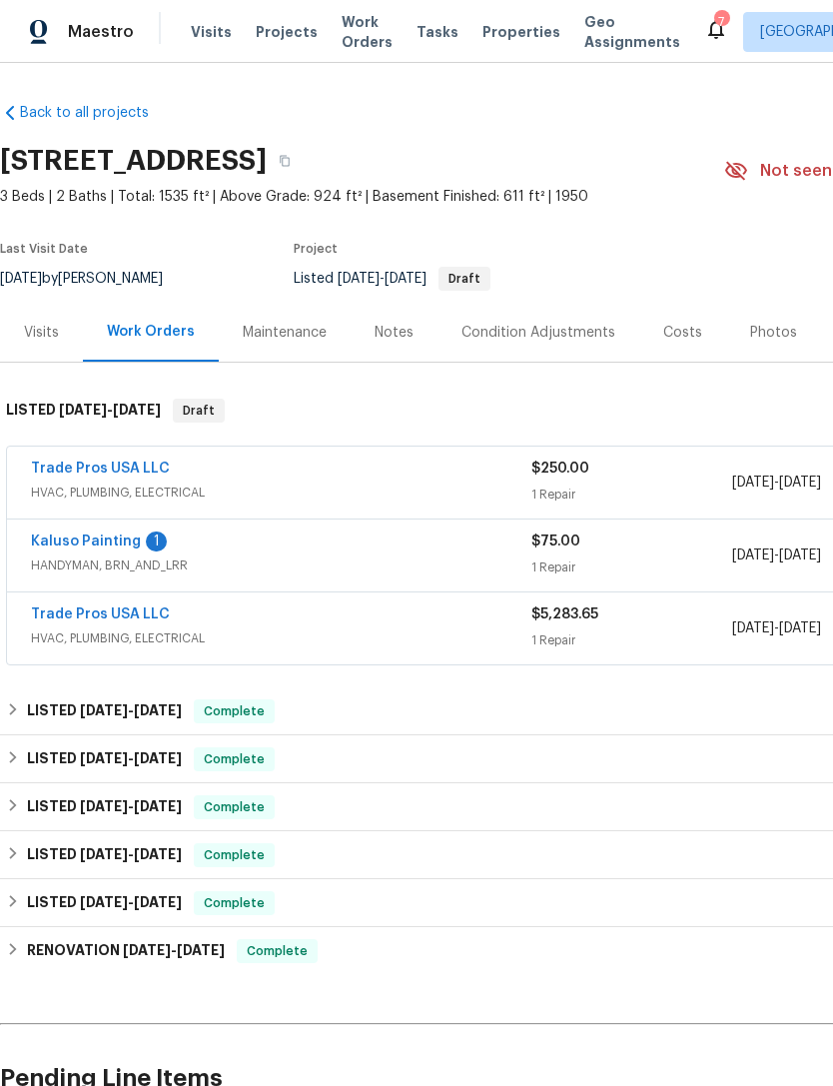
scroll to position [0, 0]
click at [291, 165] on icon "button" at bounding box center [285, 161] width 12 height 12
click at [61, 535] on link "Kaluso Painting" at bounding box center [86, 542] width 110 height 14
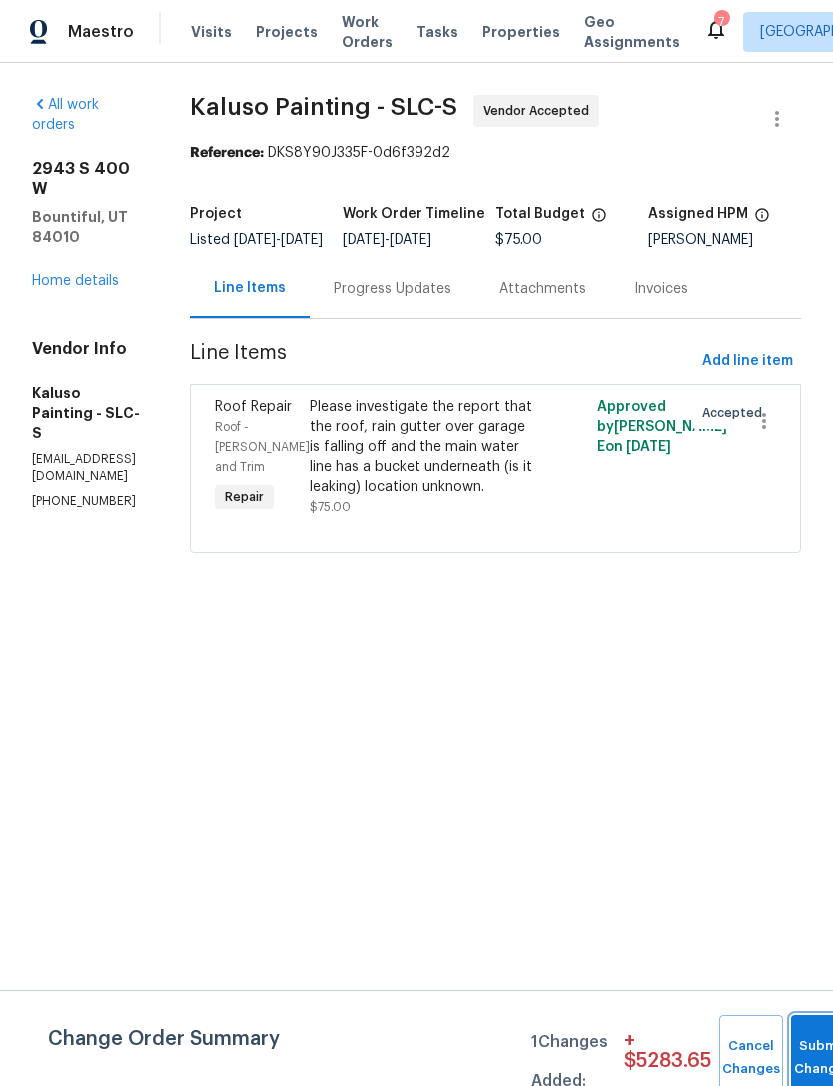
click at [808, 1052] on button "Submit Changes" at bounding box center [823, 1058] width 64 height 86
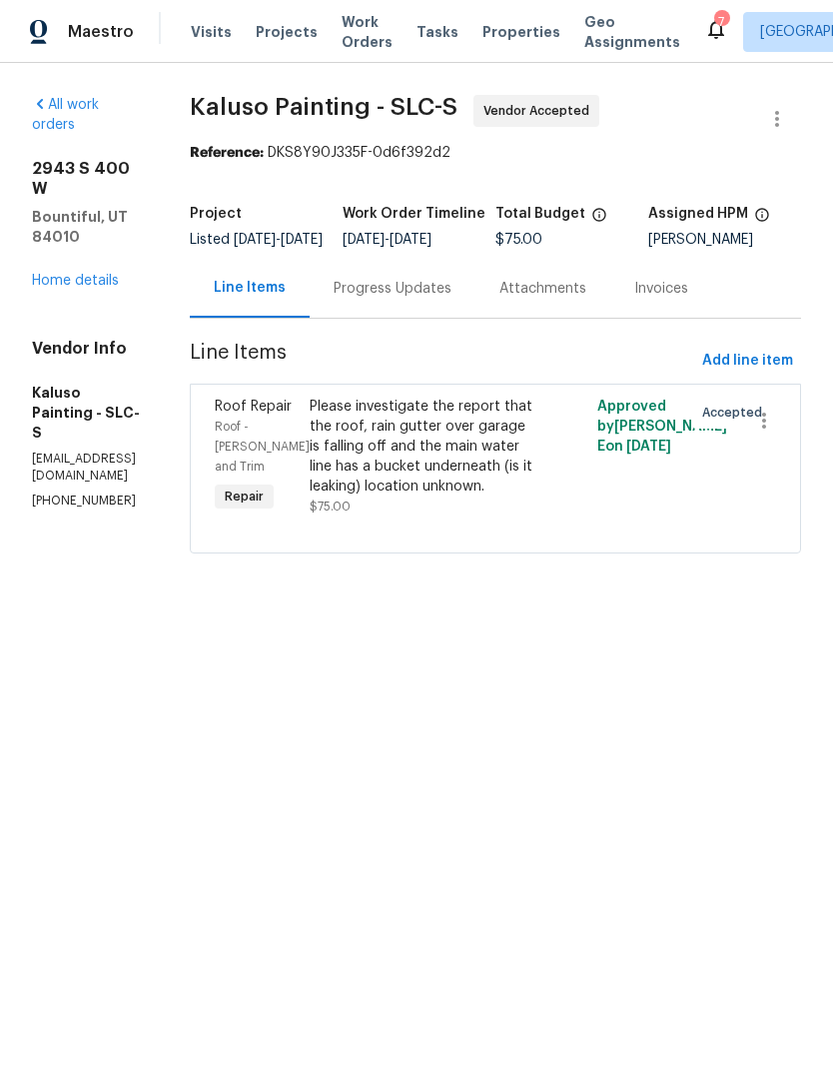
click at [453, 459] on div "Please investigate the report that the roof, rain gutter over garage is falling…" at bounding box center [423, 447] width 227 height 100
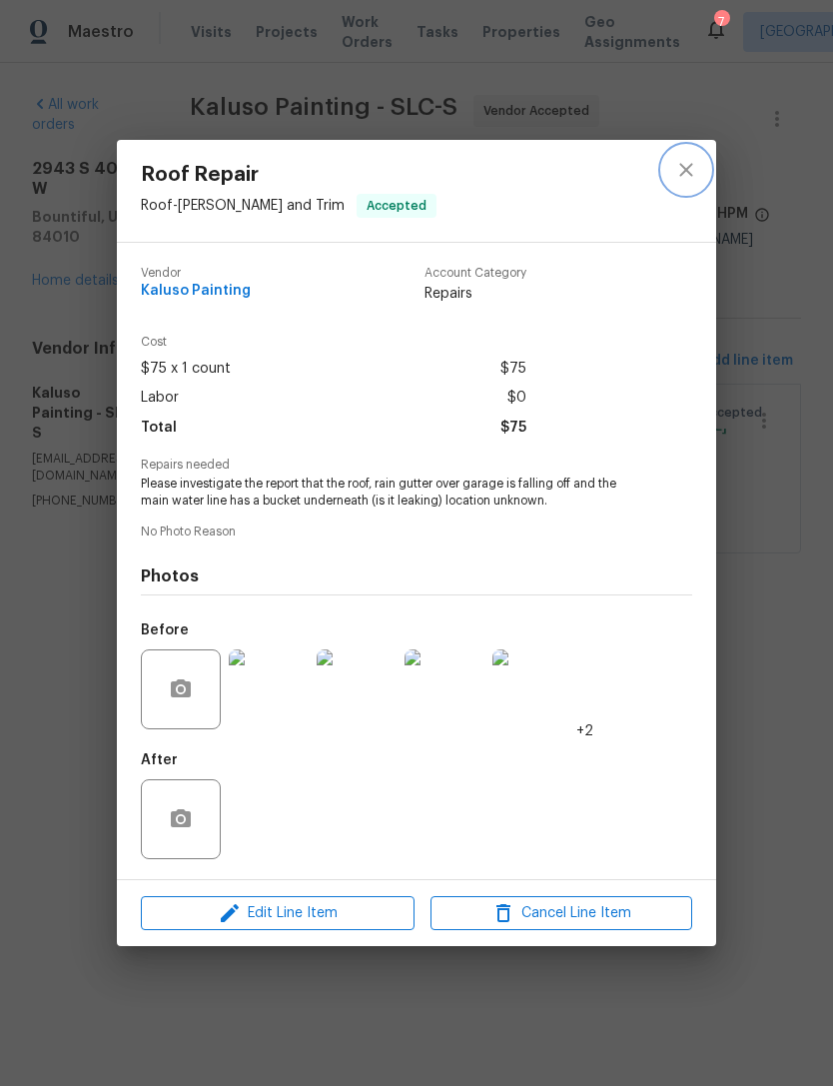
click at [685, 172] on icon "close" at bounding box center [687, 170] width 24 height 24
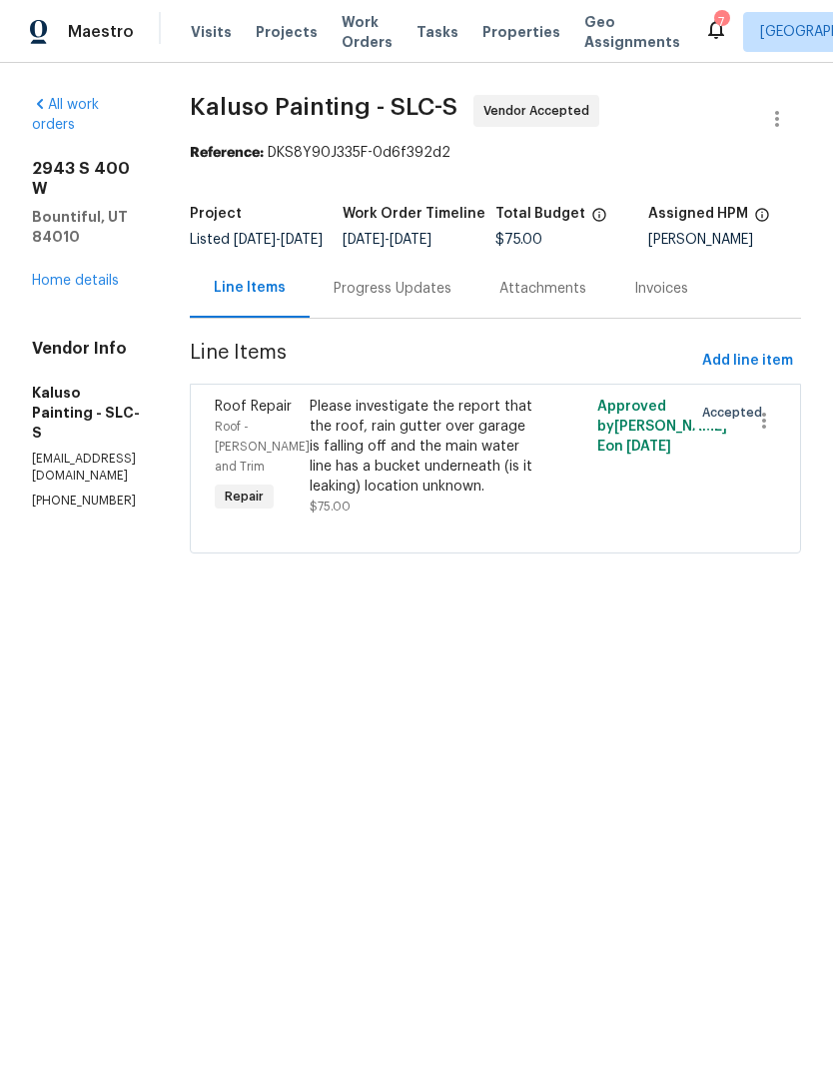
click at [439, 299] on div "Progress Updates" at bounding box center [393, 289] width 118 height 20
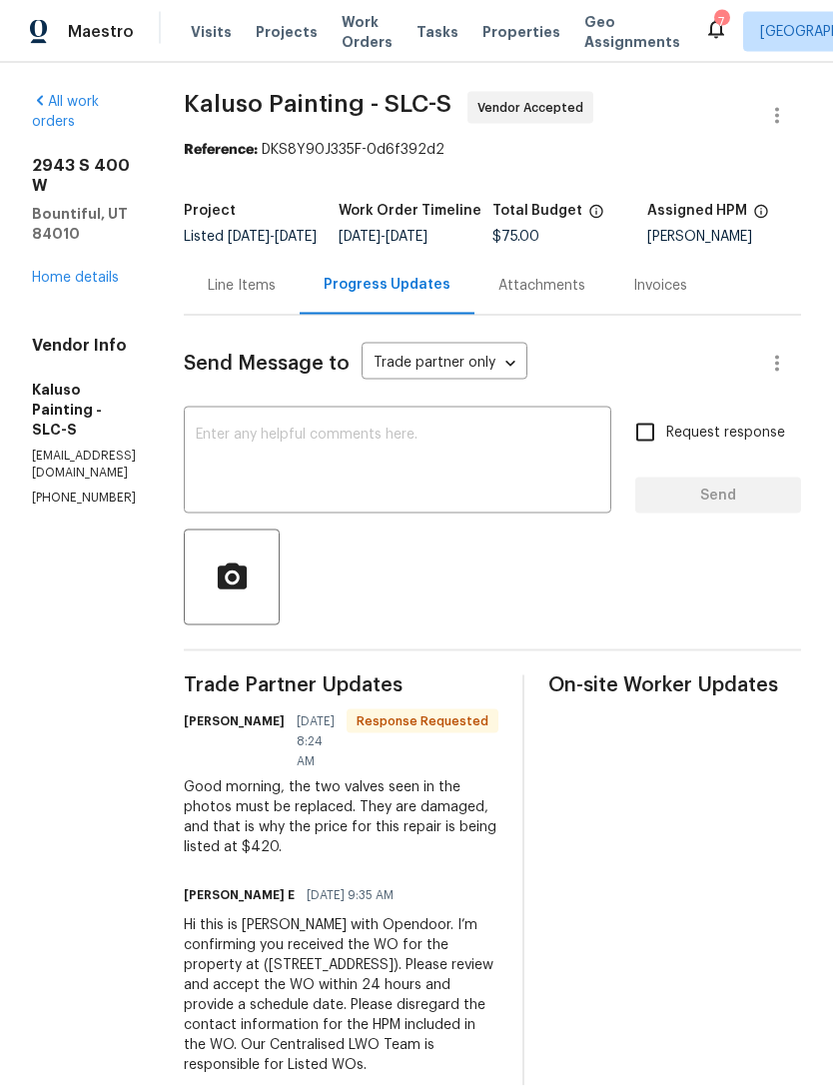
scroll to position [64, 0]
click at [89, 271] on link "Home details" at bounding box center [75, 278] width 87 height 14
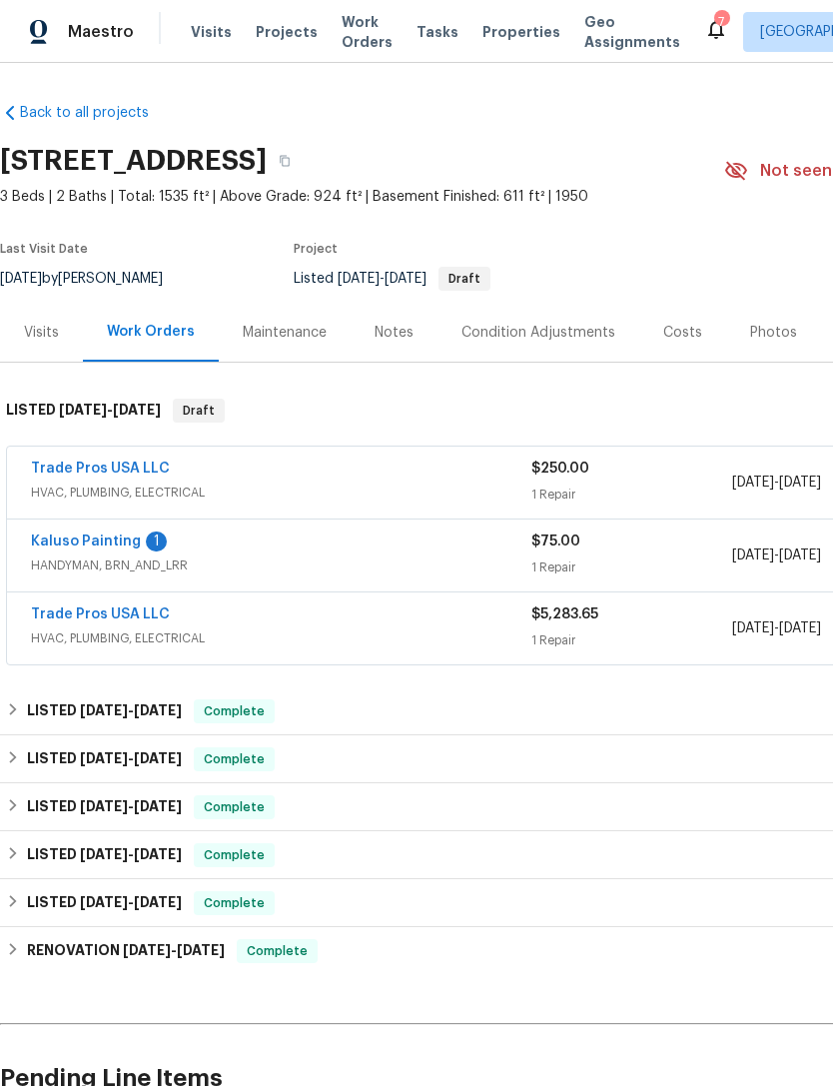
click at [68, 535] on link "Kaluso Painting" at bounding box center [86, 542] width 110 height 14
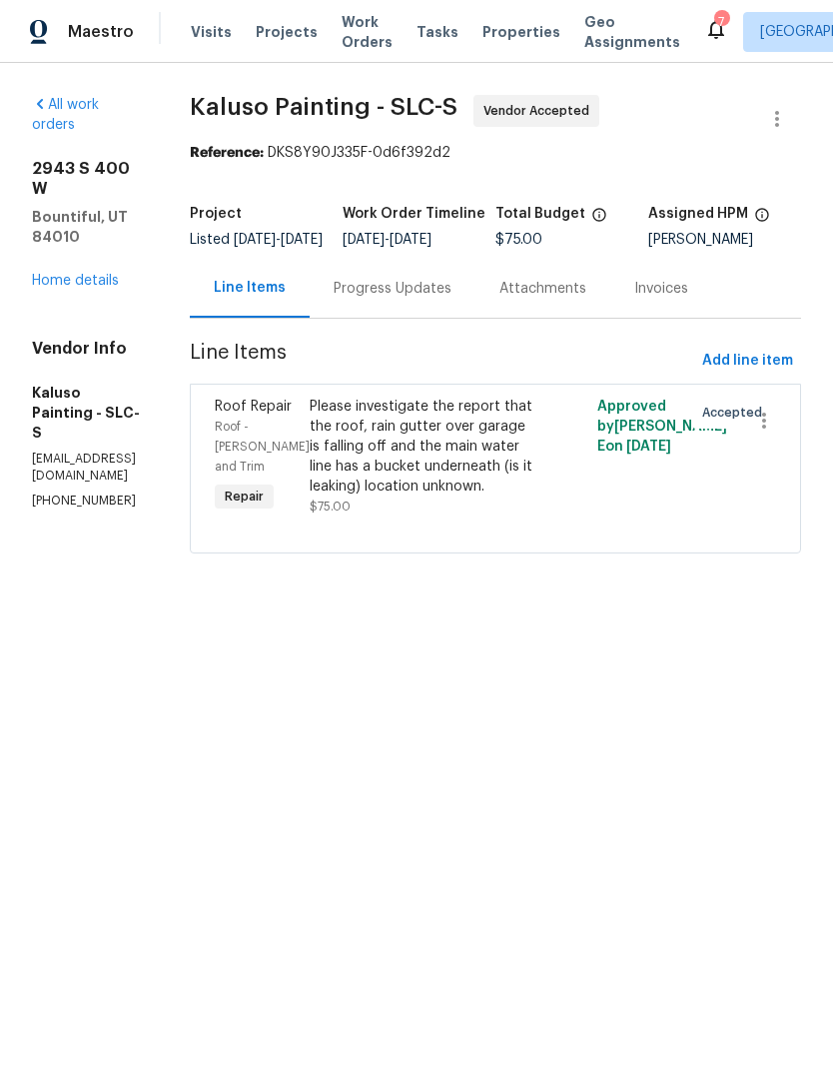
click at [452, 494] on div "Please investigate the report that the roof, rain gutter over garage is falling…" at bounding box center [423, 447] width 227 height 100
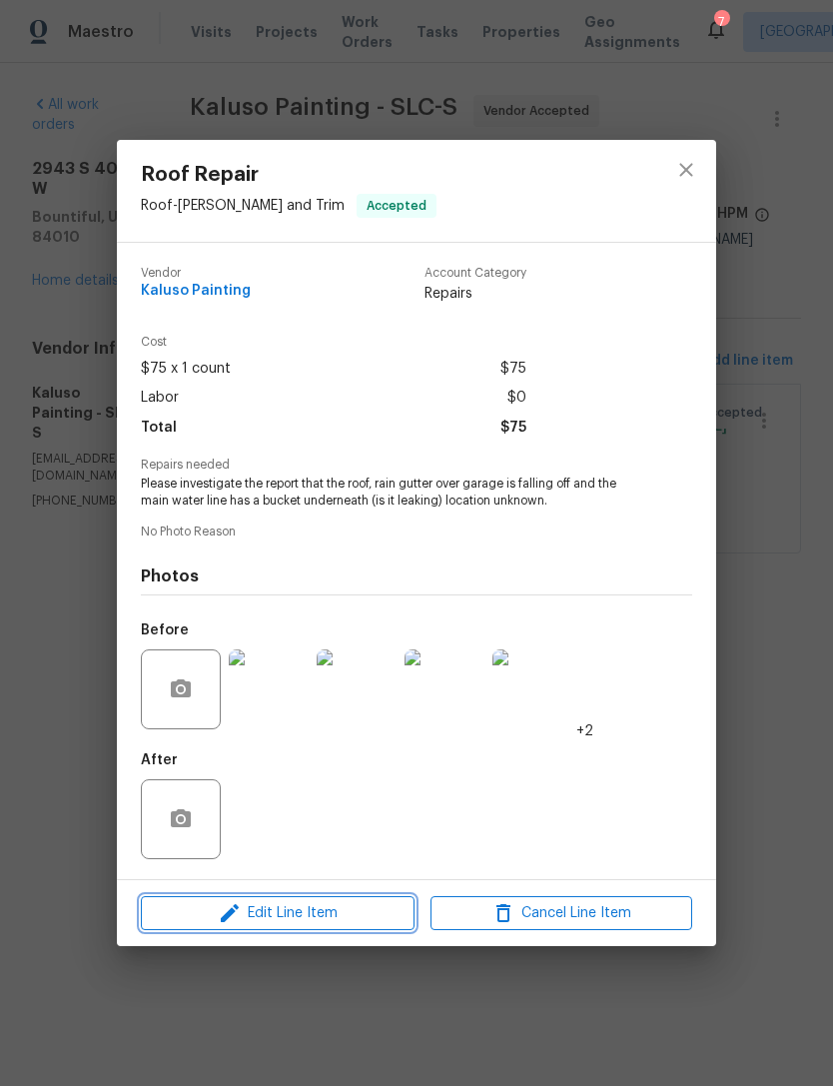
click at [335, 923] on span "Edit Line Item" at bounding box center [278, 913] width 262 height 25
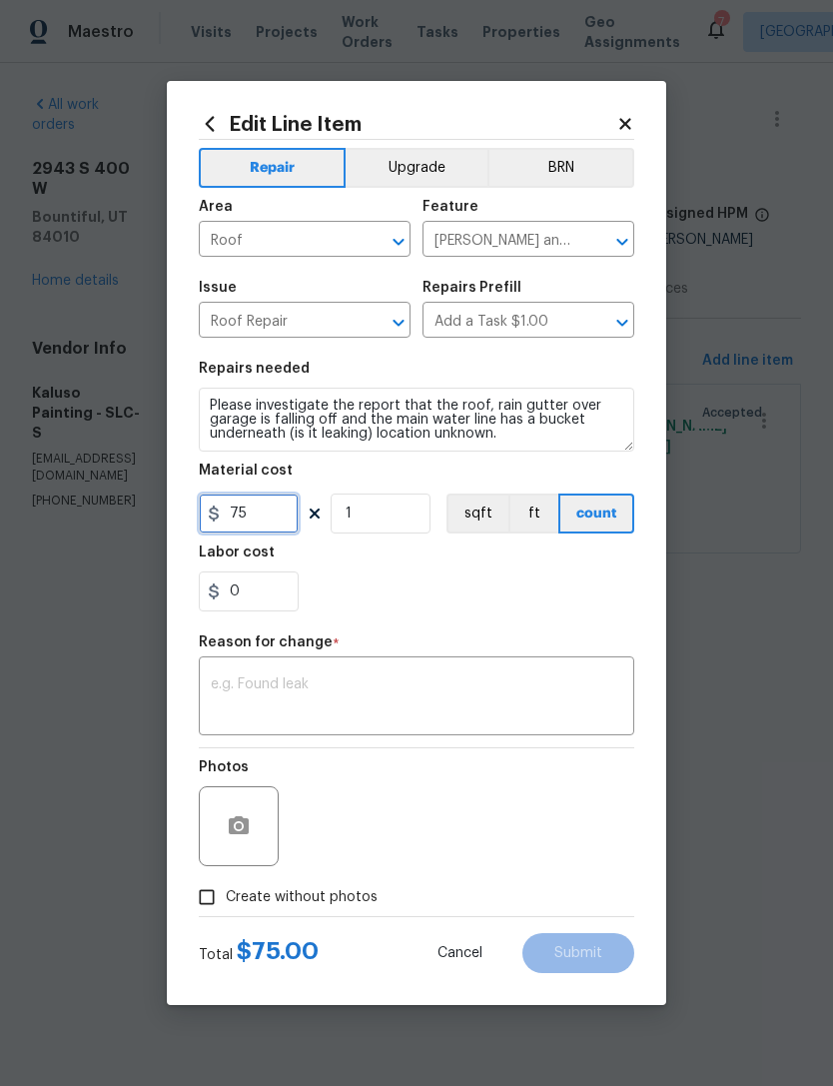
click at [269, 522] on input "75" at bounding box center [249, 514] width 100 height 40
type input "495"
click at [345, 682] on textarea at bounding box center [417, 699] width 412 height 42
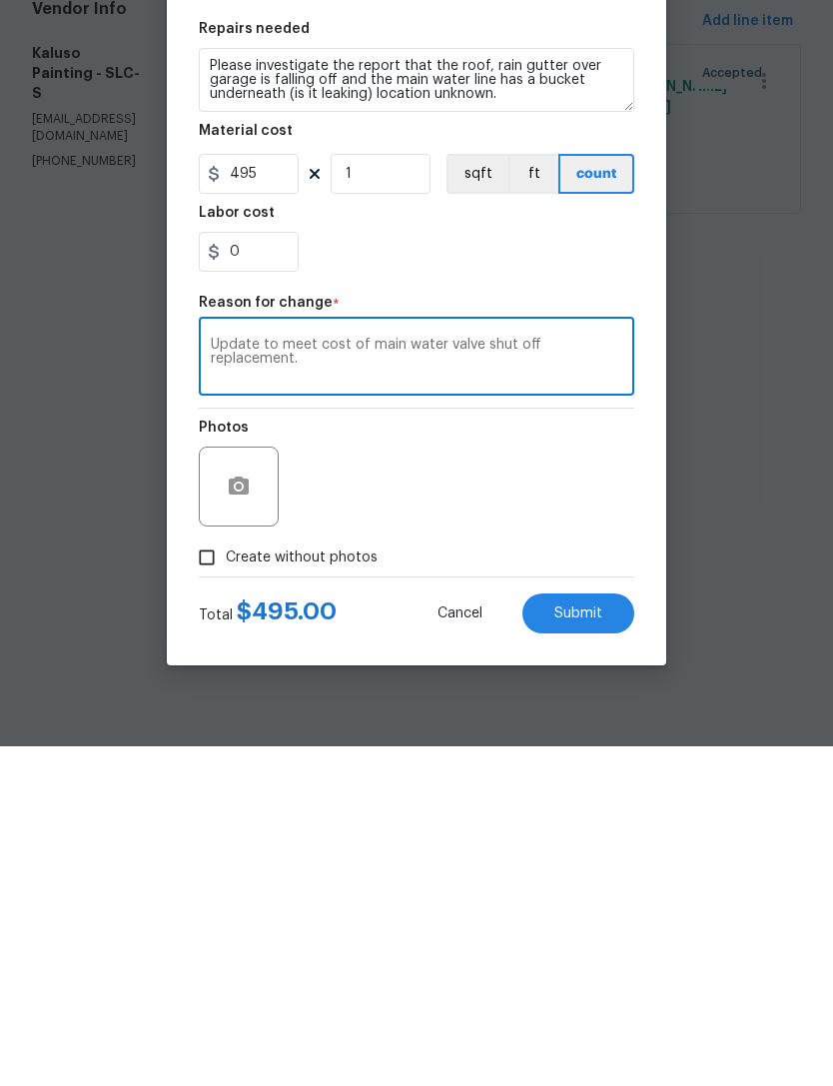
type textarea "Update to meet cost of main water valve shut off replacement."
click at [587, 946] on span "Submit" at bounding box center [579, 953] width 48 height 15
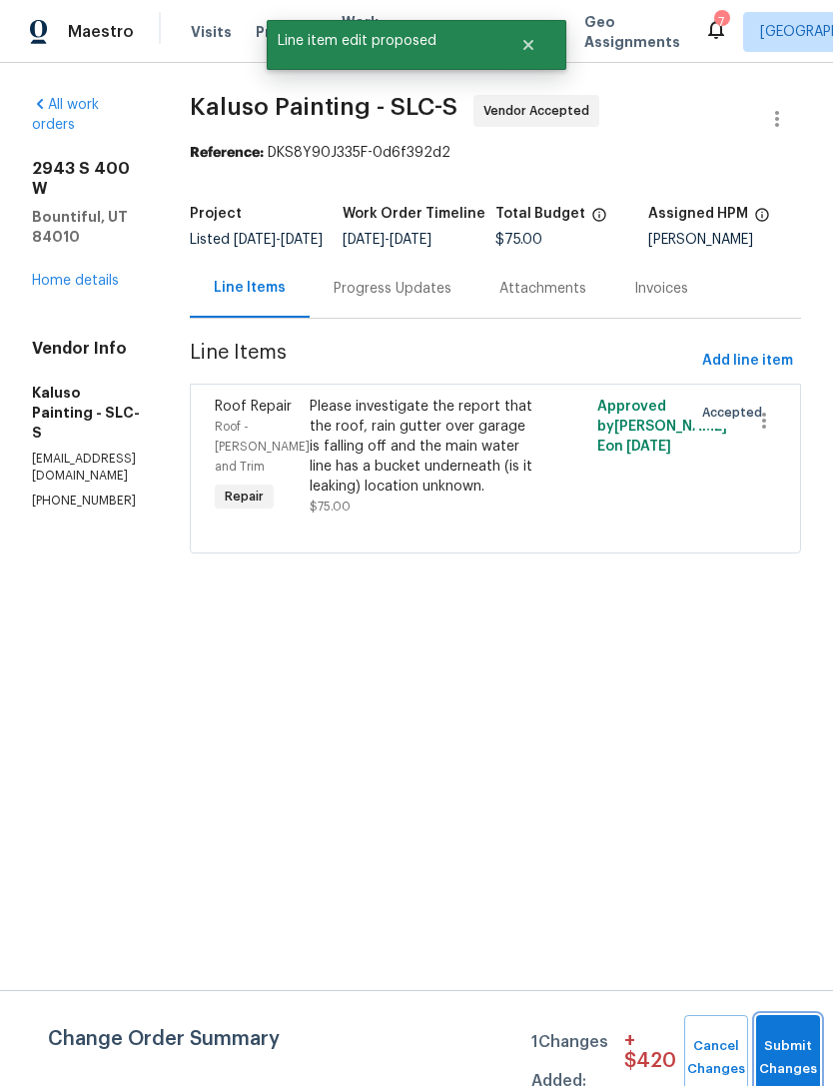
click at [771, 1054] on button "Submit Changes" at bounding box center [789, 1058] width 64 height 86
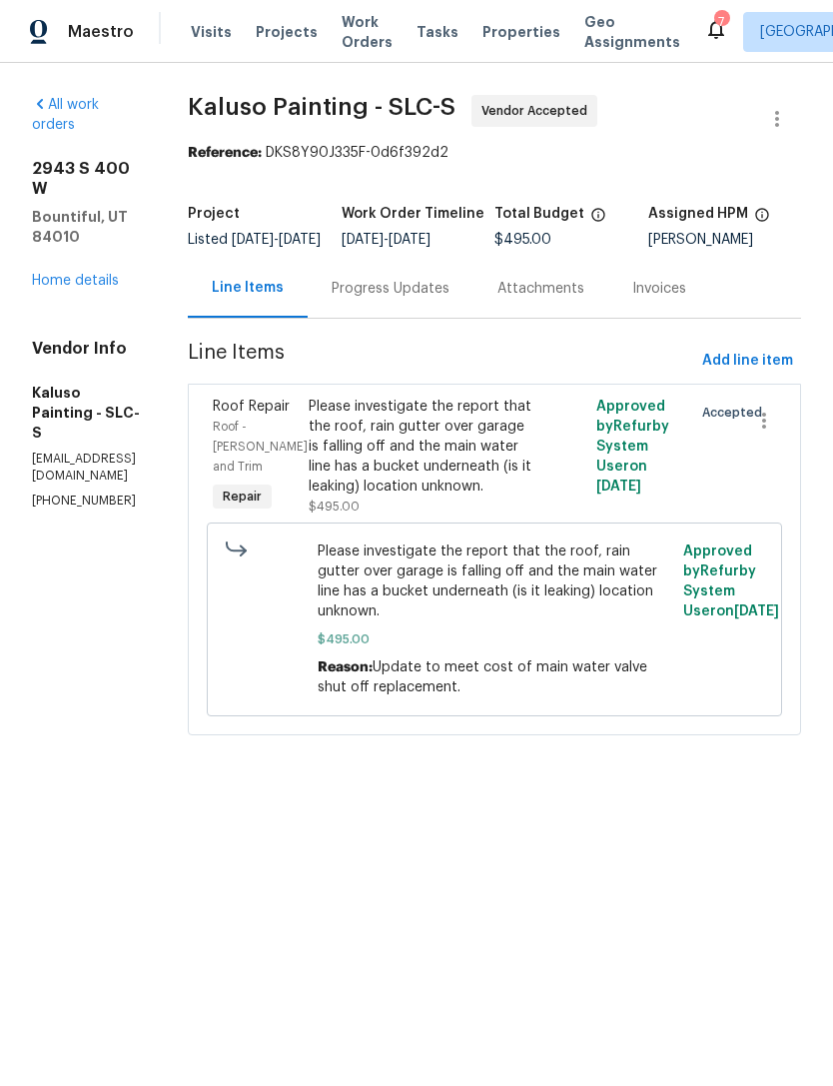
click at [93, 274] on link "Home details" at bounding box center [75, 281] width 87 height 14
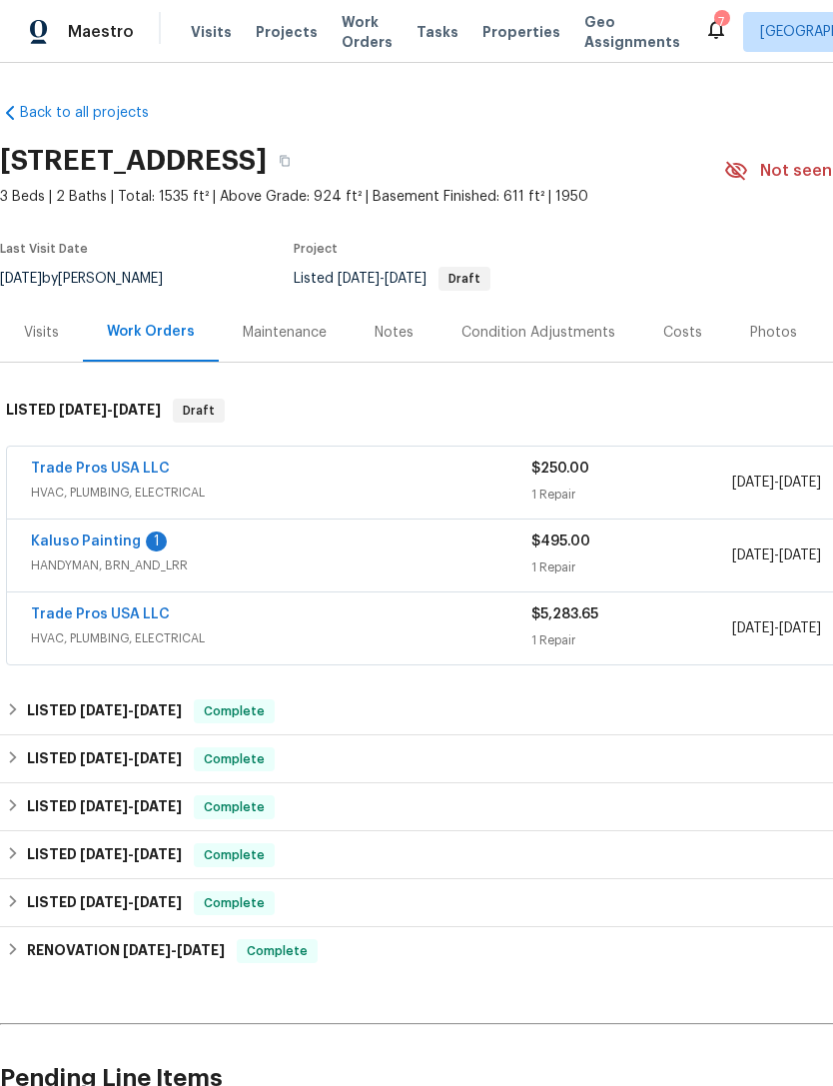
click at [129, 541] on link "Kaluso Painting" at bounding box center [86, 542] width 110 height 14
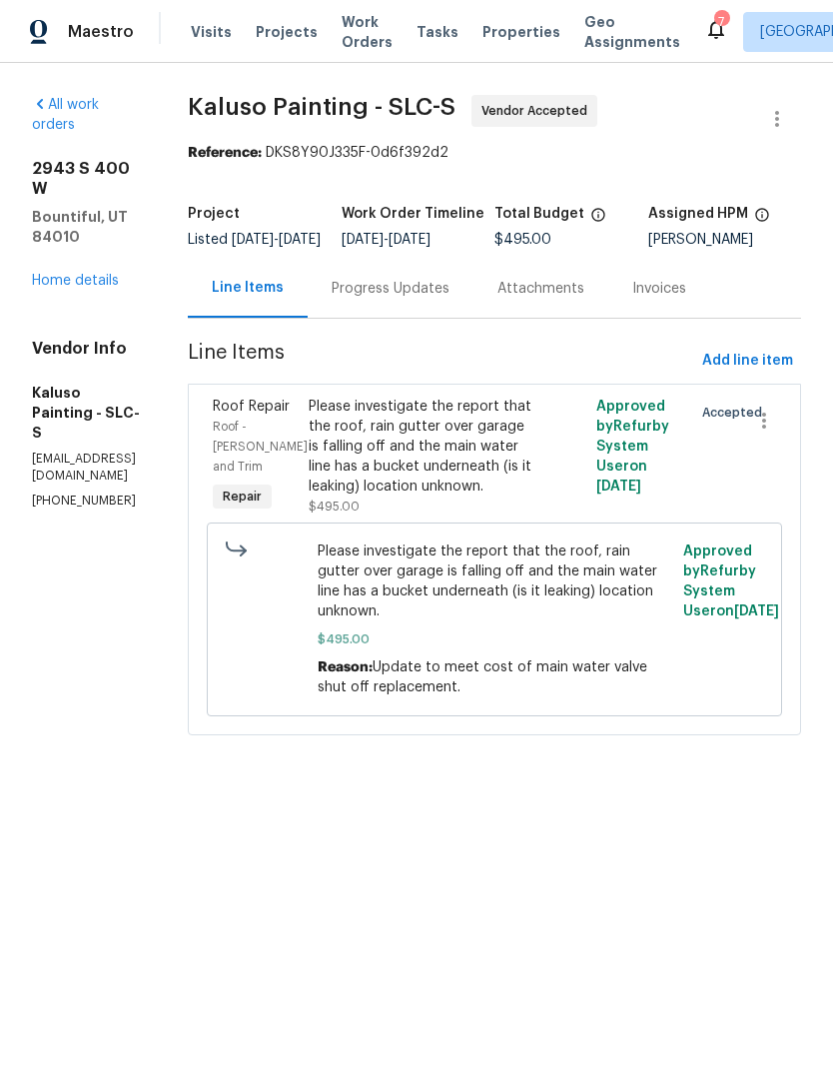
click at [450, 299] on div "Progress Updates" at bounding box center [391, 289] width 118 height 20
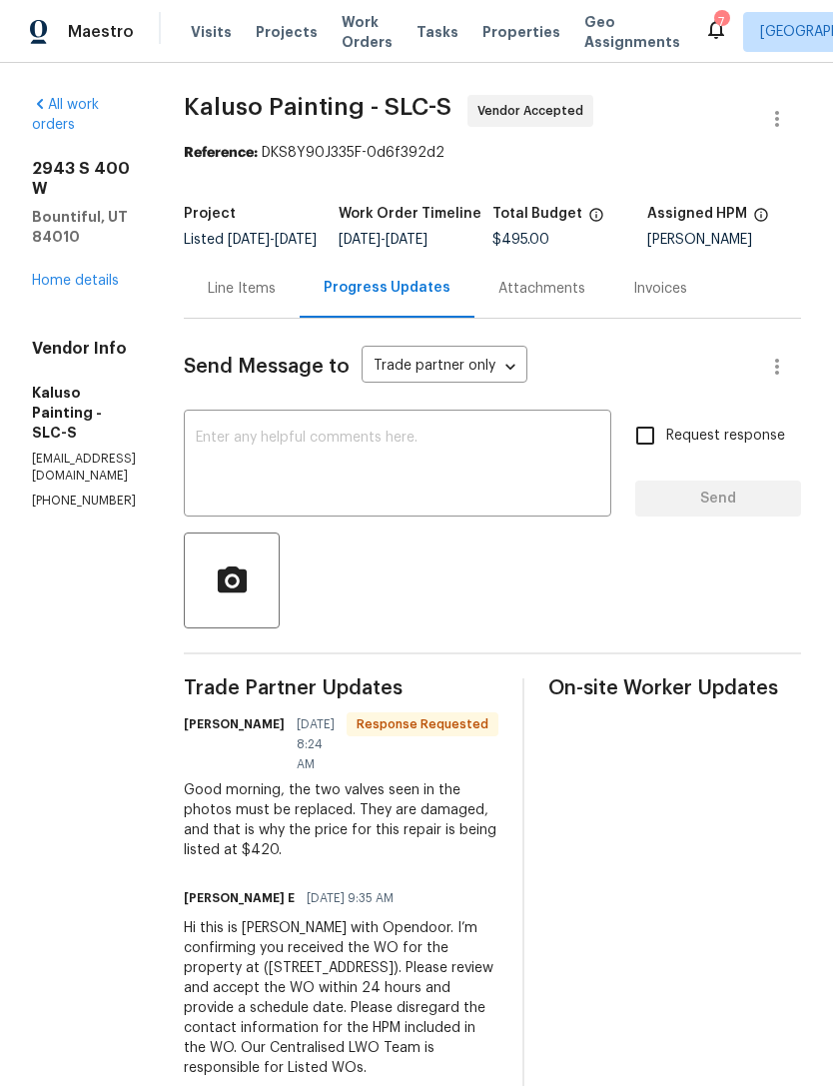
click at [366, 482] on textarea at bounding box center [398, 466] width 404 height 70
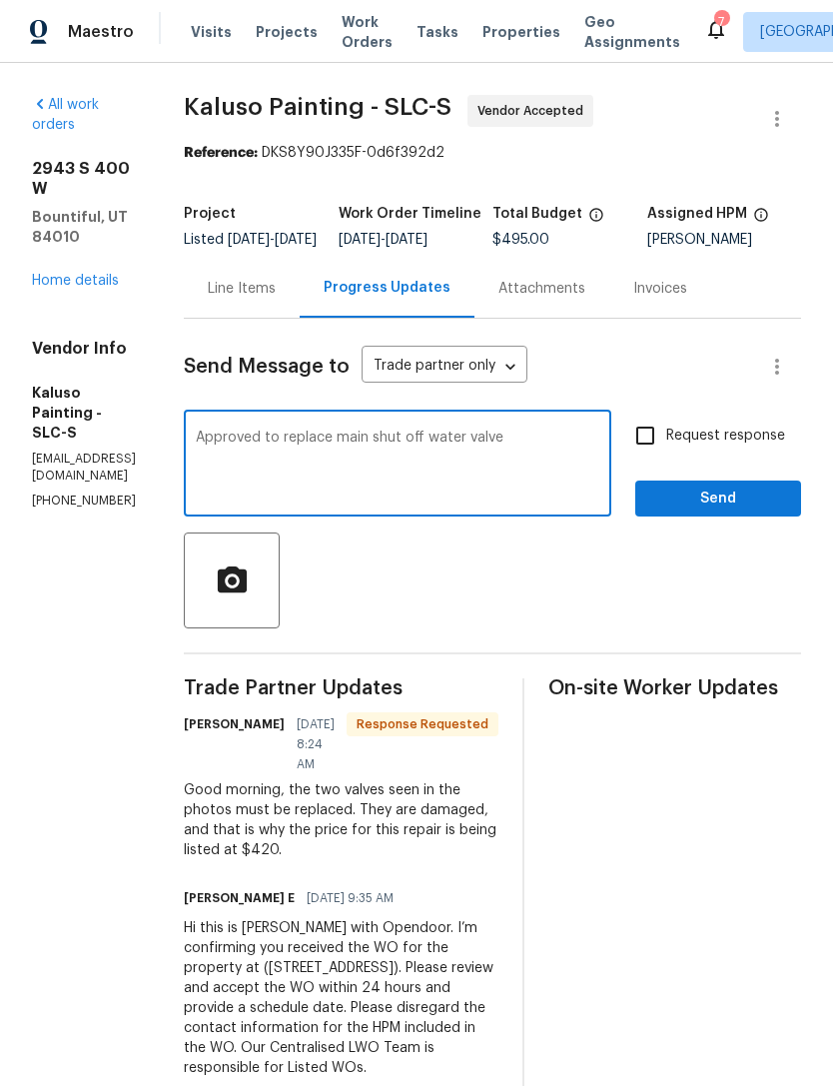
type textarea "Approved to replace main shut off water valve"
click at [657, 450] on input "Request response" at bounding box center [646, 436] width 42 height 42
checkbox input "true"
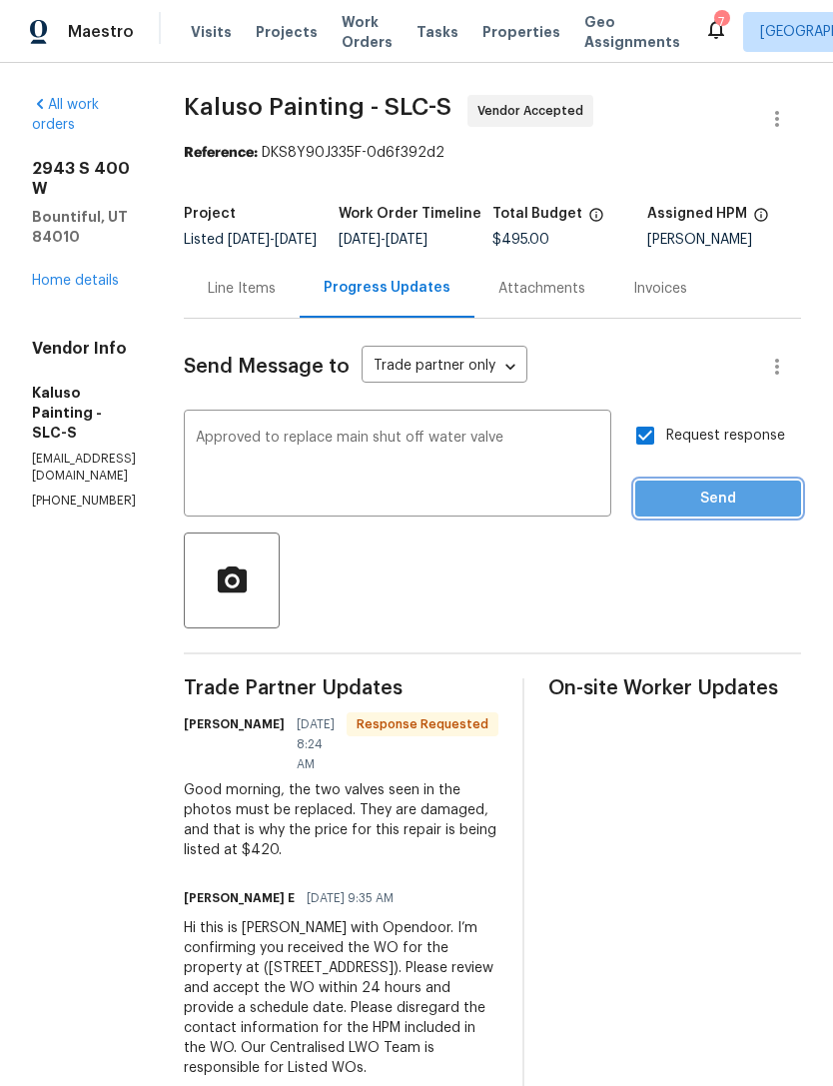
click at [697, 512] on span "Send" at bounding box center [719, 499] width 134 height 25
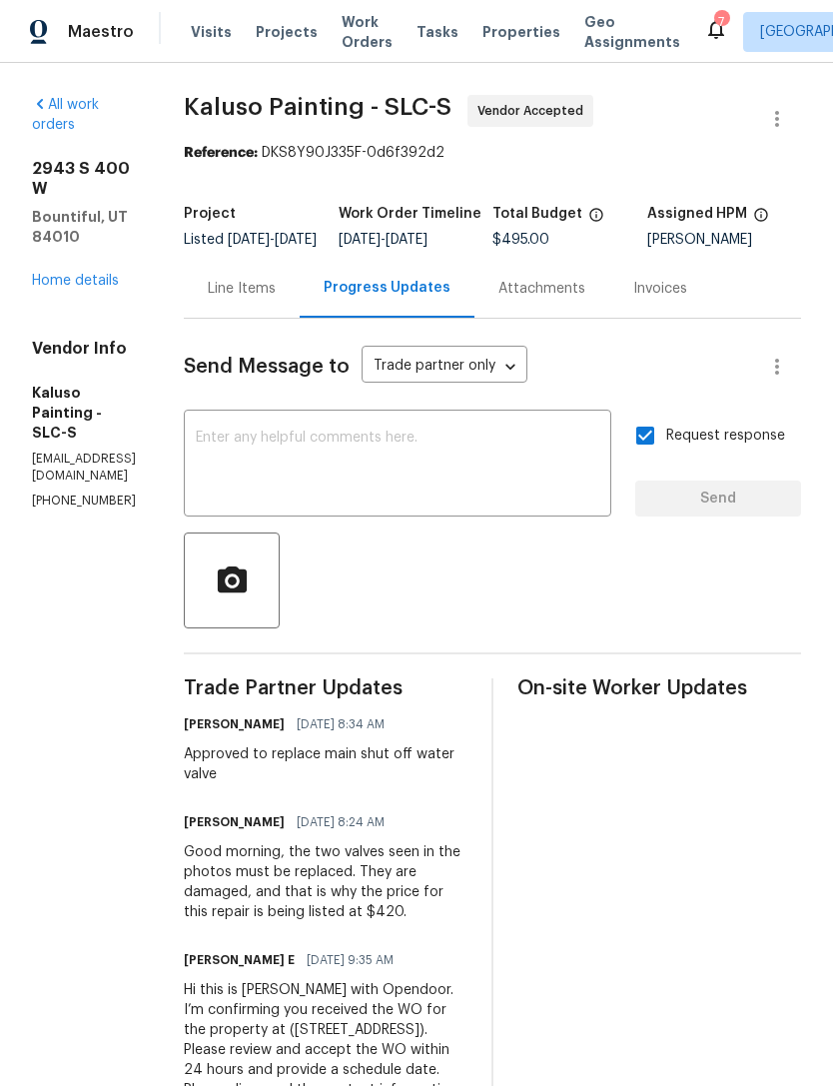
click at [85, 274] on link "Home details" at bounding box center [75, 281] width 87 height 14
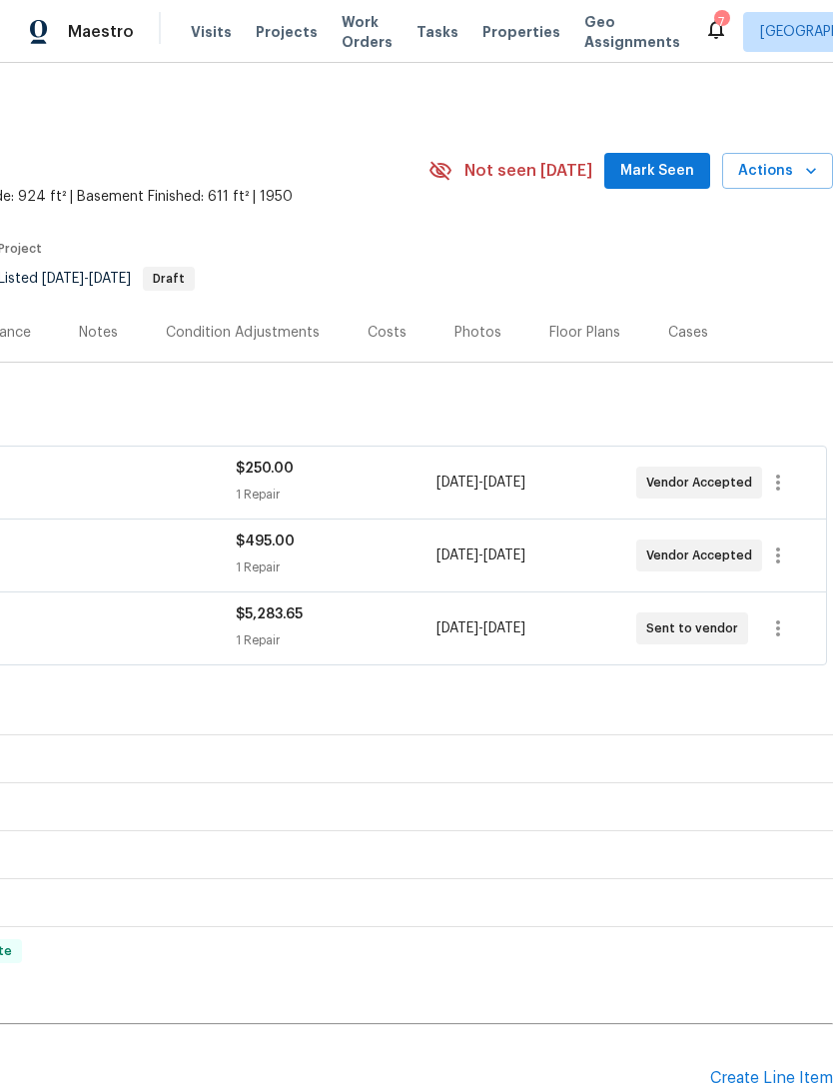
scroll to position [0, 296]
click at [641, 187] on button "Mark Seen" at bounding box center [658, 171] width 106 height 37
click at [661, 162] on span "Seen [DATE]" at bounding box center [663, 171] width 96 height 20
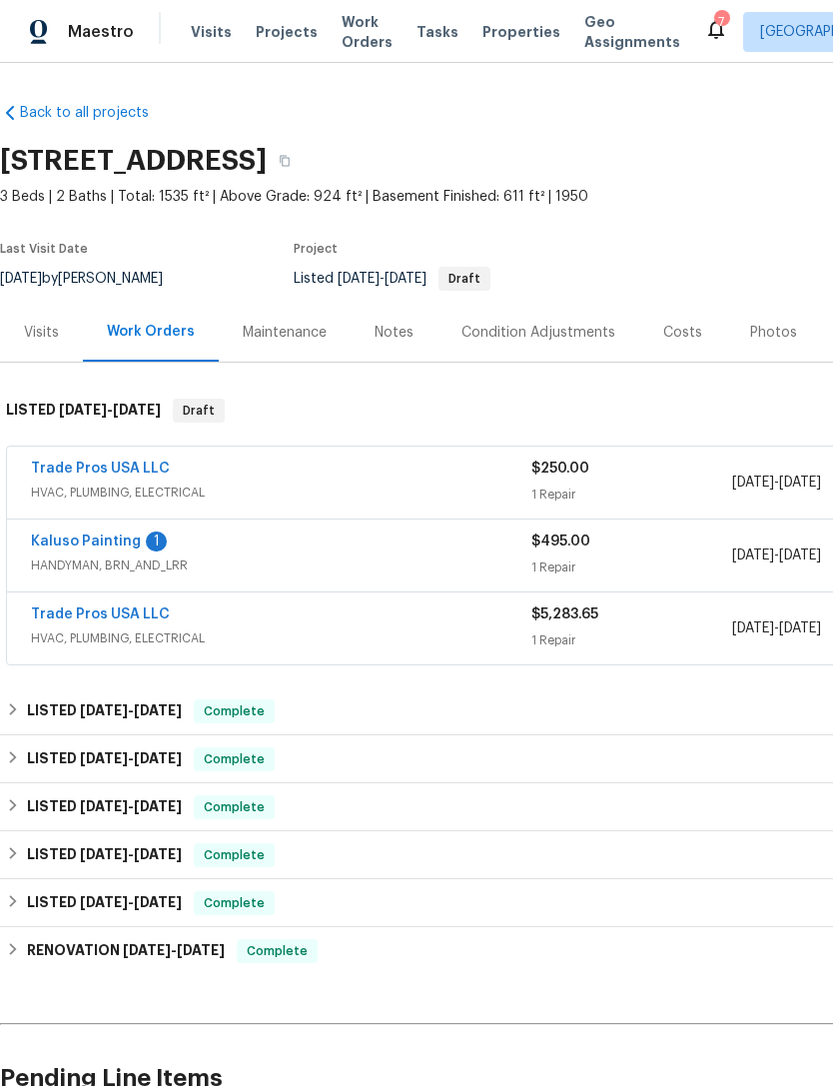
scroll to position [0, 0]
click at [410, 329] on div "Notes" at bounding box center [394, 332] width 87 height 59
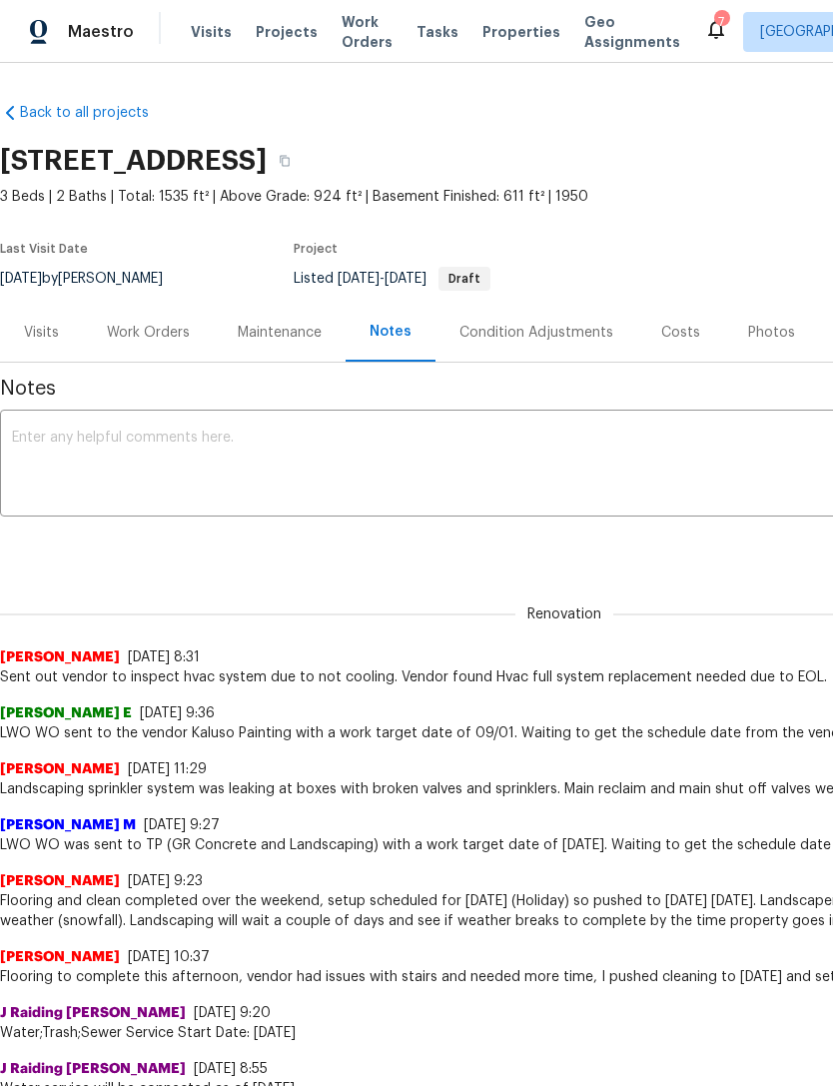
click at [210, 460] on textarea at bounding box center [564, 466] width 1105 height 70
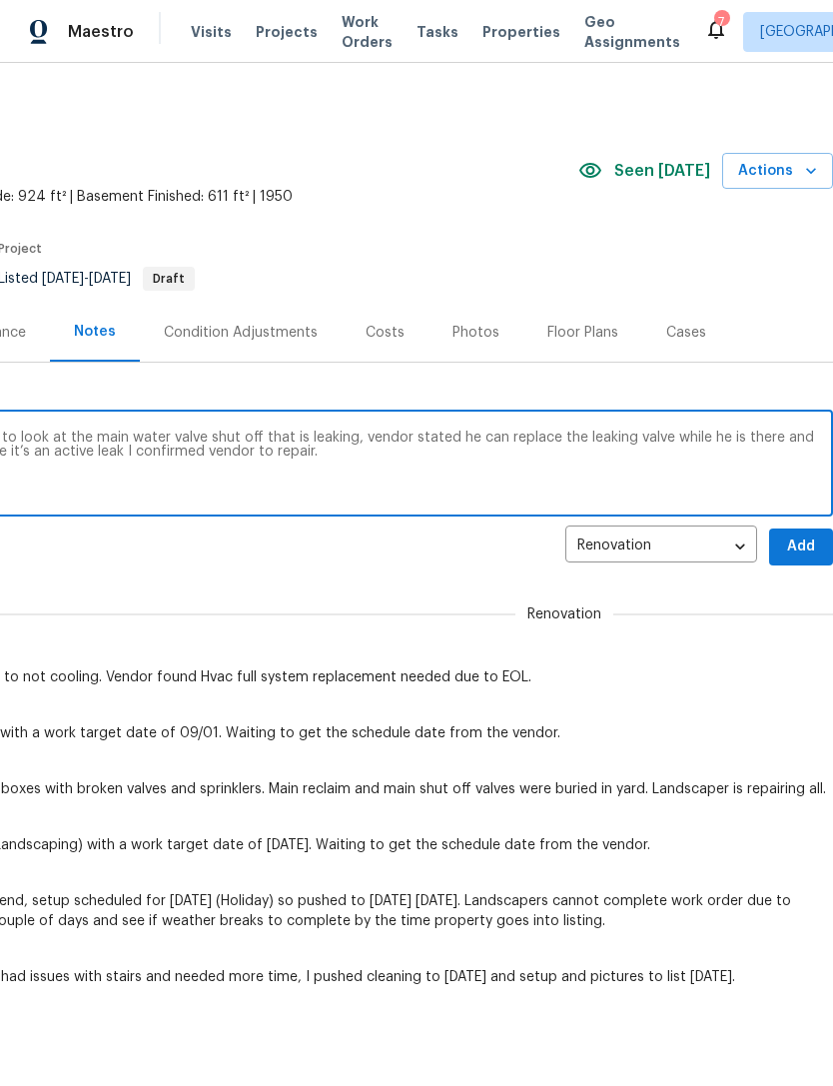
scroll to position [0, 296]
type textarea "Vendor reached out stating he was on site to look at the main water valve shut …"
click at [796, 551] on span "Add" at bounding box center [801, 547] width 32 height 25
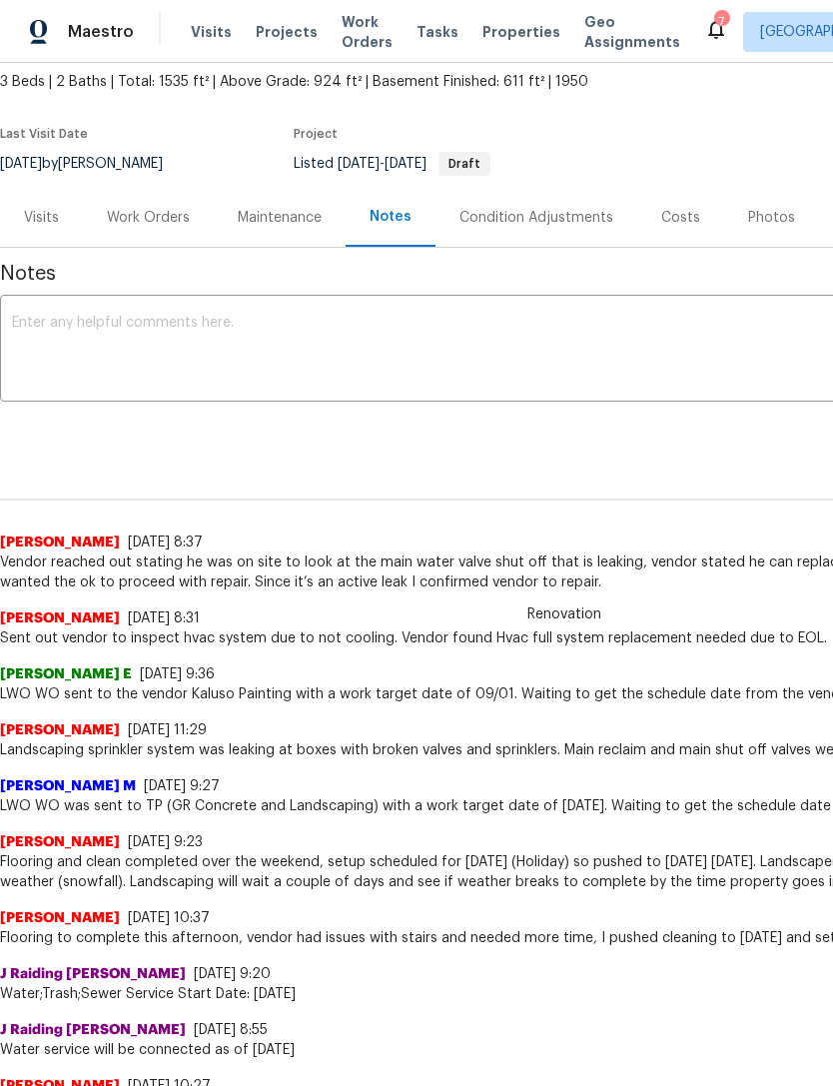
scroll to position [119, 0]
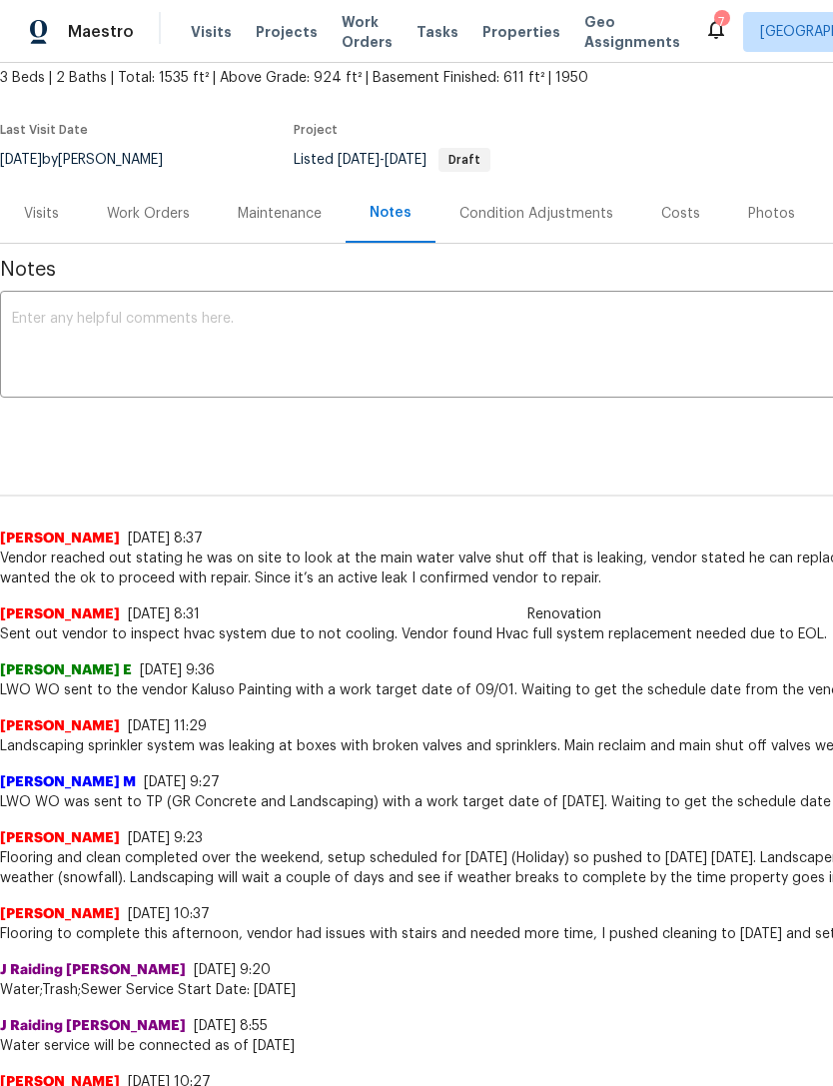
click at [155, 213] on div "Work Orders" at bounding box center [148, 214] width 83 height 20
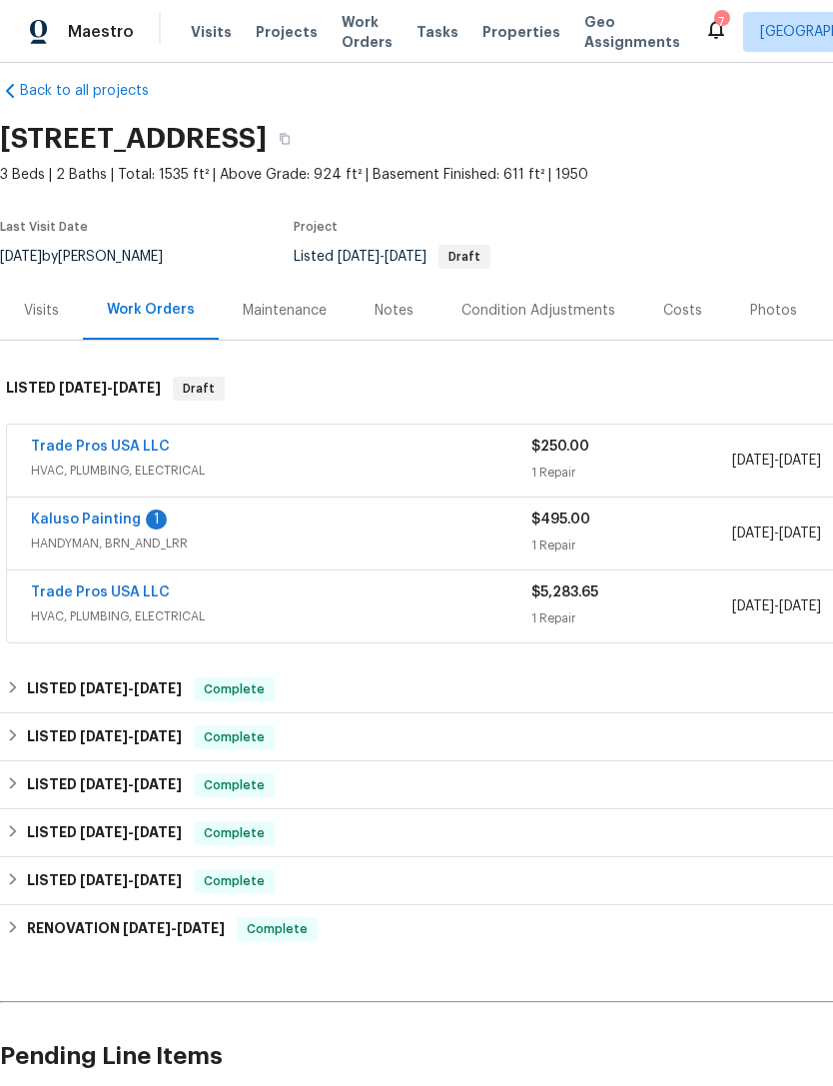
scroll to position [24, 0]
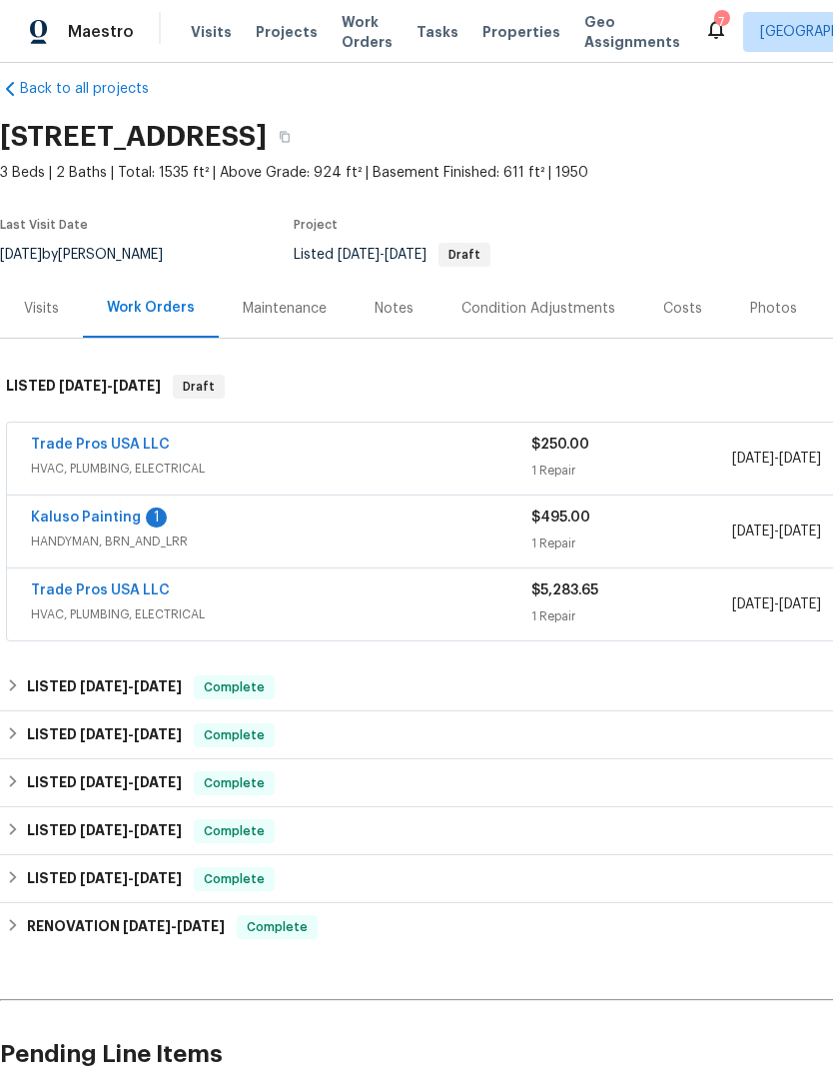
click at [84, 512] on link "Kaluso Painting" at bounding box center [86, 518] width 110 height 14
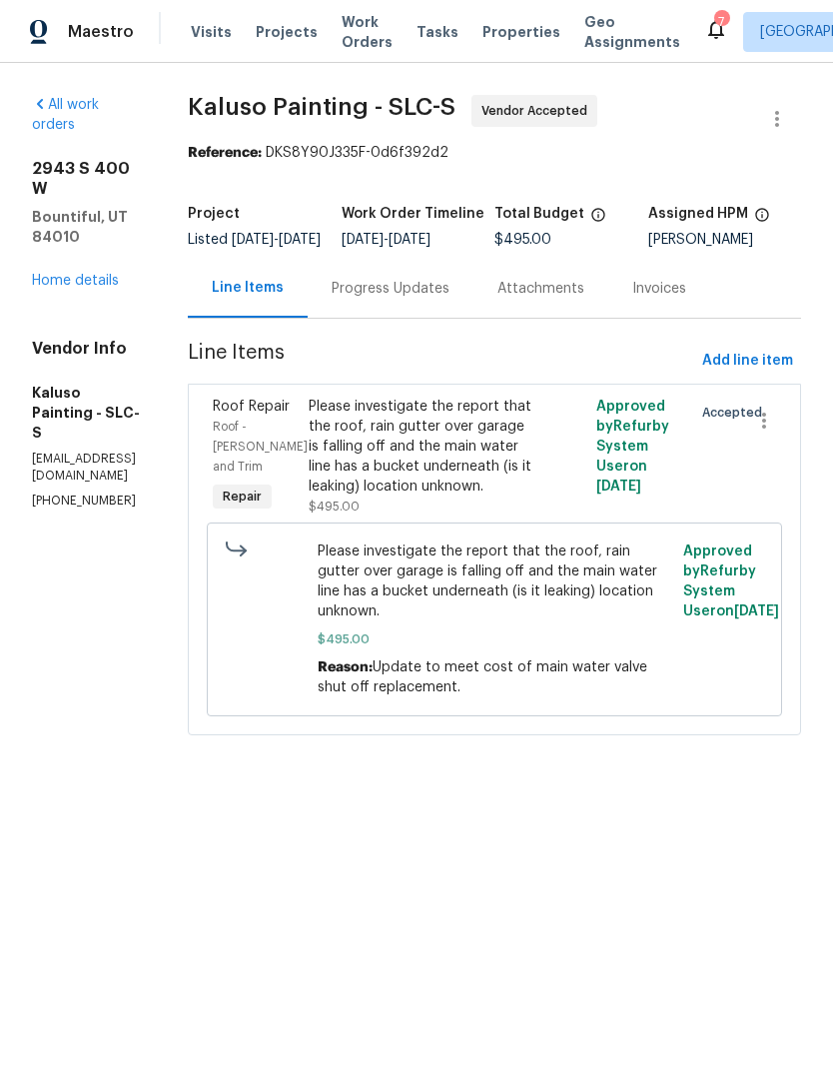
click at [450, 318] on div "Progress Updates" at bounding box center [391, 288] width 166 height 59
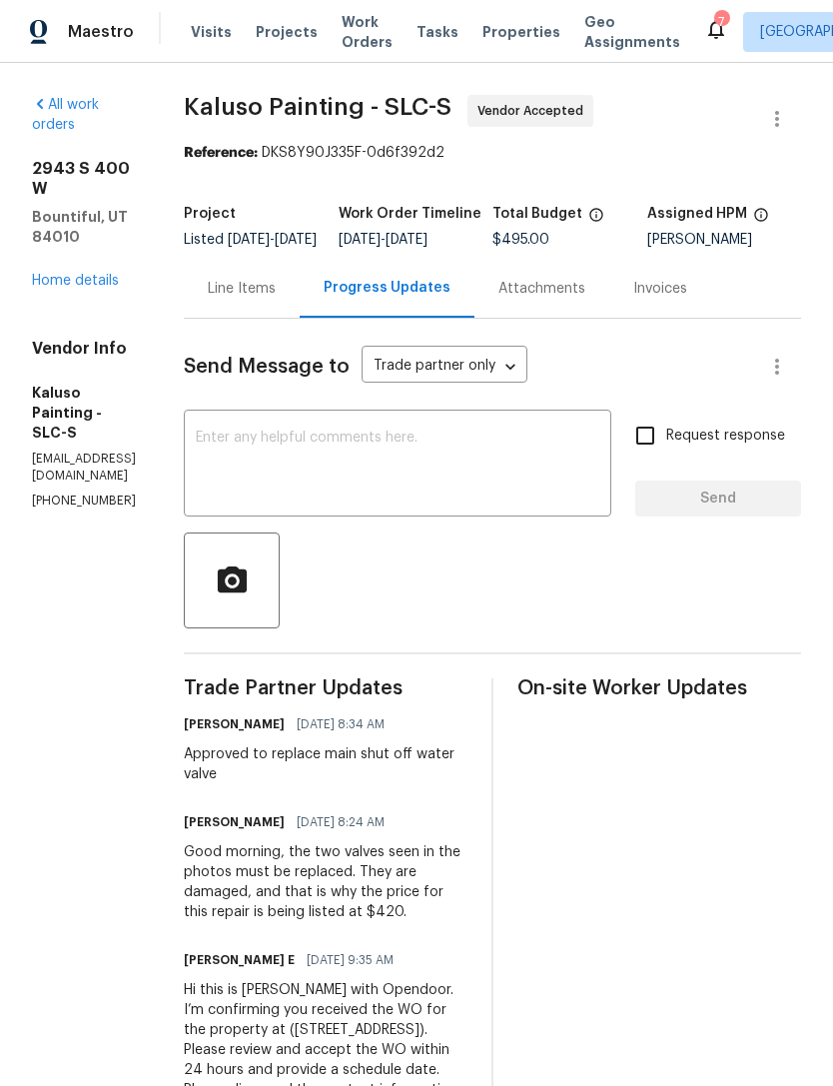
click at [80, 274] on link "Home details" at bounding box center [75, 281] width 87 height 14
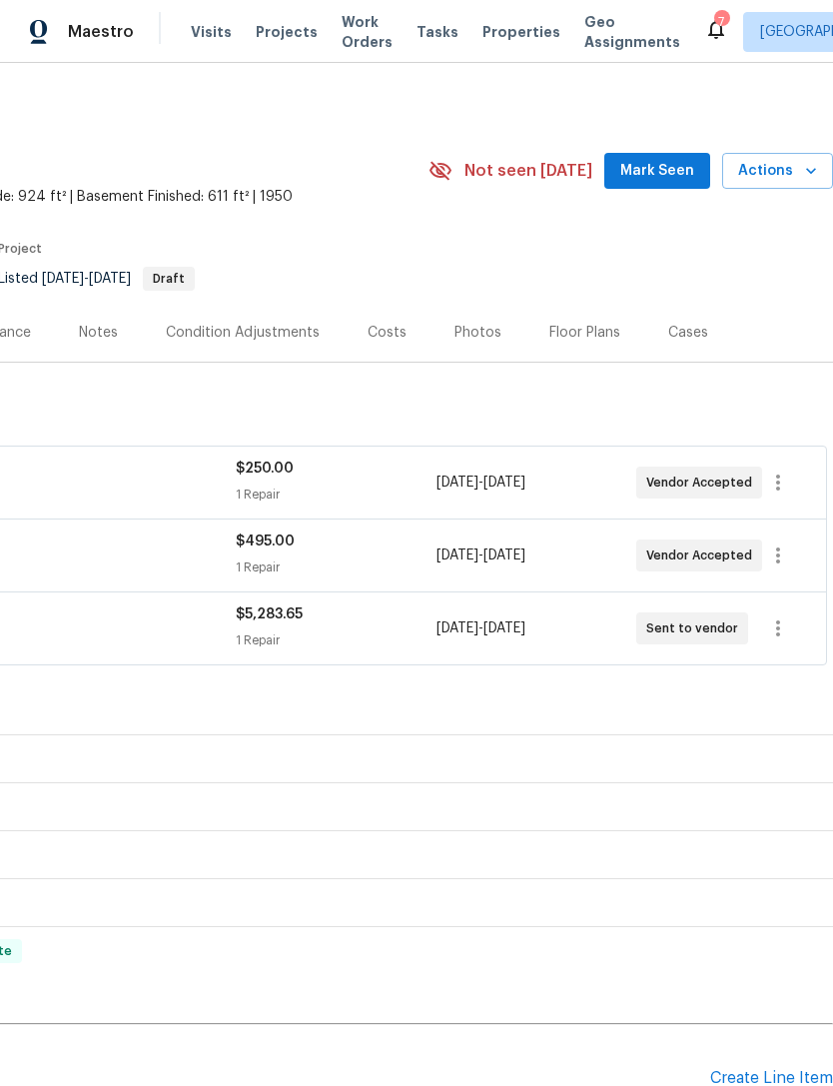
scroll to position [0, 296]
